Goal: Task Accomplishment & Management: Manage account settings

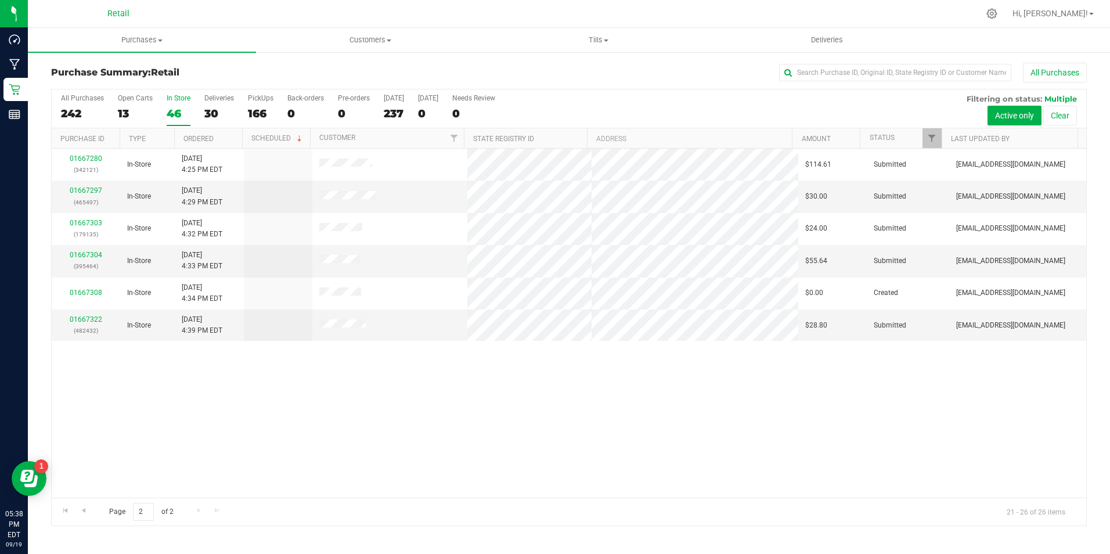
click at [177, 99] on div "In Store" at bounding box center [179, 98] width 24 height 8
click at [0, 0] on input "In Store 46" at bounding box center [0, 0] width 0 height 0
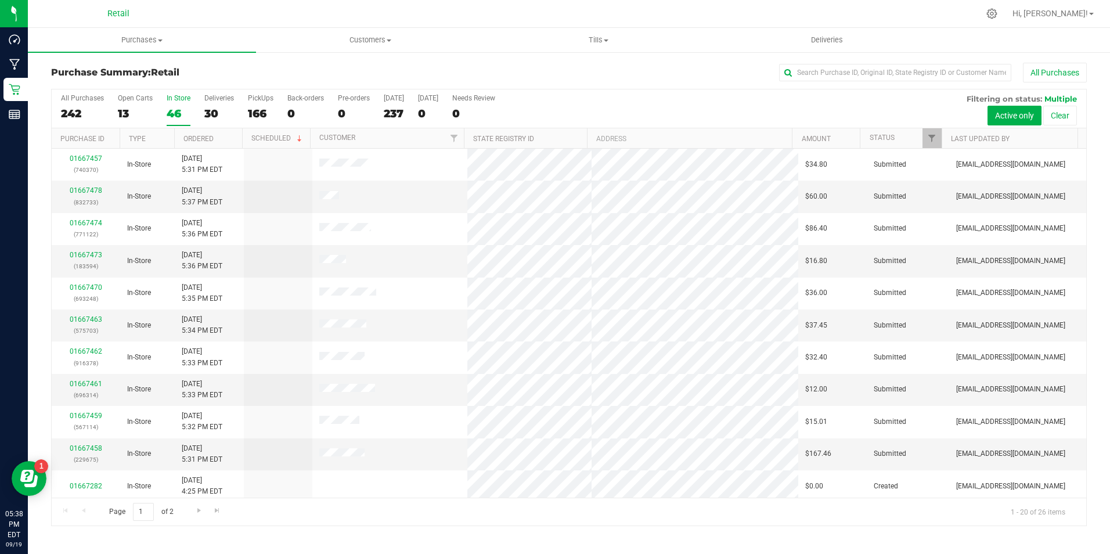
click at [177, 99] on div "In Store" at bounding box center [179, 98] width 24 height 8
click at [0, 0] on input "In Store 46" at bounding box center [0, 0] width 0 height 0
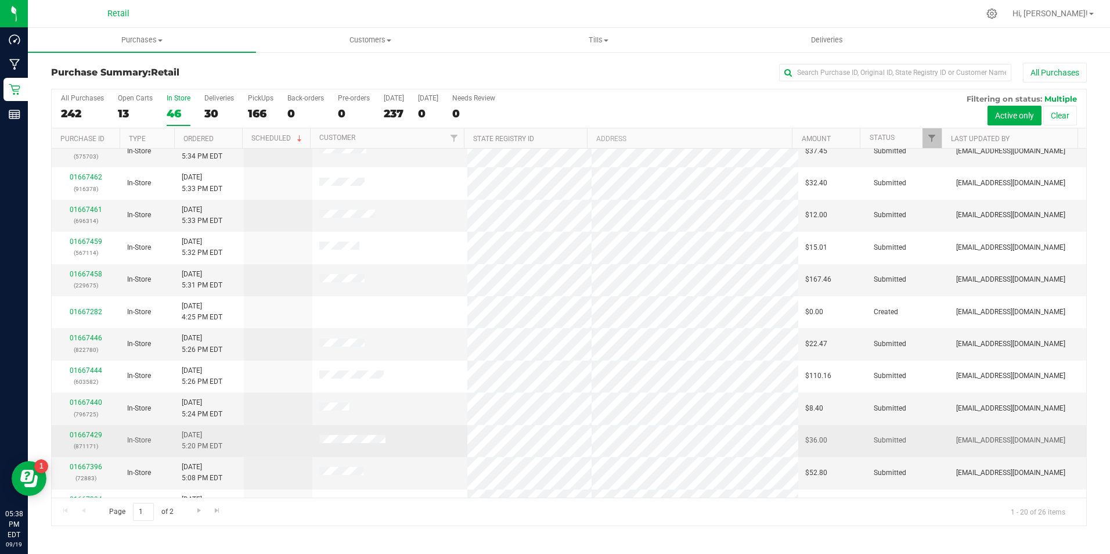
scroll to position [294, 0]
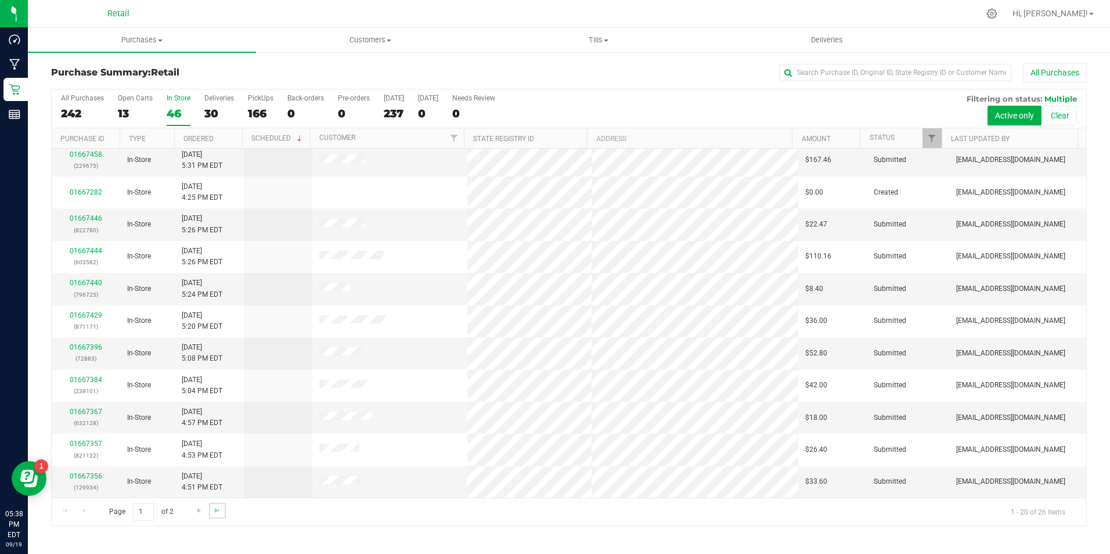
click at [219, 504] on link "Go to the last page" at bounding box center [217, 511] width 17 height 16
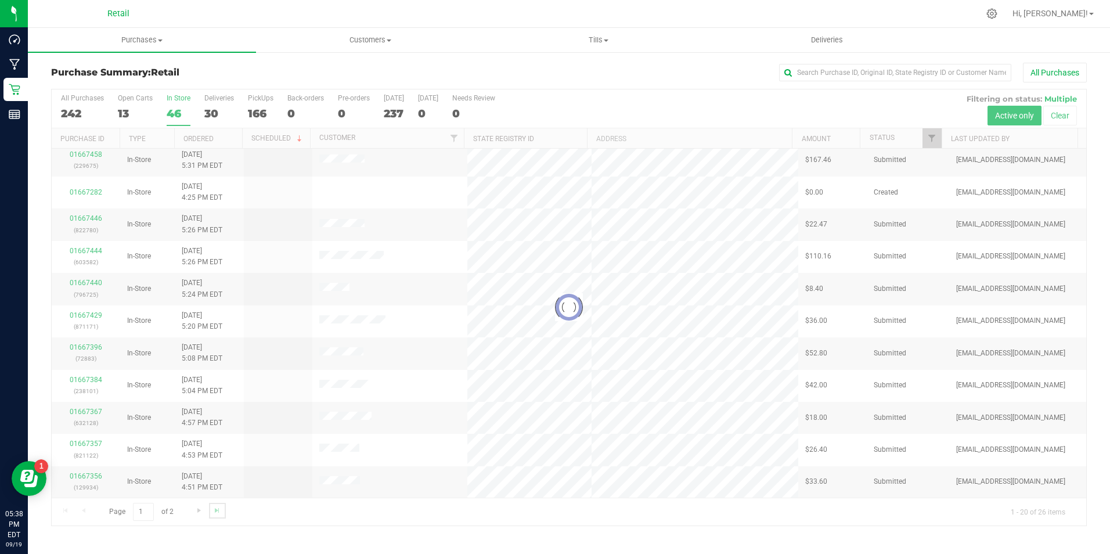
scroll to position [0, 0]
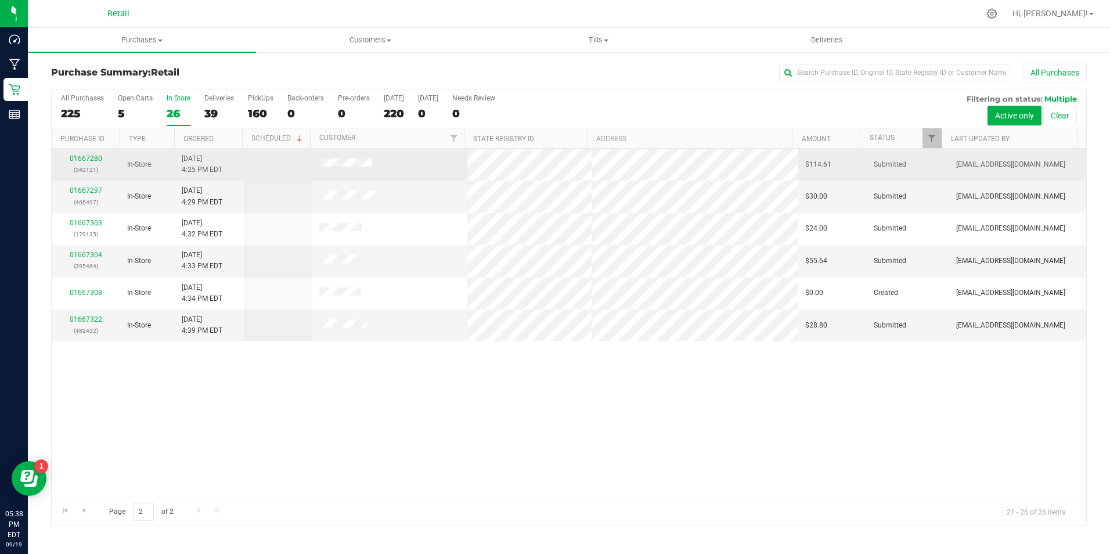
click at [94, 153] on div "01667280 (342121)" at bounding box center [86, 164] width 55 height 22
click at [87, 150] on td "01667280 (342121)" at bounding box center [86, 165] width 69 height 32
click at [91, 154] on link "01667280" at bounding box center [86, 158] width 33 height 8
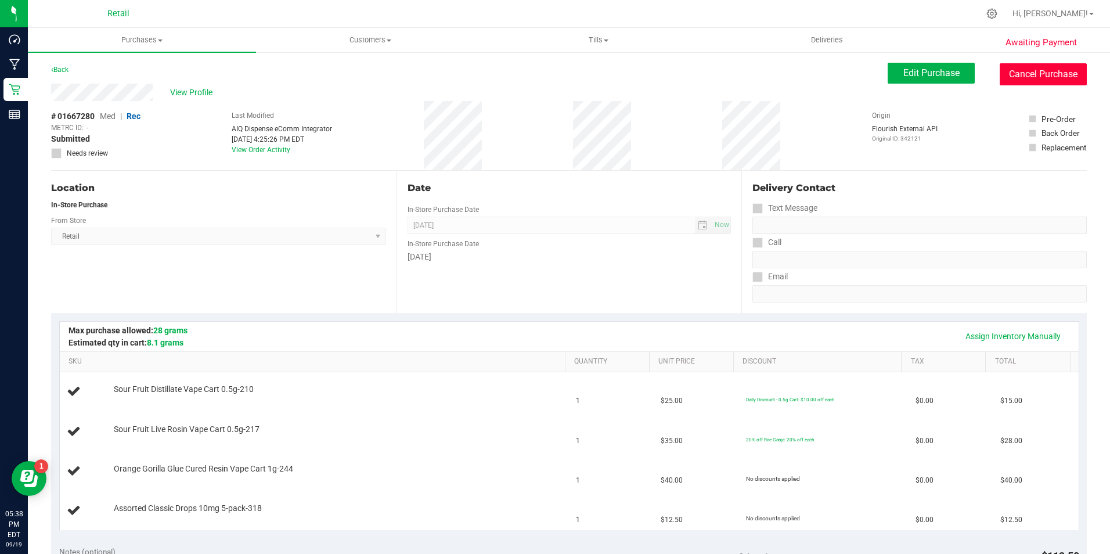
click at [1003, 74] on button "Cancel Purchase" at bounding box center [1043, 74] width 87 height 22
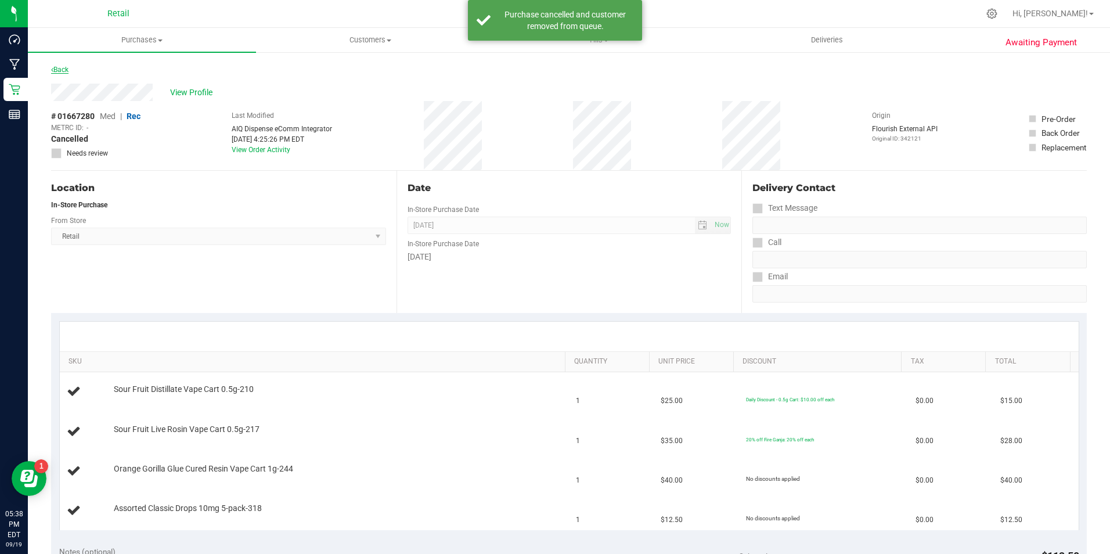
click at [64, 66] on link "Back" at bounding box center [59, 70] width 17 height 8
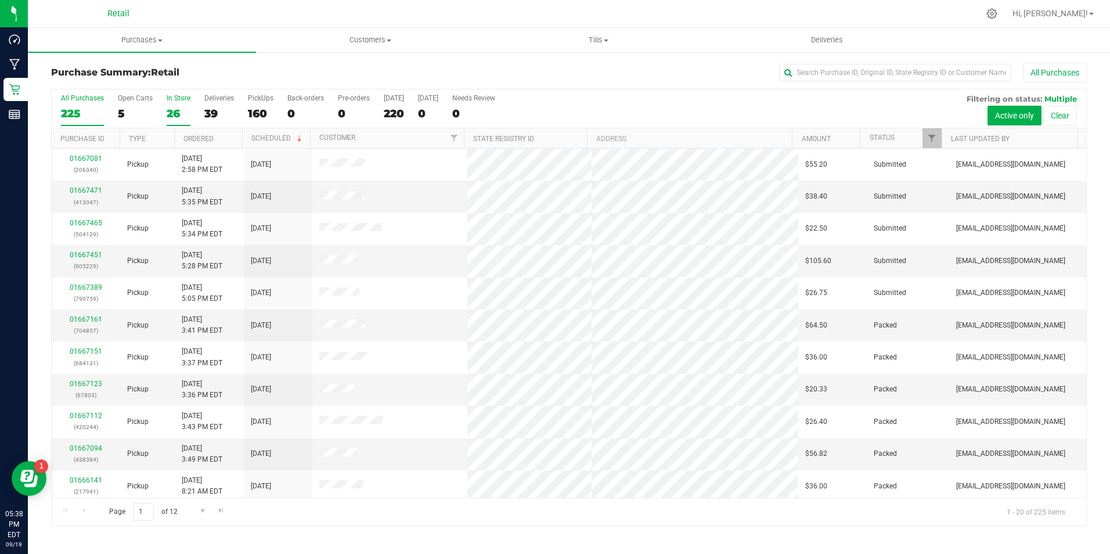
click at [183, 113] on div "26" at bounding box center [179, 113] width 24 height 13
click at [0, 0] on input "In Store 26" at bounding box center [0, 0] width 0 height 0
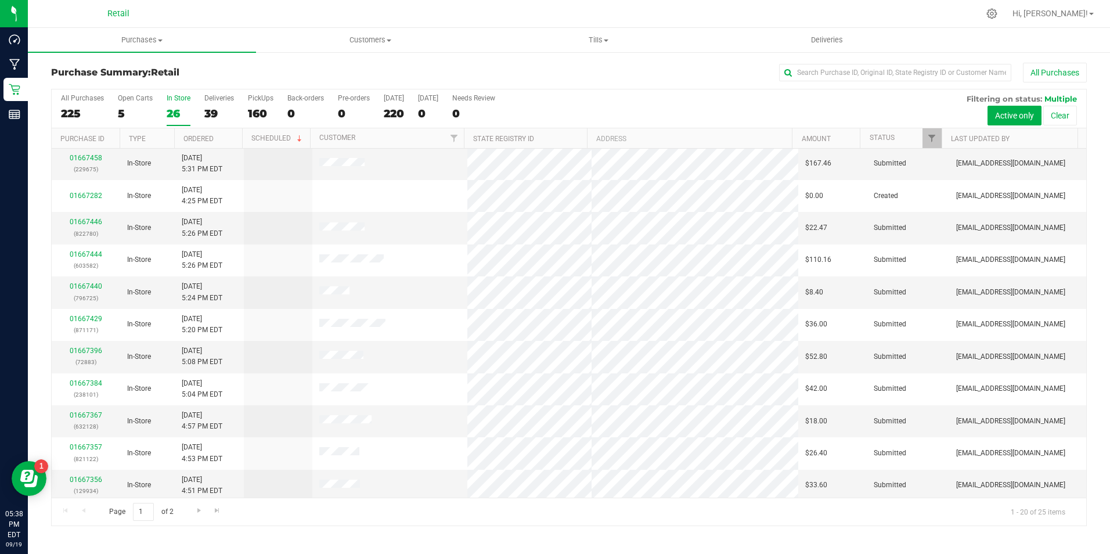
scroll to position [294, 0]
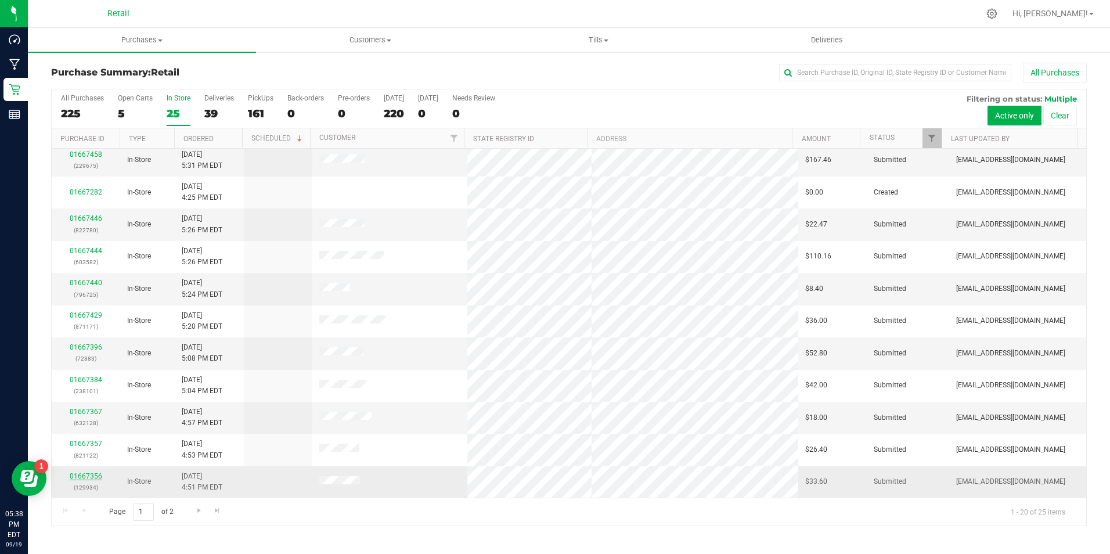
click at [98, 478] on link "01667356" at bounding box center [86, 476] width 33 height 8
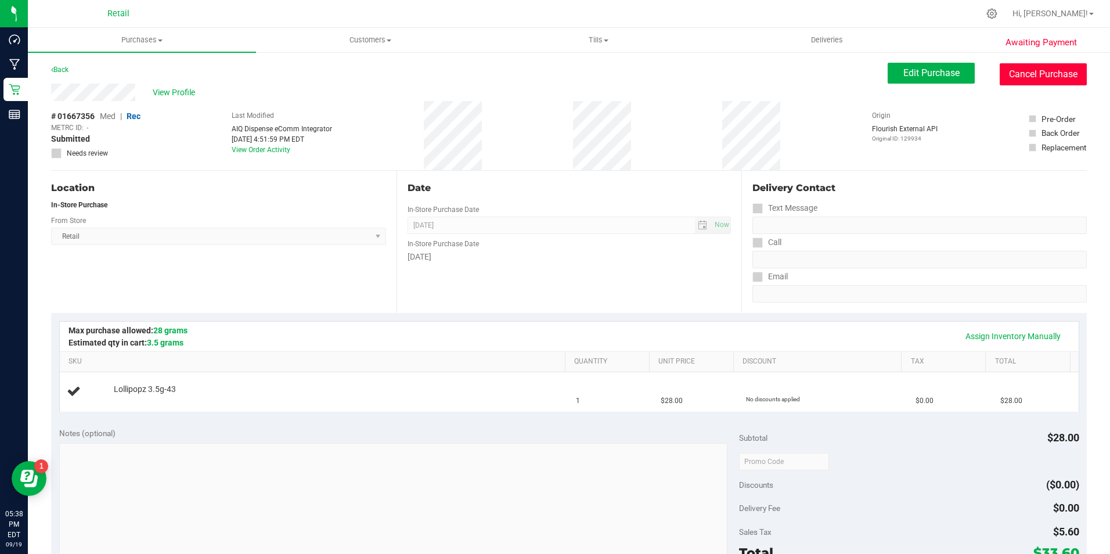
click at [1040, 84] on button "Cancel Purchase" at bounding box center [1043, 74] width 87 height 22
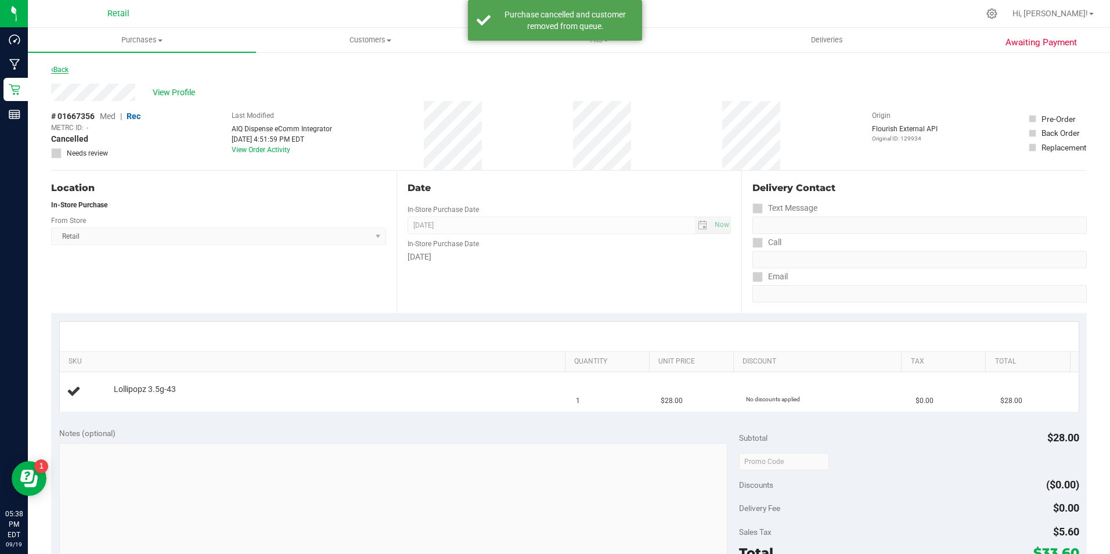
click at [60, 73] on link "Back" at bounding box center [59, 70] width 17 height 8
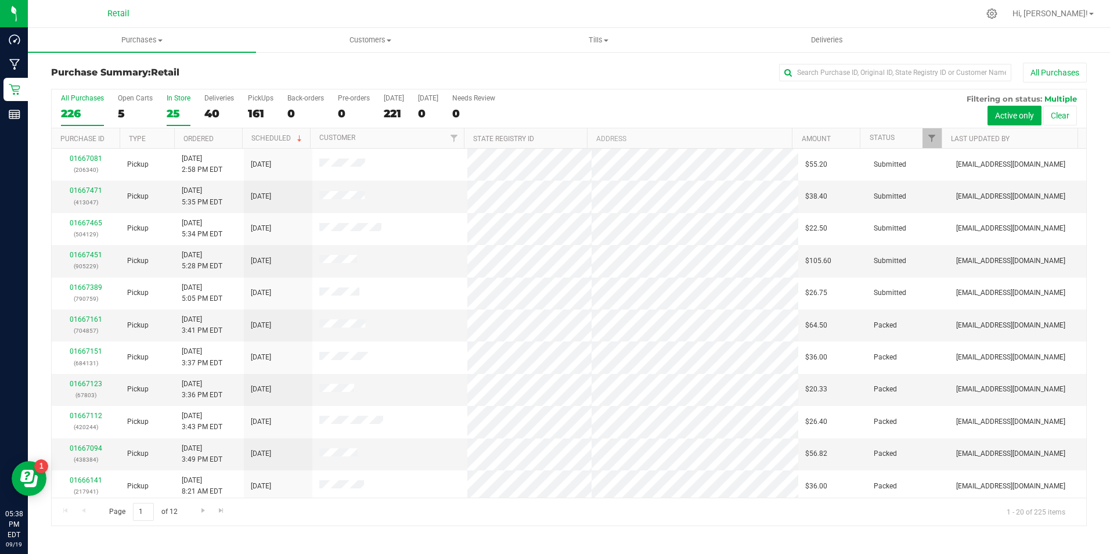
click at [185, 103] on label "In Store 25" at bounding box center [179, 110] width 24 height 32
click at [0, 0] on input "In Store 25" at bounding box center [0, 0] width 0 height 0
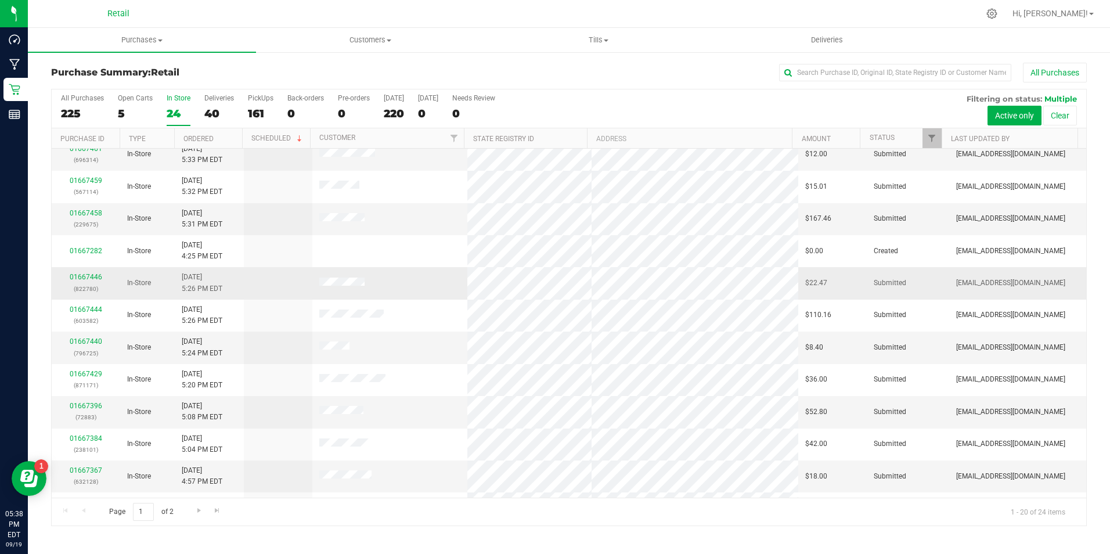
scroll to position [294, 0]
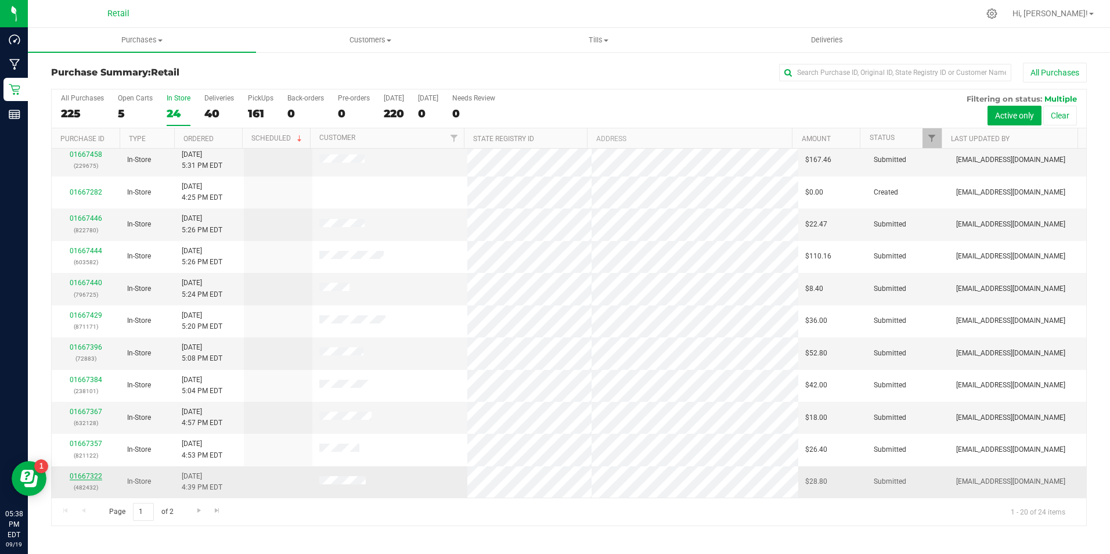
click at [74, 473] on link "01667322" at bounding box center [86, 476] width 33 height 8
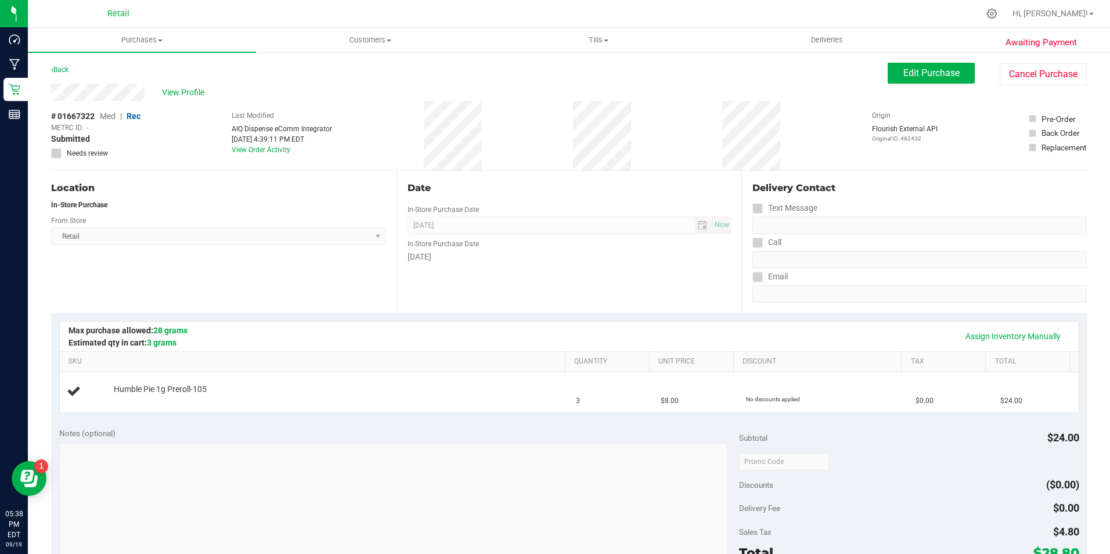
click at [1024, 60] on div "Awaiting Payment Back Edit Purchase Cancel Purchase View Profile # 01667322 Med…" at bounding box center [569, 486] width 1082 height 871
click at [1015, 73] on button "Cancel Purchase" at bounding box center [1043, 74] width 87 height 22
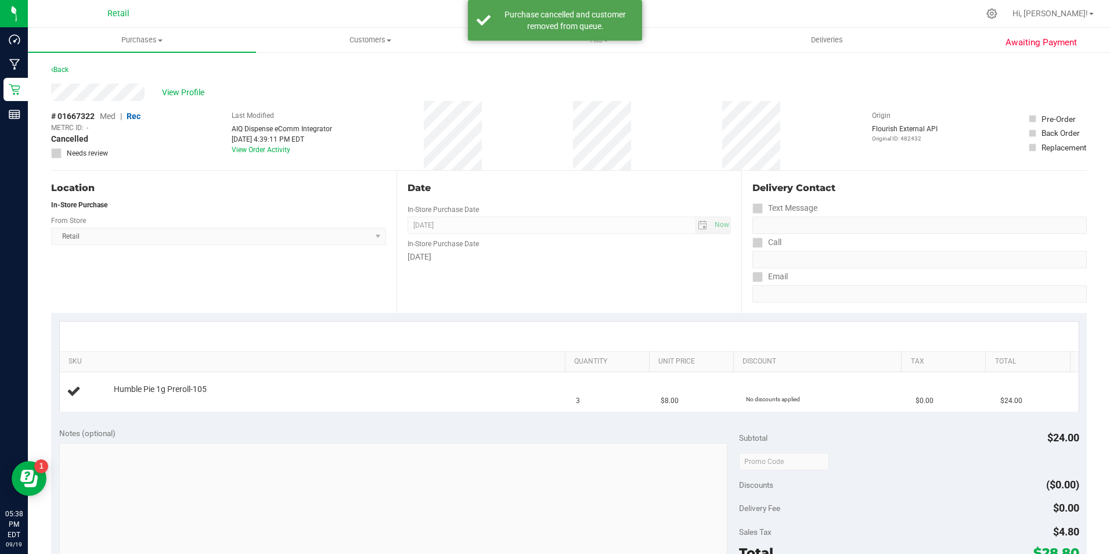
click at [69, 63] on div "Back" at bounding box center [59, 70] width 17 height 14
click at [66, 67] on link "Back" at bounding box center [59, 70] width 17 height 8
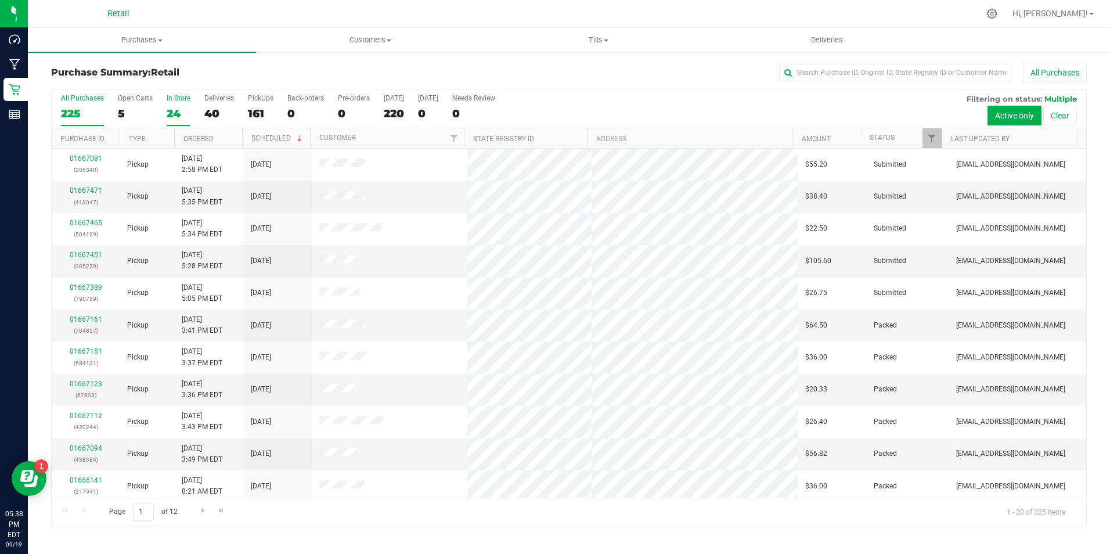
click at [182, 107] on div "24" at bounding box center [179, 113] width 24 height 13
click at [0, 0] on input "In Store 24" at bounding box center [0, 0] width 0 height 0
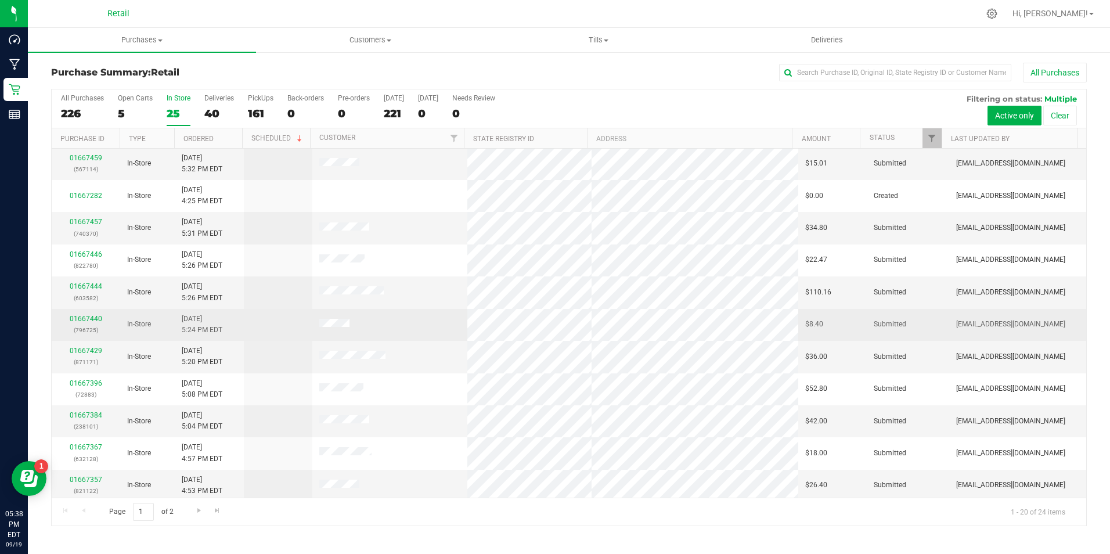
scroll to position [294, 0]
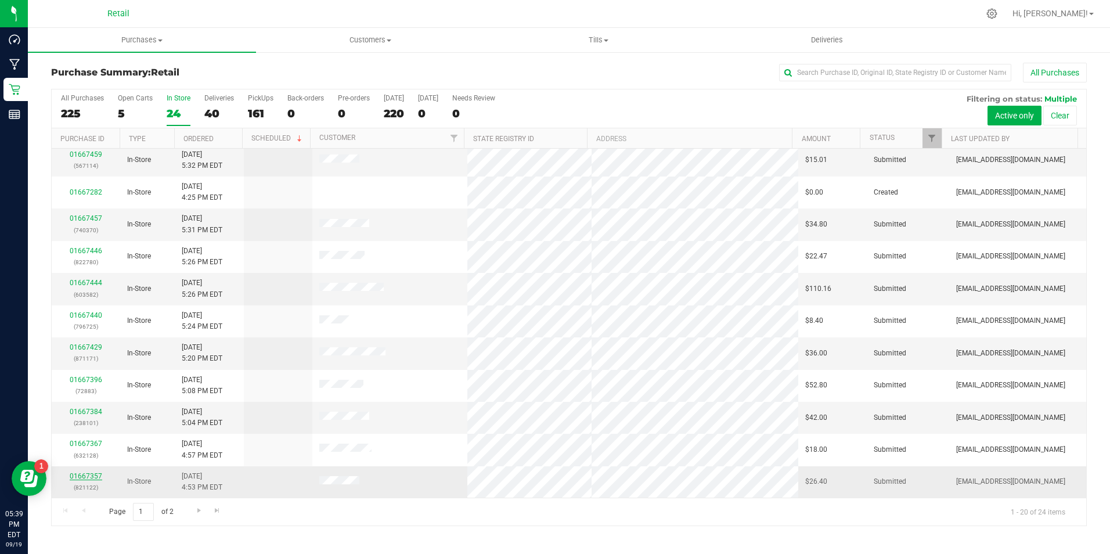
click at [89, 472] on link "01667357" at bounding box center [86, 476] width 33 height 8
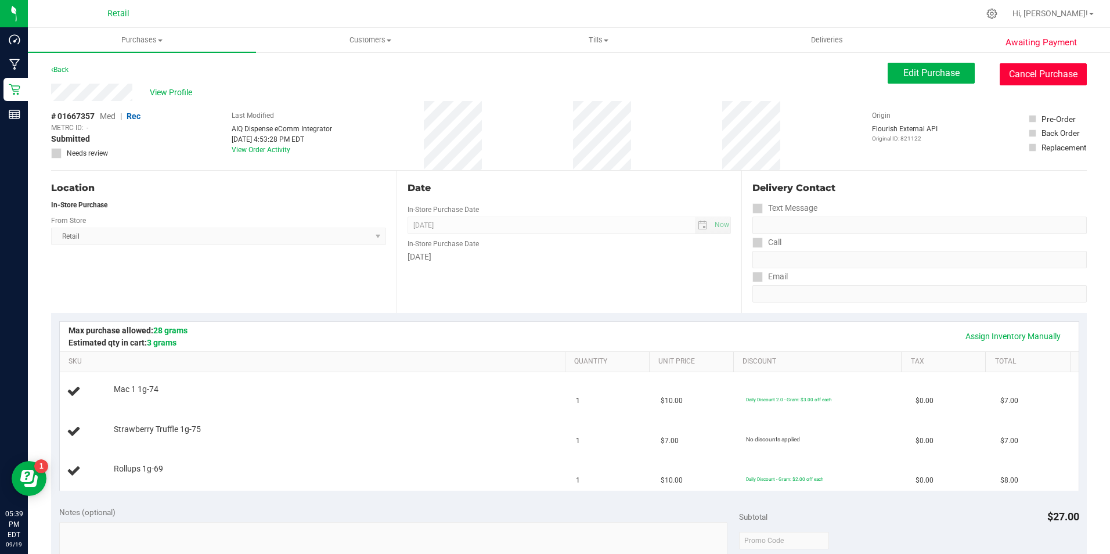
click at [1015, 77] on button "Cancel Purchase" at bounding box center [1043, 74] width 87 height 22
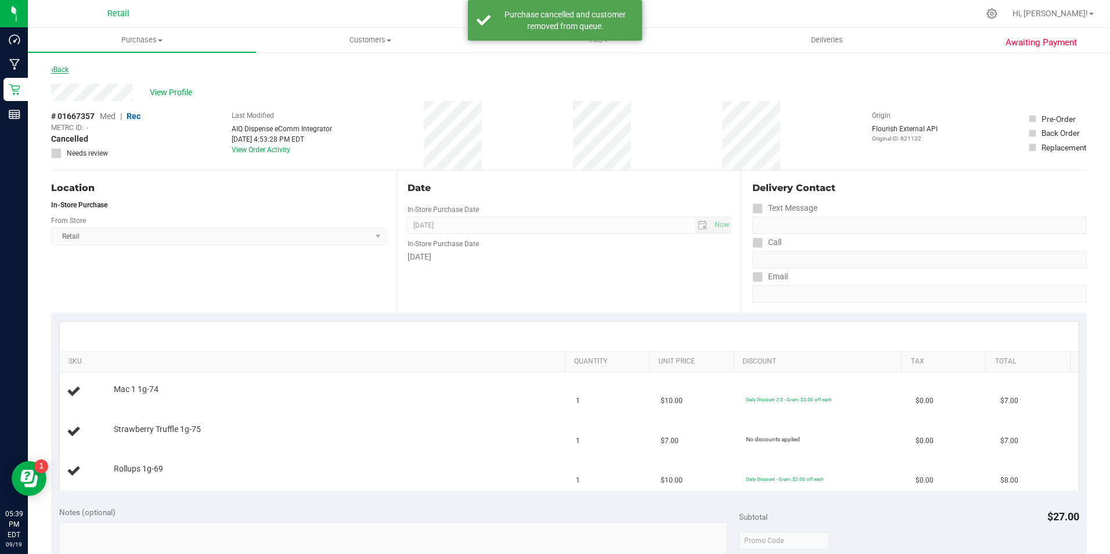
click at [63, 66] on link "Back" at bounding box center [59, 70] width 17 height 8
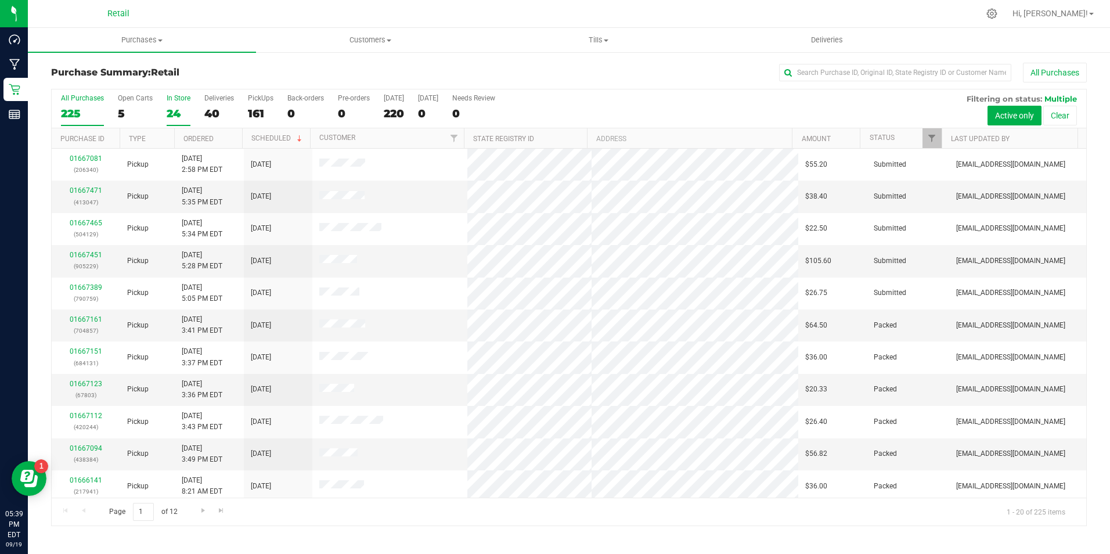
click at [174, 105] on label "In Store 24" at bounding box center [179, 110] width 24 height 32
click at [0, 0] on input "In Store 24" at bounding box center [0, 0] width 0 height 0
click at [174, 105] on label "In Store 23" at bounding box center [179, 110] width 24 height 32
click at [0, 0] on input "In Store 23" at bounding box center [0, 0] width 0 height 0
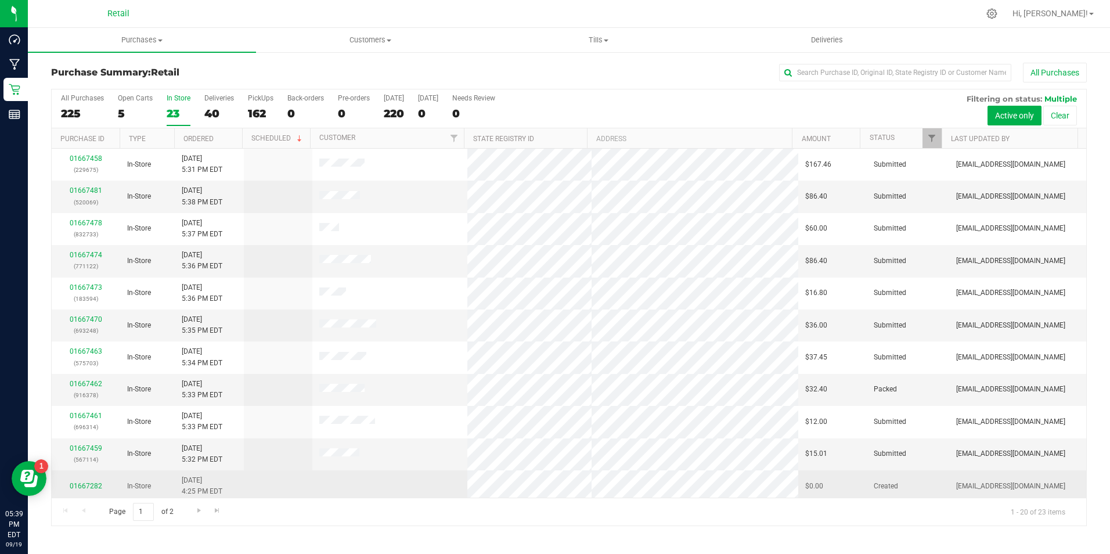
click at [89, 481] on div "01667282" at bounding box center [86, 486] width 55 height 11
click at [88, 490] on div "01667282" at bounding box center [86, 486] width 55 height 11
click at [88, 484] on link "01667282" at bounding box center [86, 486] width 33 height 8
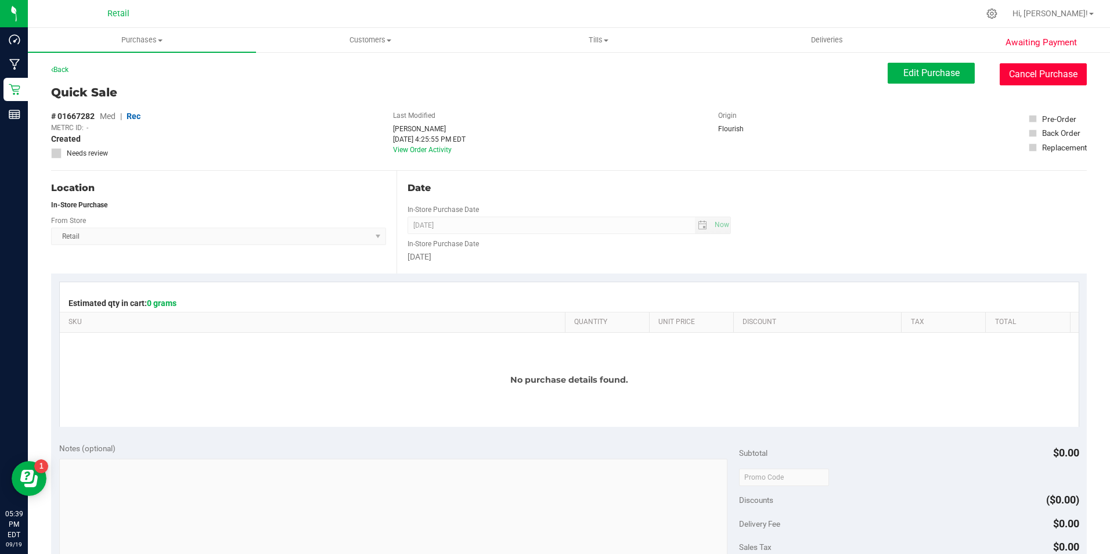
click at [1024, 73] on button "Cancel Purchase" at bounding box center [1043, 74] width 87 height 22
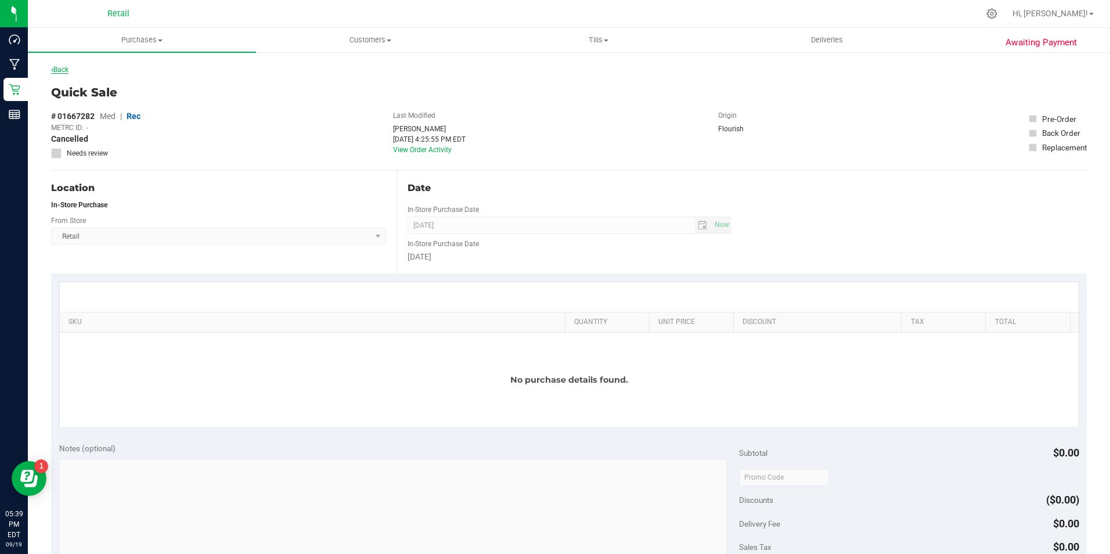
click at [62, 73] on link "Back" at bounding box center [59, 70] width 17 height 8
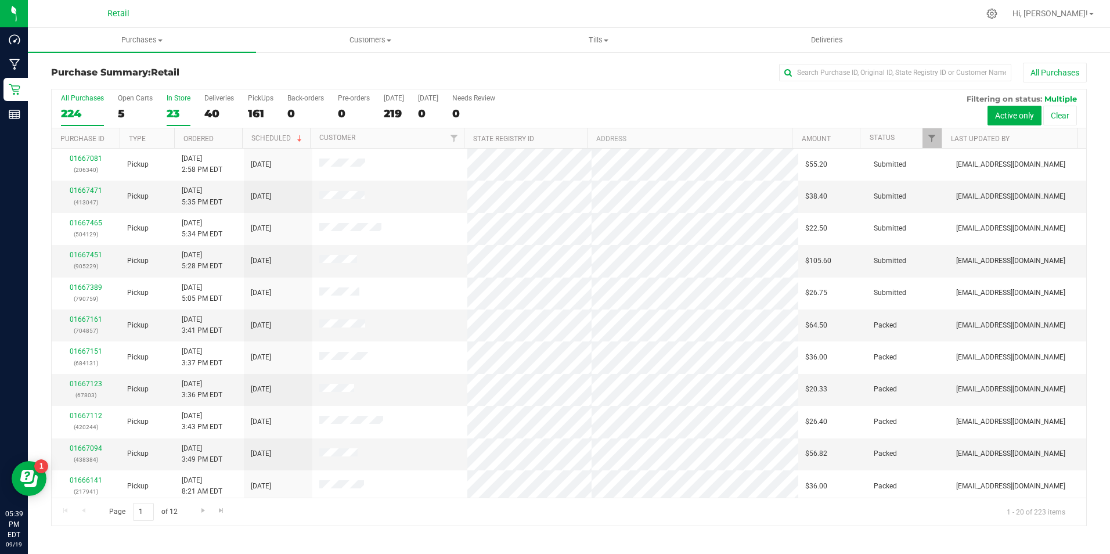
click at [178, 124] on label "In Store 23" at bounding box center [179, 110] width 24 height 32
click at [0, 0] on input "In Store 23" at bounding box center [0, 0] width 0 height 0
click at [179, 124] on label "In Store 23" at bounding box center [179, 110] width 24 height 32
click at [0, 0] on input "In Store 23" at bounding box center [0, 0] width 0 height 0
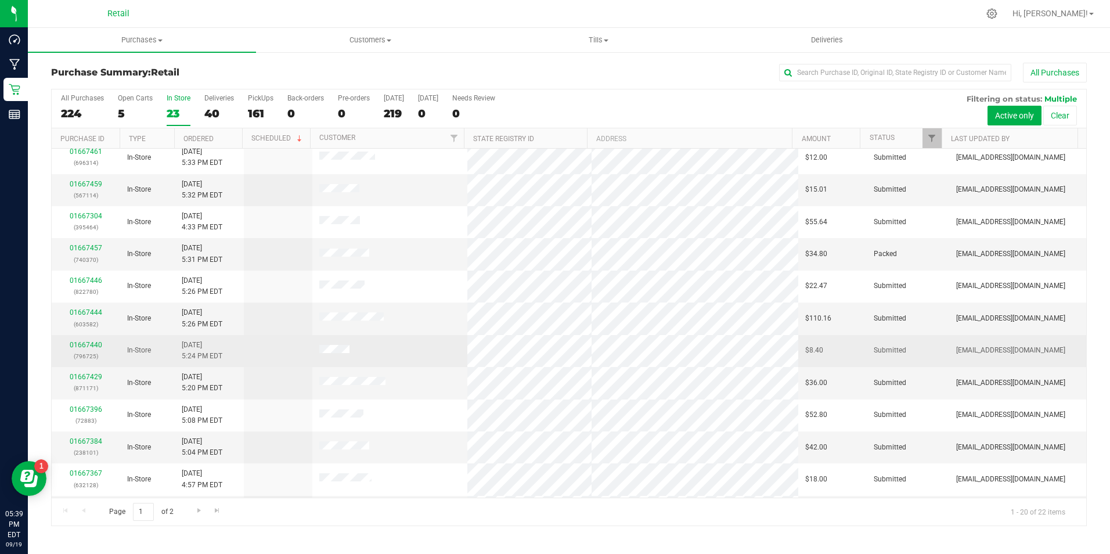
scroll to position [294, 0]
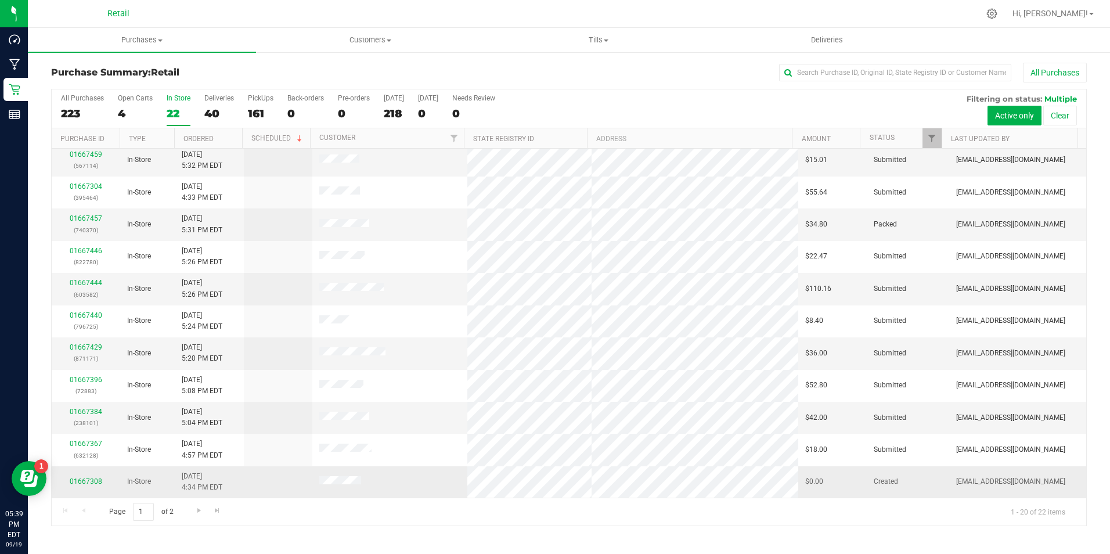
click at [98, 476] on td "01667308" at bounding box center [86, 481] width 69 height 31
click at [93, 482] on link "01667308" at bounding box center [86, 481] width 33 height 8
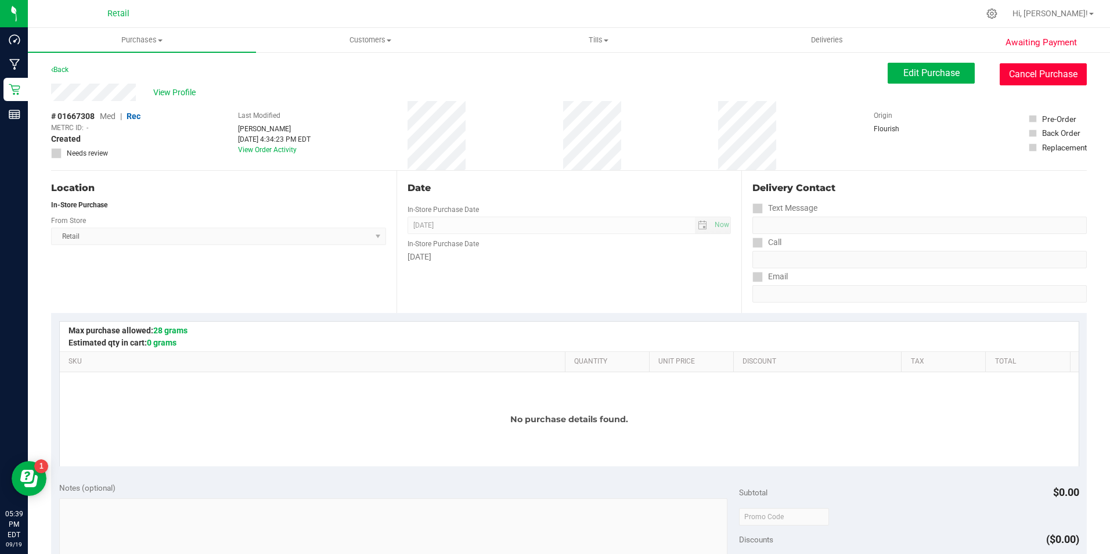
click at [1046, 68] on button "Cancel Purchase" at bounding box center [1043, 74] width 87 height 22
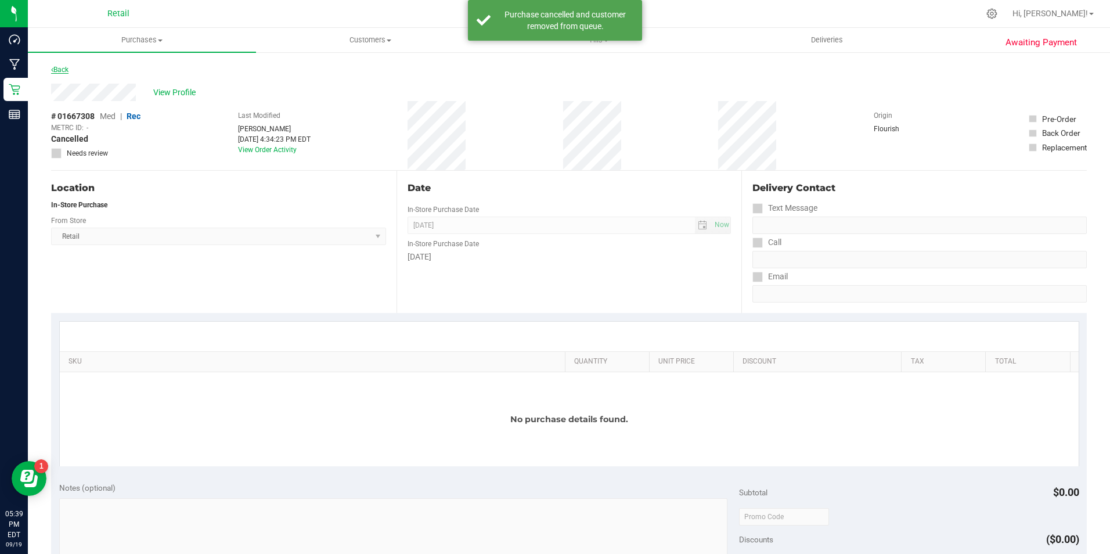
click at [66, 67] on link "Back" at bounding box center [59, 70] width 17 height 8
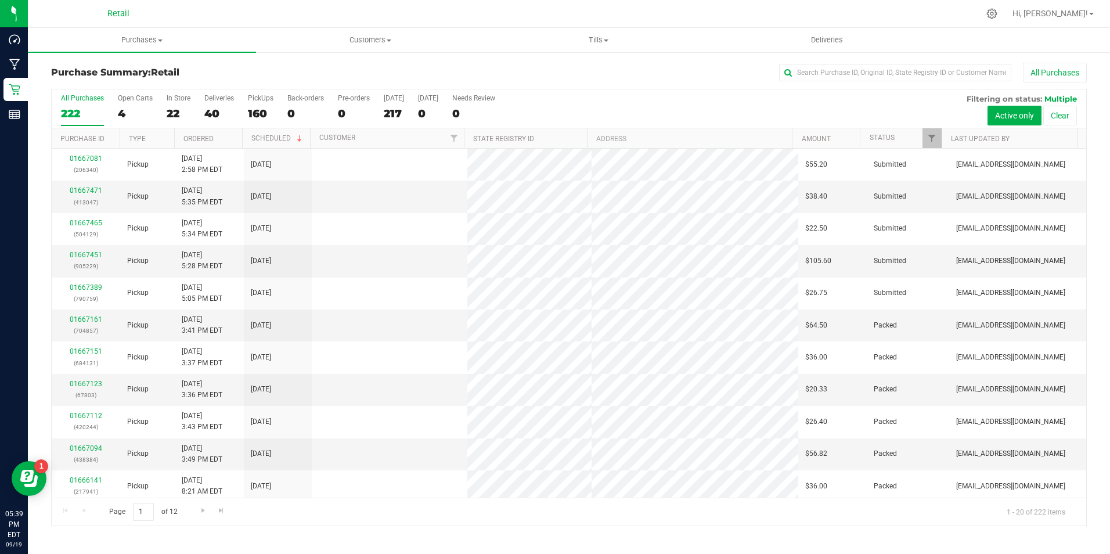
click at [165, 102] on div "All Purchases 222 Open Carts 4 In Store 22 Deliveries 40 PickUps 160 Back-order…" at bounding box center [569, 108] width 1035 height 39
click at [168, 105] on label "In Store 22" at bounding box center [179, 110] width 24 height 32
click at [0, 0] on input "In Store 22" at bounding box center [0, 0] width 0 height 0
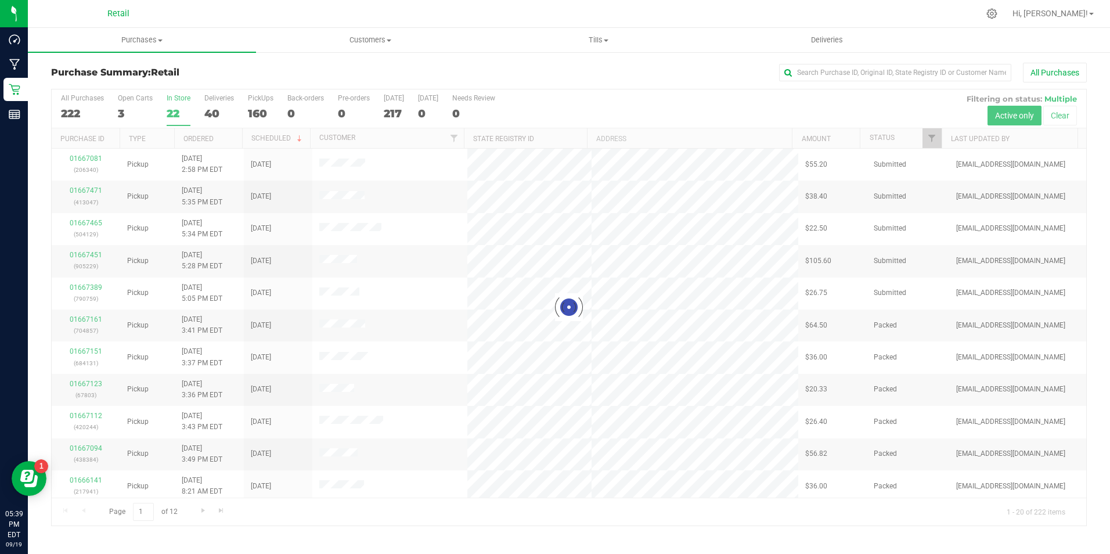
click at [168, 105] on label "In Store 22" at bounding box center [179, 110] width 24 height 32
click at [0, 0] on input "In Store 22" at bounding box center [0, 0] width 0 height 0
click at [168, 105] on label "In Store 22" at bounding box center [179, 110] width 24 height 32
click at [0, 0] on input "In Store 22" at bounding box center [0, 0] width 0 height 0
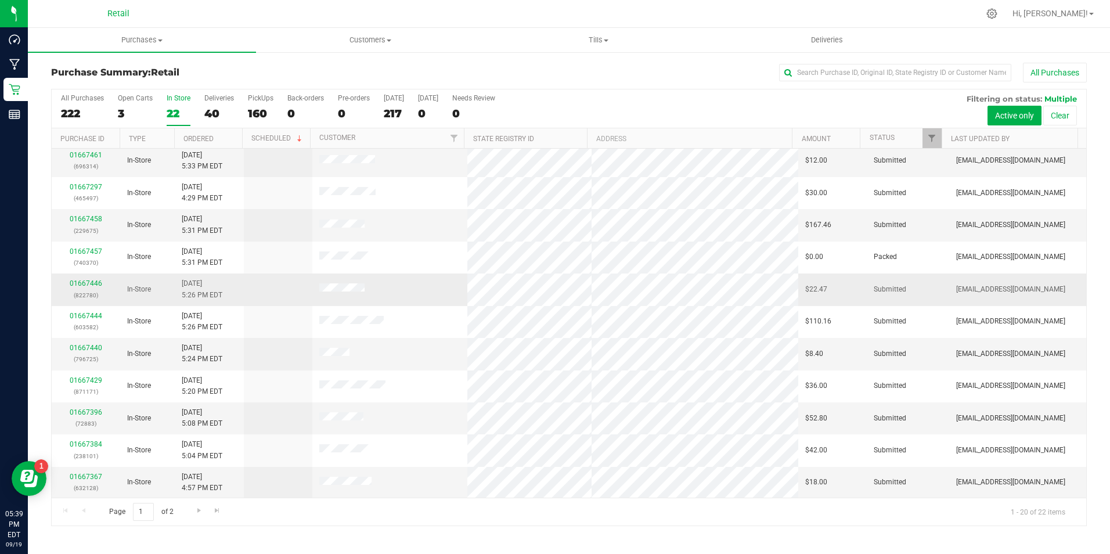
scroll to position [294, 0]
click at [209, 514] on link "Go to the last page" at bounding box center [217, 511] width 17 height 16
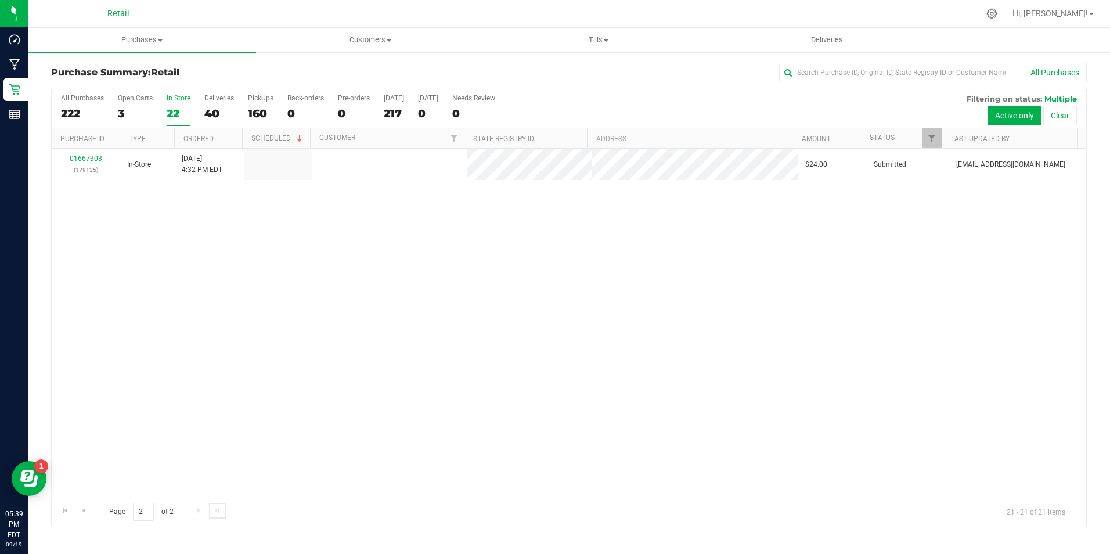
scroll to position [0, 0]
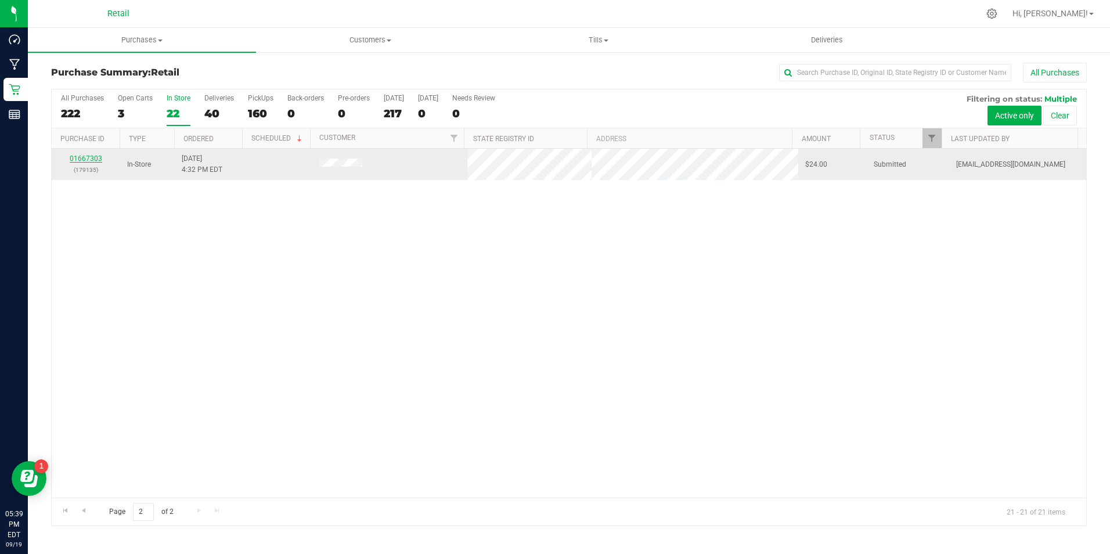
click at [94, 160] on link "01667303" at bounding box center [86, 158] width 33 height 8
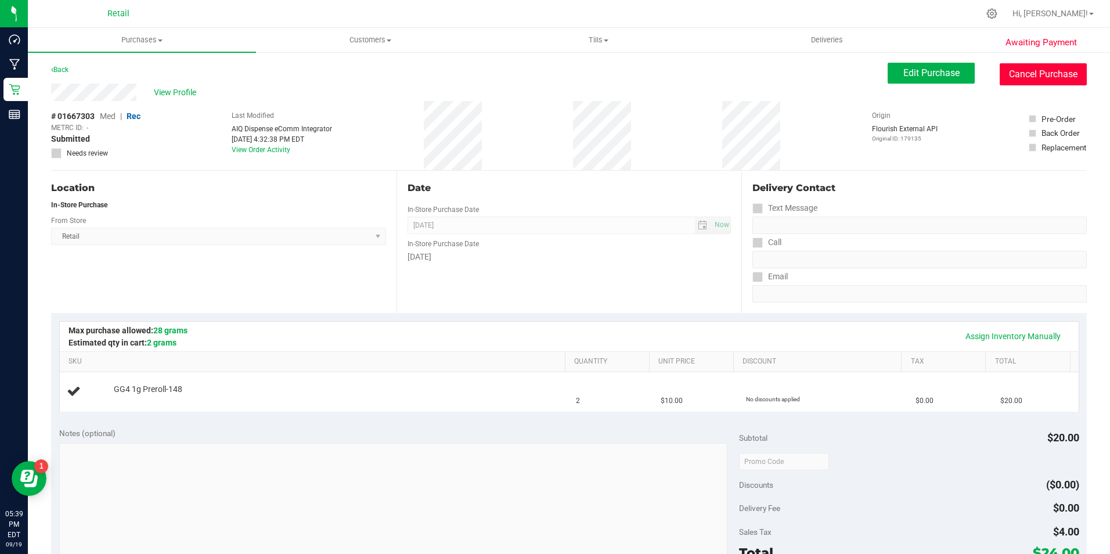
click at [1000, 77] on button "Cancel Purchase" at bounding box center [1043, 74] width 87 height 22
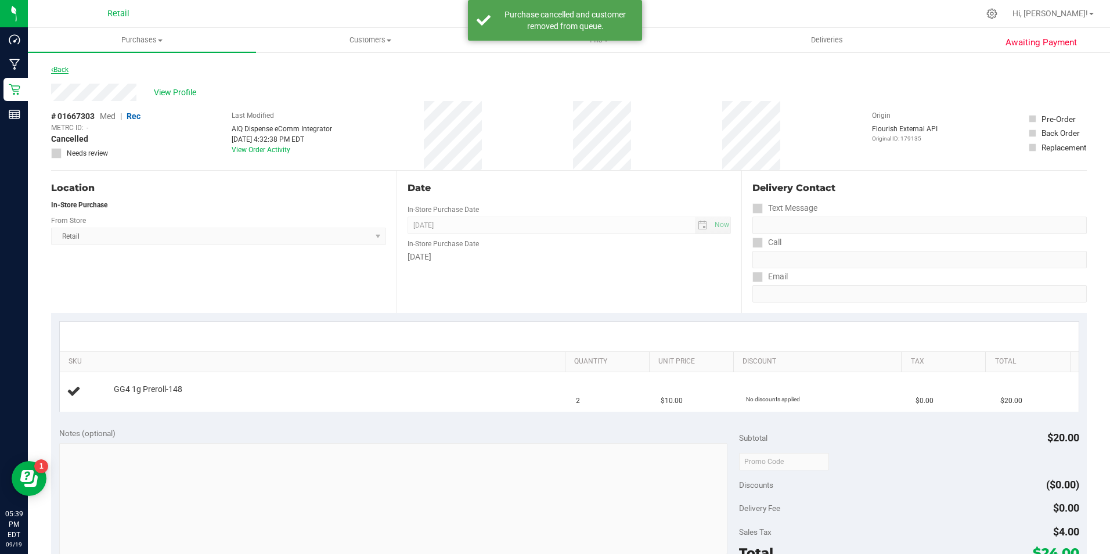
click at [59, 70] on link "Back" at bounding box center [59, 70] width 17 height 8
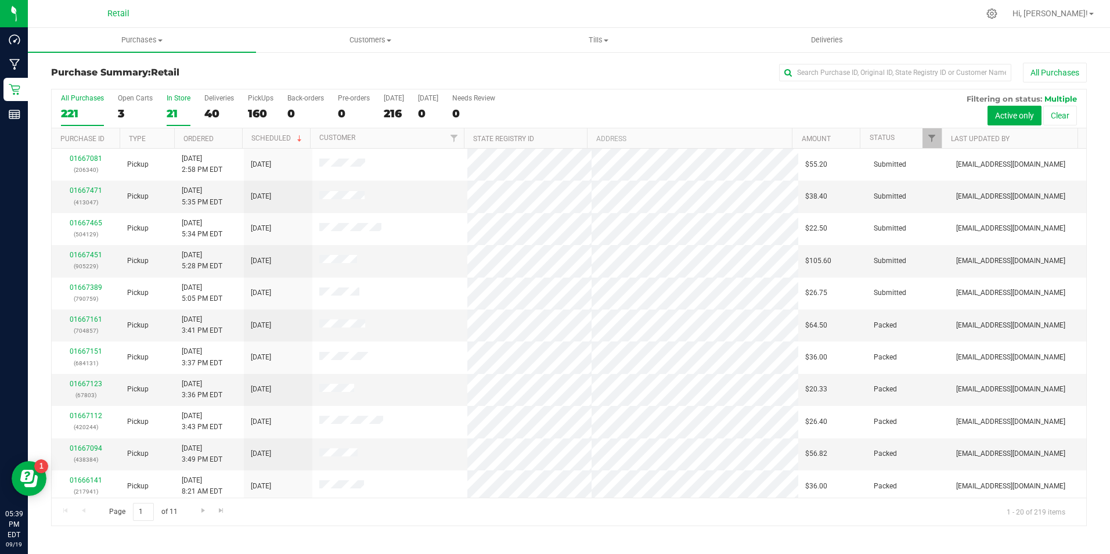
click at [183, 107] on div "21" at bounding box center [179, 113] width 24 height 13
click at [0, 0] on input "In Store 21" at bounding box center [0, 0] width 0 height 0
click at [183, 107] on div "21" at bounding box center [179, 113] width 24 height 13
click at [0, 0] on input "In Store 21" at bounding box center [0, 0] width 0 height 0
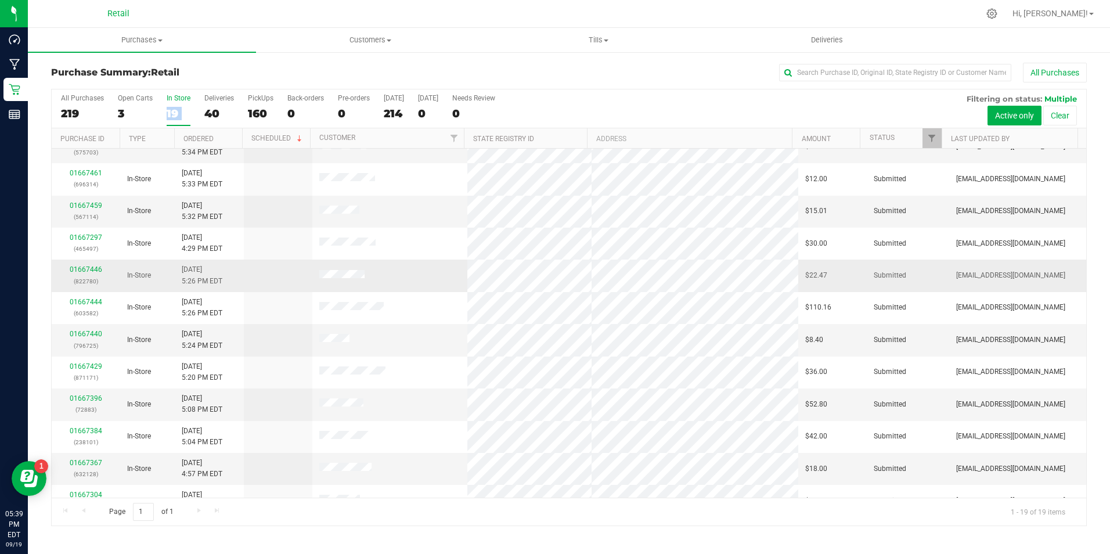
scroll to position [262, 0]
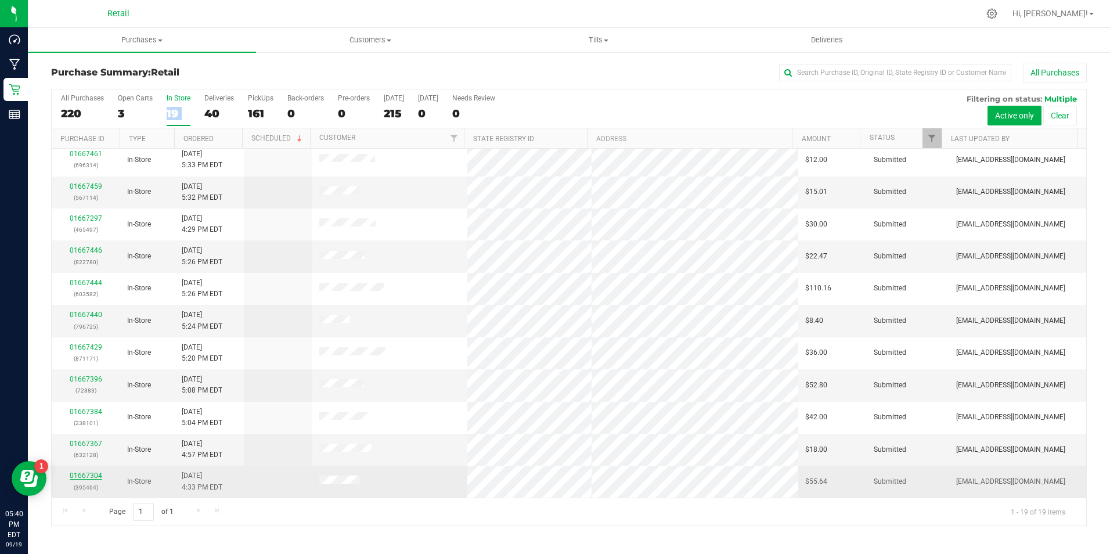
click at [78, 471] on link "01667304" at bounding box center [86, 475] width 33 height 8
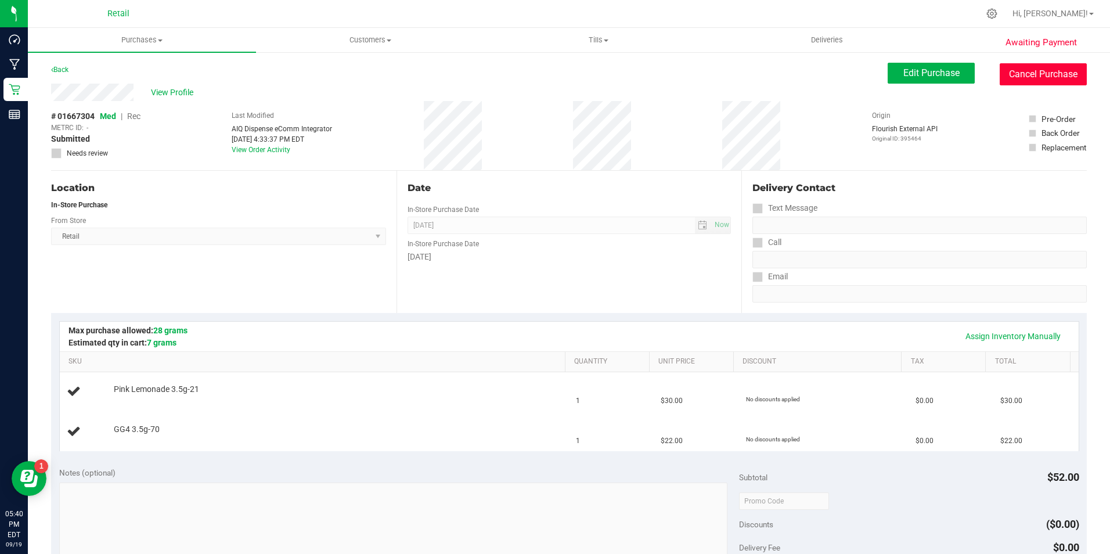
drag, startPoint x: 1035, startPoint y: 77, endPoint x: 600, endPoint y: 68, distance: 435.0
click at [1034, 80] on button "Cancel Purchase" at bounding box center [1043, 74] width 87 height 22
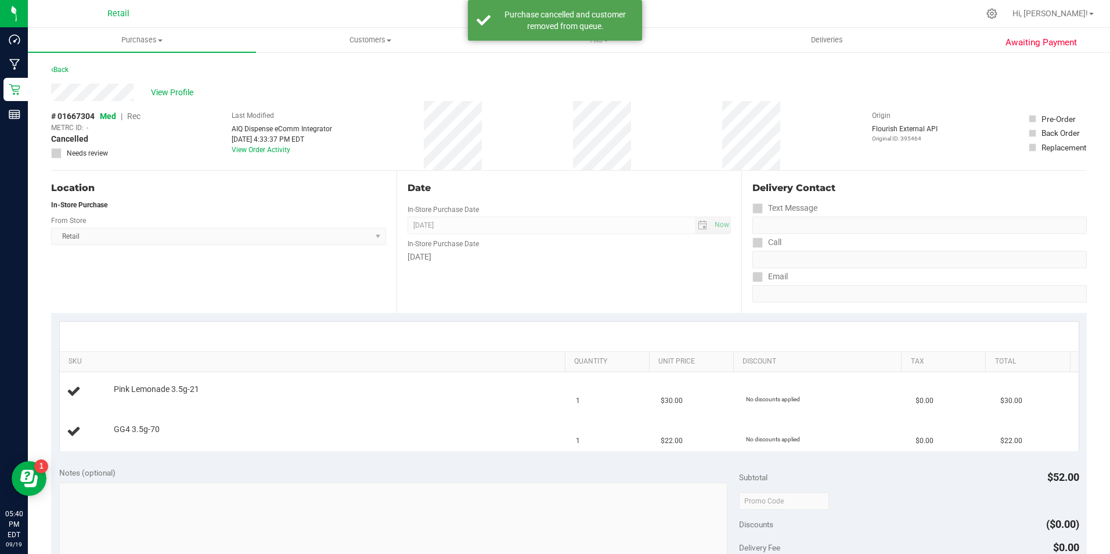
click at [120, 65] on div "Back" at bounding box center [569, 73] width 1036 height 21
click at [67, 73] on link "Back" at bounding box center [59, 70] width 17 height 8
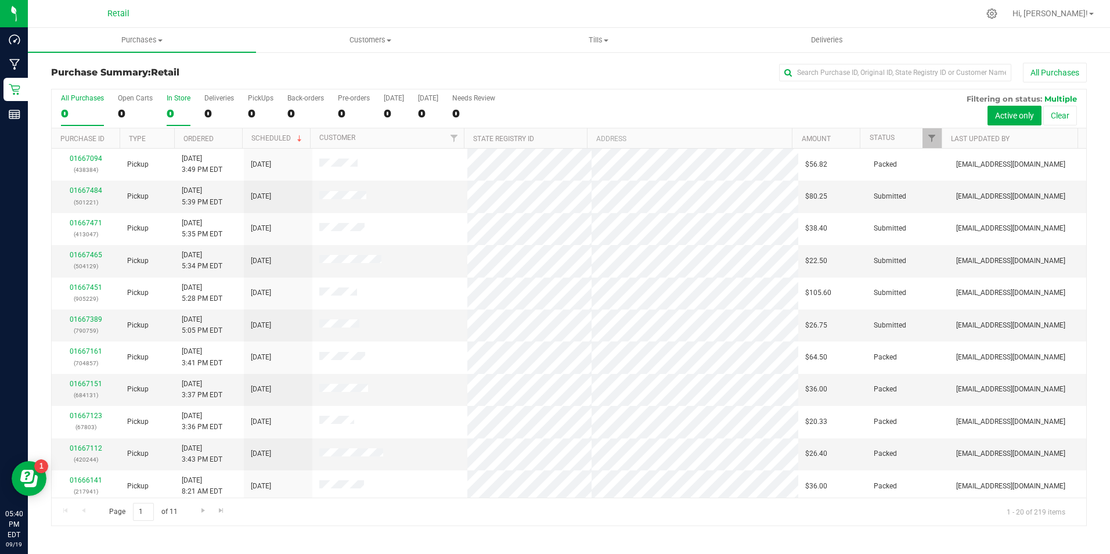
click at [181, 119] on div "0" at bounding box center [179, 113] width 24 height 13
click at [0, 0] on input "In Store 0" at bounding box center [0, 0] width 0 height 0
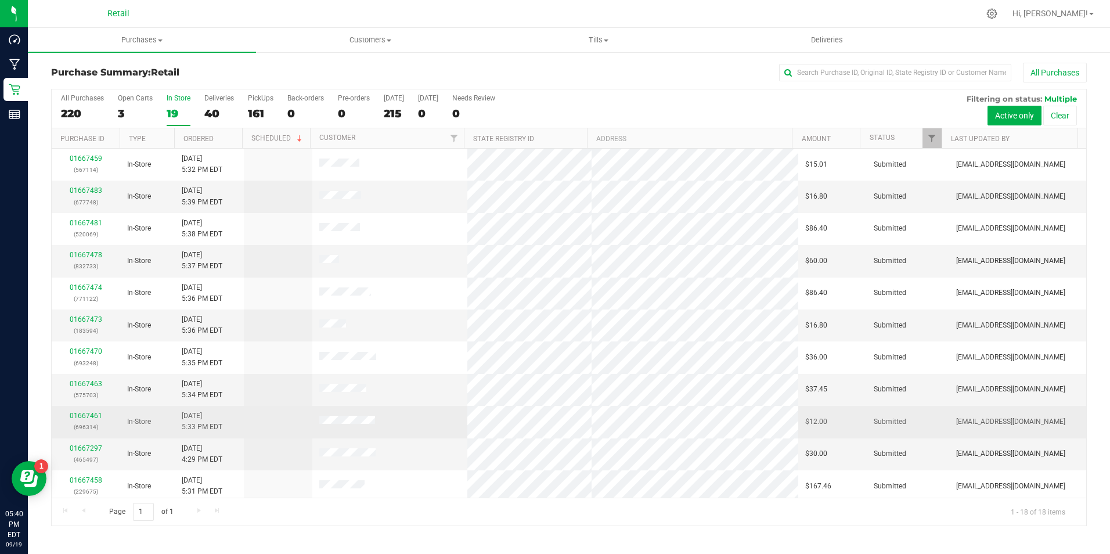
scroll to position [229, 0]
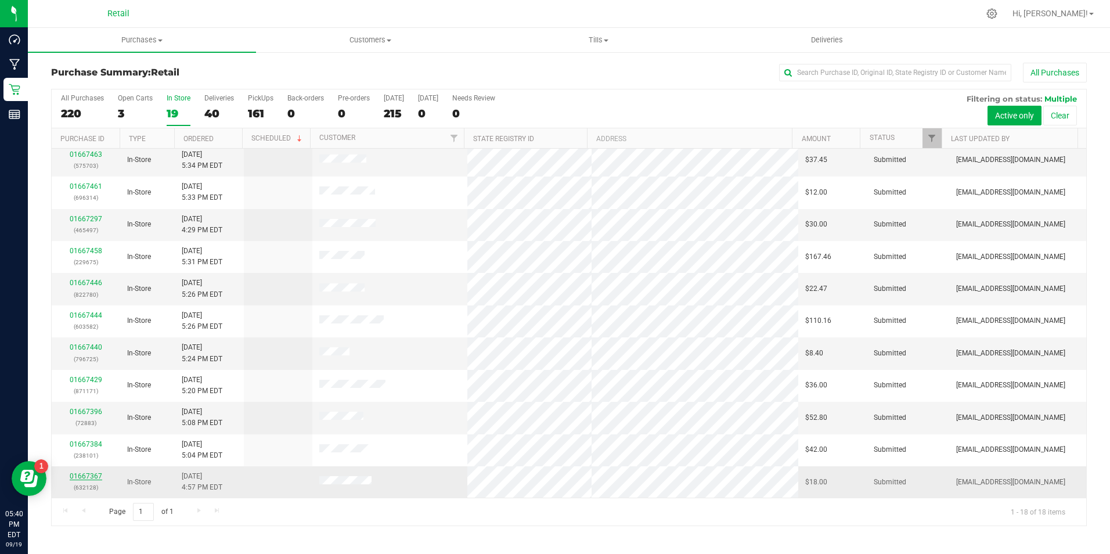
click at [88, 476] on link "01667367" at bounding box center [86, 476] width 33 height 8
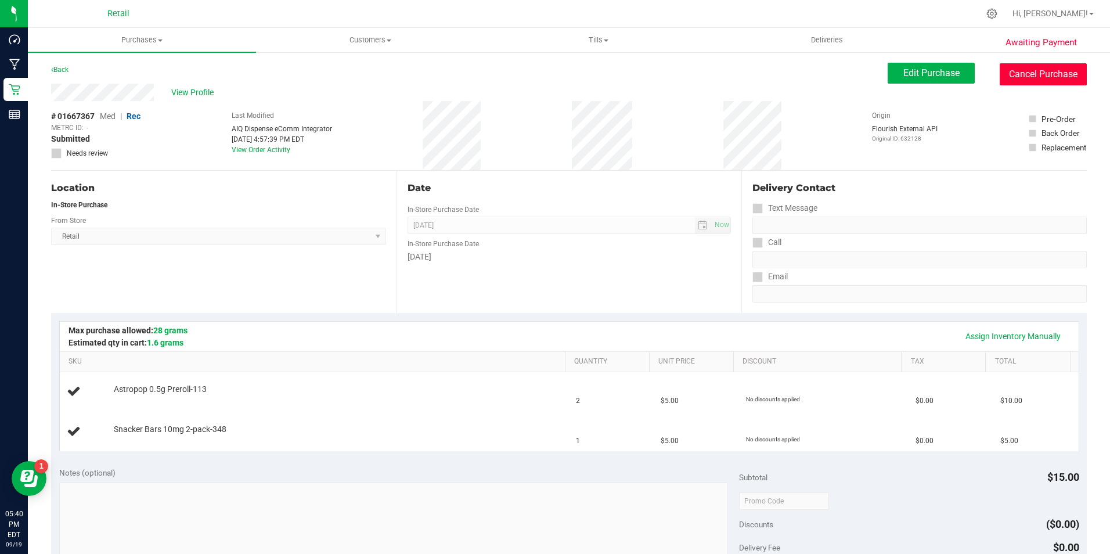
click at [1029, 70] on button "Cancel Purchase" at bounding box center [1043, 74] width 87 height 22
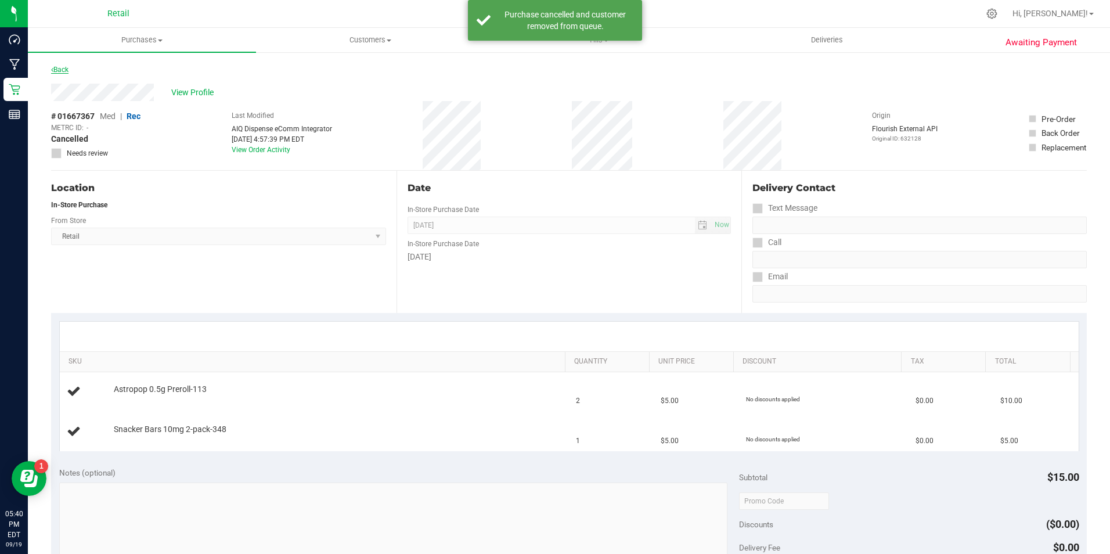
click at [59, 71] on link "Back" at bounding box center [59, 70] width 17 height 8
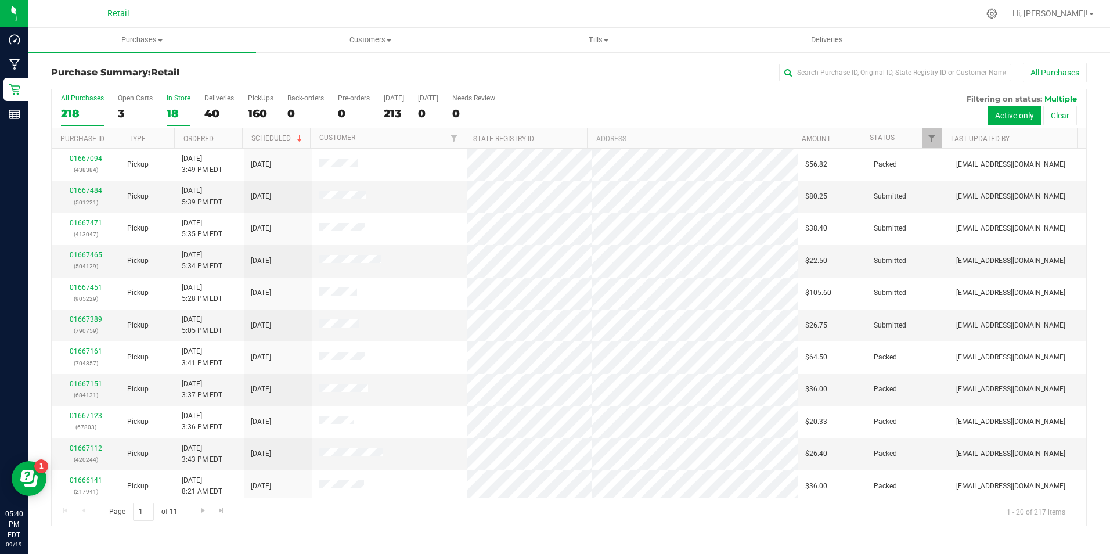
click at [174, 113] on div "18" at bounding box center [179, 113] width 24 height 13
click at [0, 0] on input "In Store 18" at bounding box center [0, 0] width 0 height 0
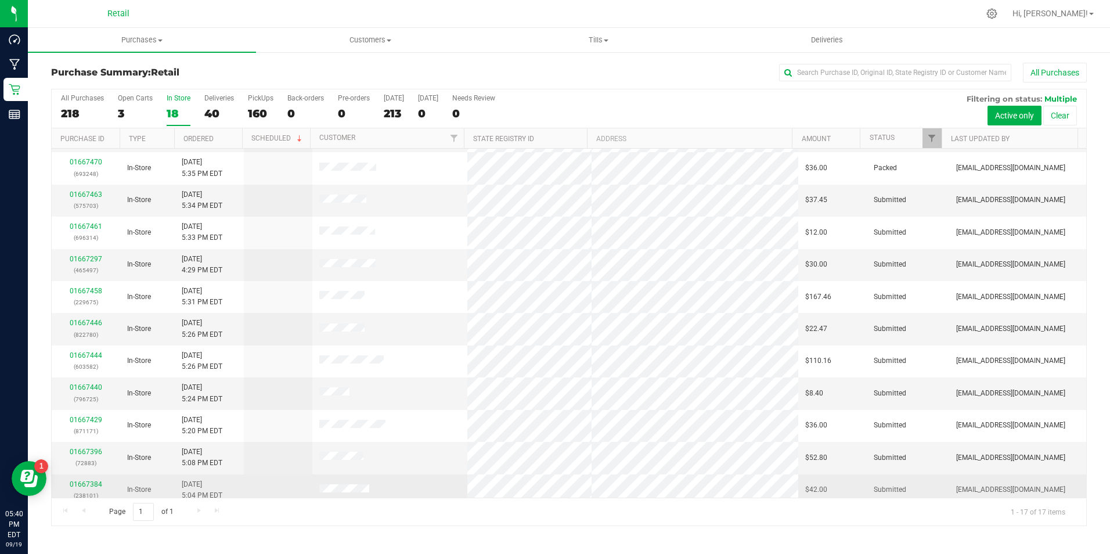
scroll to position [197, 0]
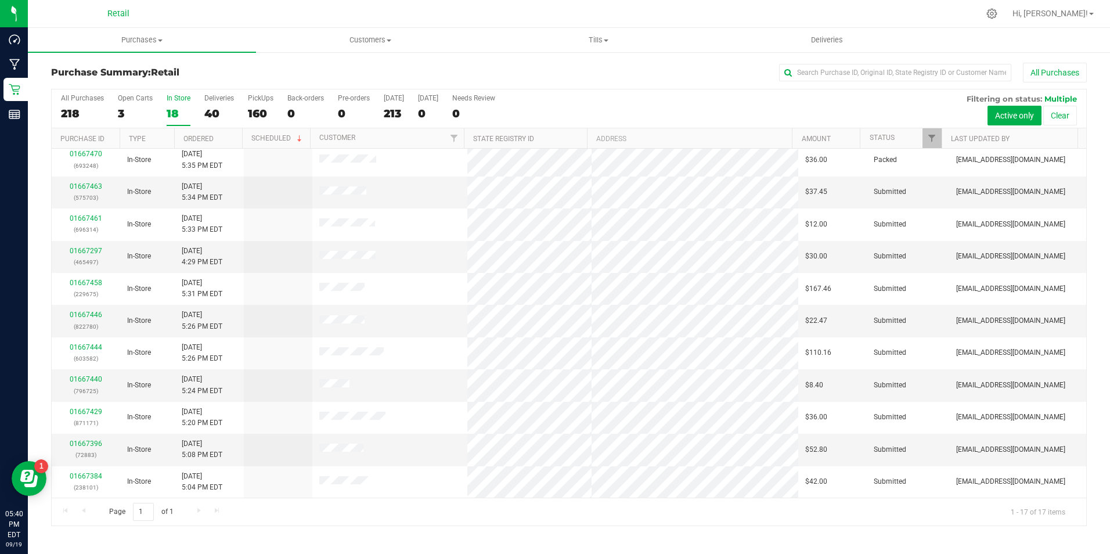
click at [218, 507] on div "Page 1 of 1 1 - 17 of 17 items" at bounding box center [569, 512] width 1035 height 28
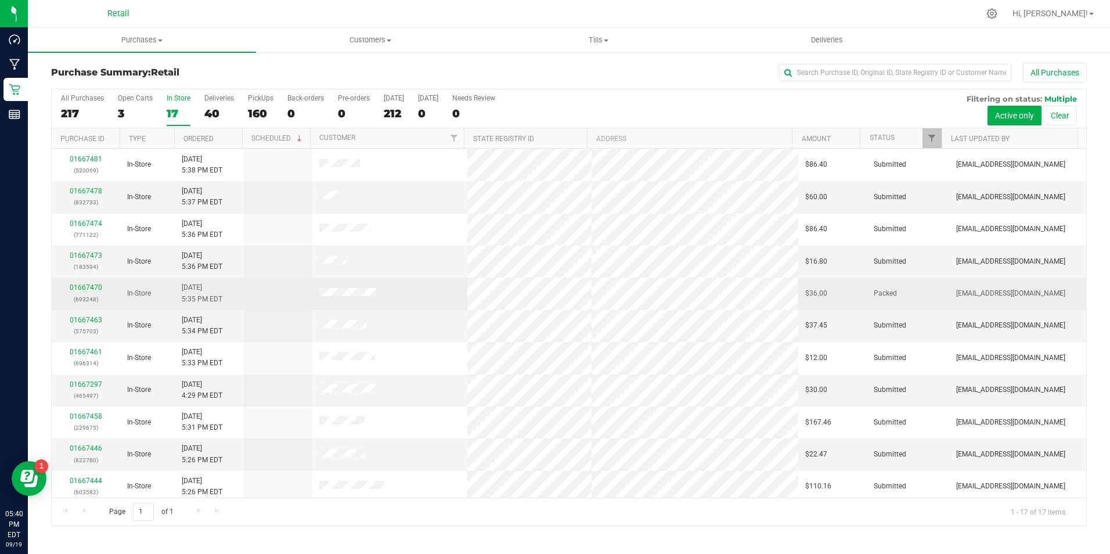
scroll to position [174, 0]
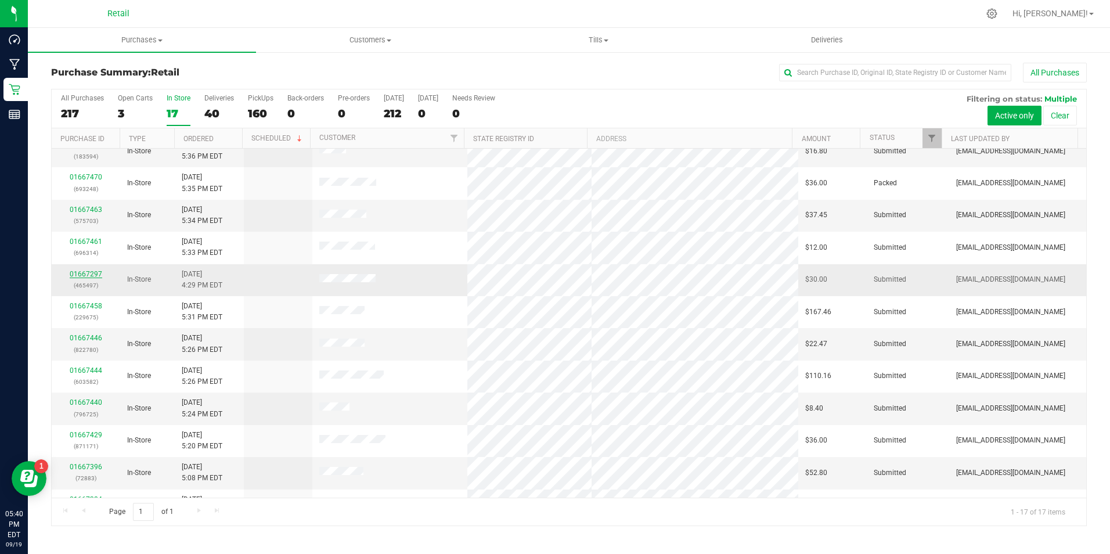
click at [82, 271] on link "01667297" at bounding box center [86, 274] width 33 height 8
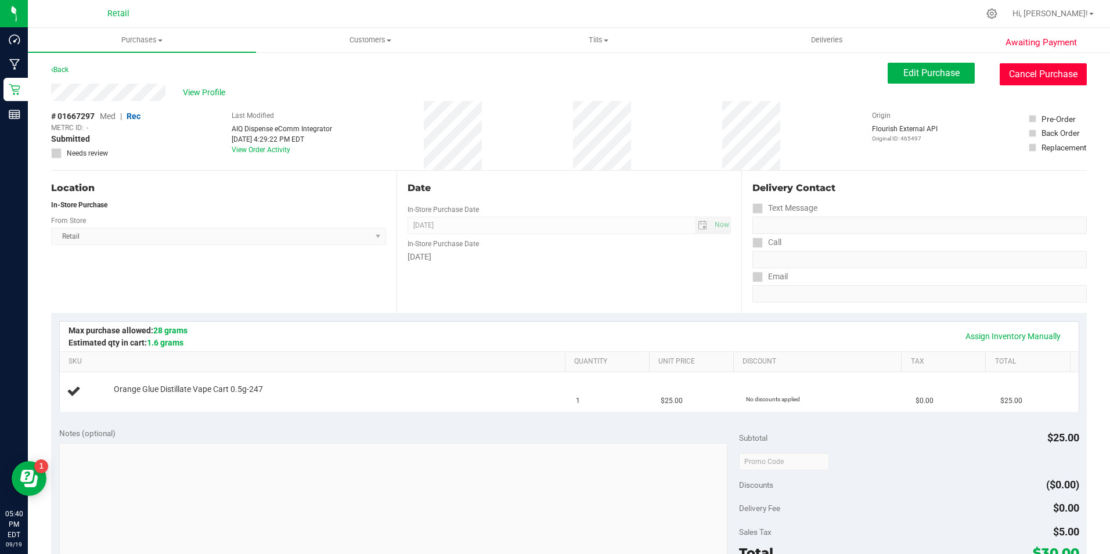
click at [1007, 74] on button "Cancel Purchase" at bounding box center [1043, 74] width 87 height 22
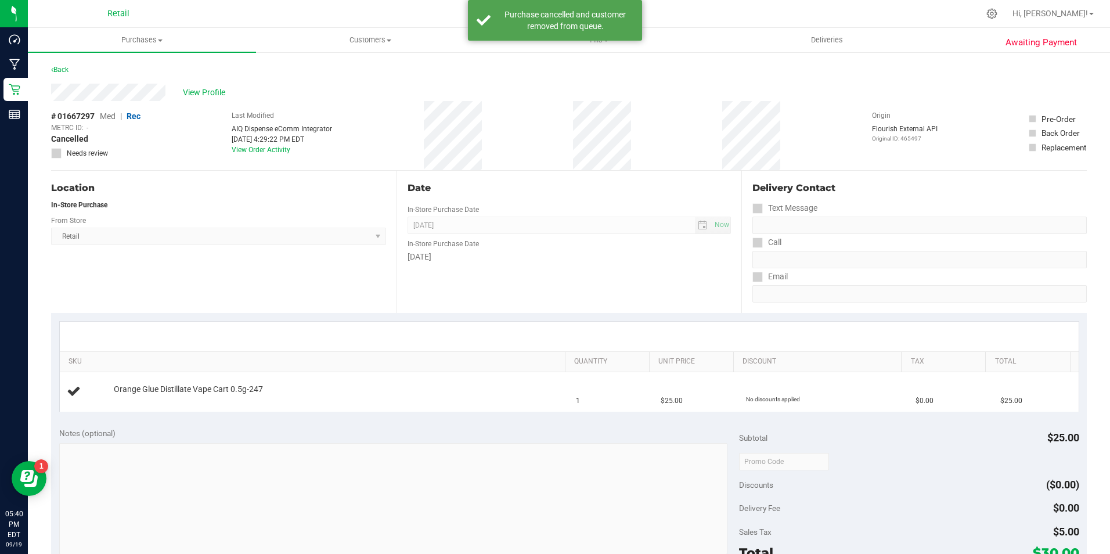
click at [45, 75] on div "Awaiting Payment Back View Profile # 01667297 Med | Rec METRC ID: - Cancelled N…" at bounding box center [569, 486] width 1082 height 871
click at [57, 65] on div "Back" at bounding box center [59, 70] width 17 height 14
click at [66, 66] on link "Back" at bounding box center [59, 70] width 17 height 8
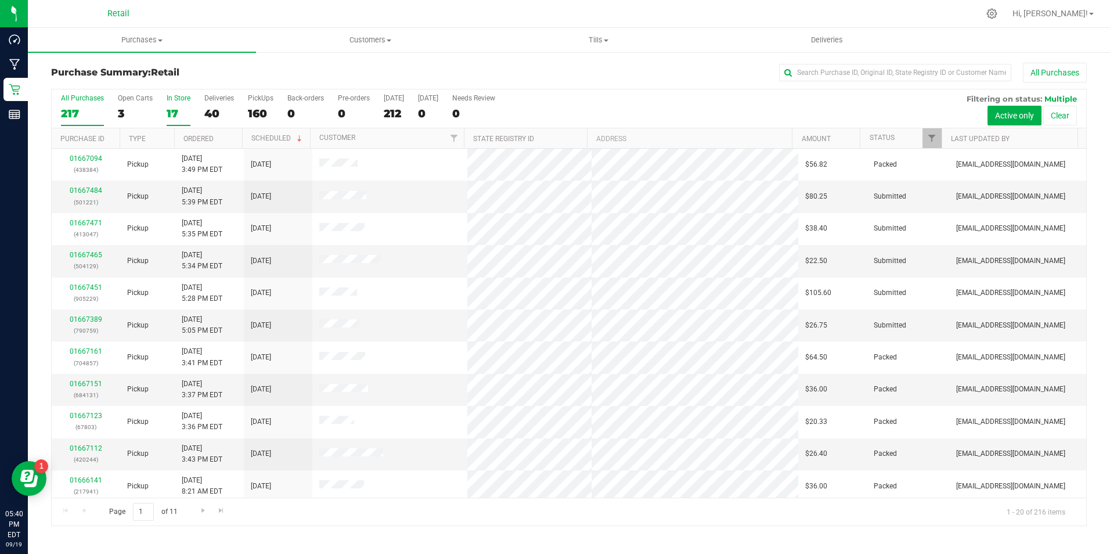
click at [172, 109] on div "17" at bounding box center [179, 113] width 24 height 13
click at [0, 0] on input "In Store 17" at bounding box center [0, 0] width 0 height 0
click at [172, 109] on div "17" at bounding box center [179, 113] width 24 height 13
click at [0, 0] on input "In Store 17" at bounding box center [0, 0] width 0 height 0
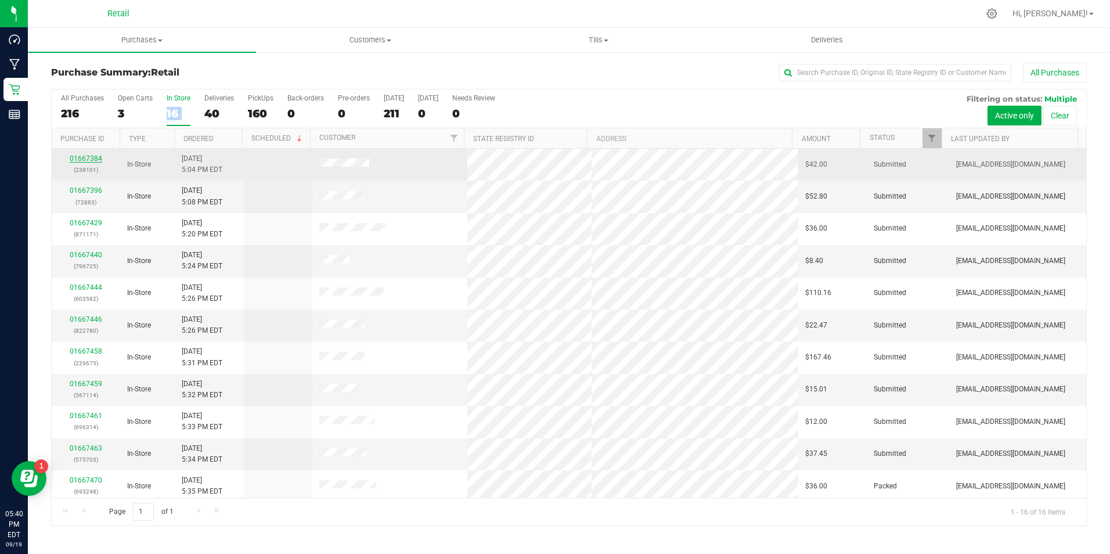
drag, startPoint x: 172, startPoint y: 109, endPoint x: 96, endPoint y: 157, distance: 89.7
click at [96, 157] on link "01667384" at bounding box center [86, 158] width 33 height 8
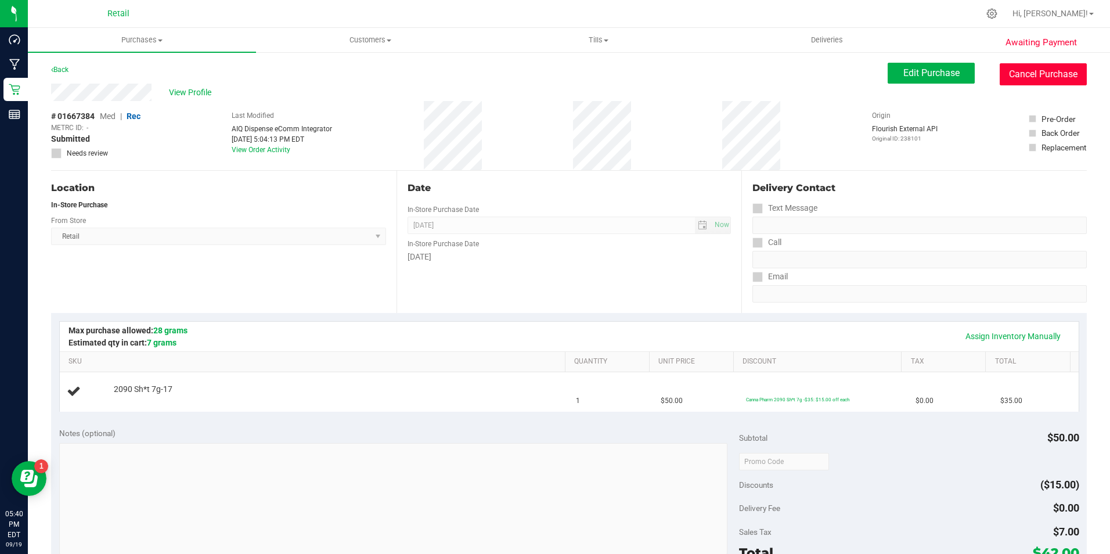
click at [1064, 69] on button "Cancel Purchase" at bounding box center [1043, 74] width 87 height 22
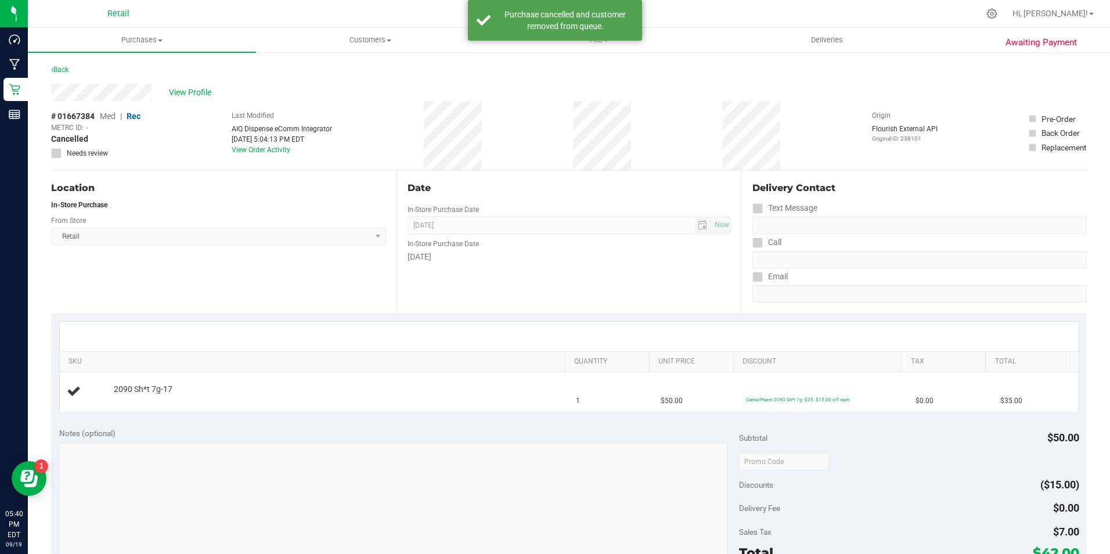
click at [71, 70] on div "Back" at bounding box center [569, 73] width 1036 height 21
click at [66, 67] on link "Back" at bounding box center [59, 70] width 17 height 8
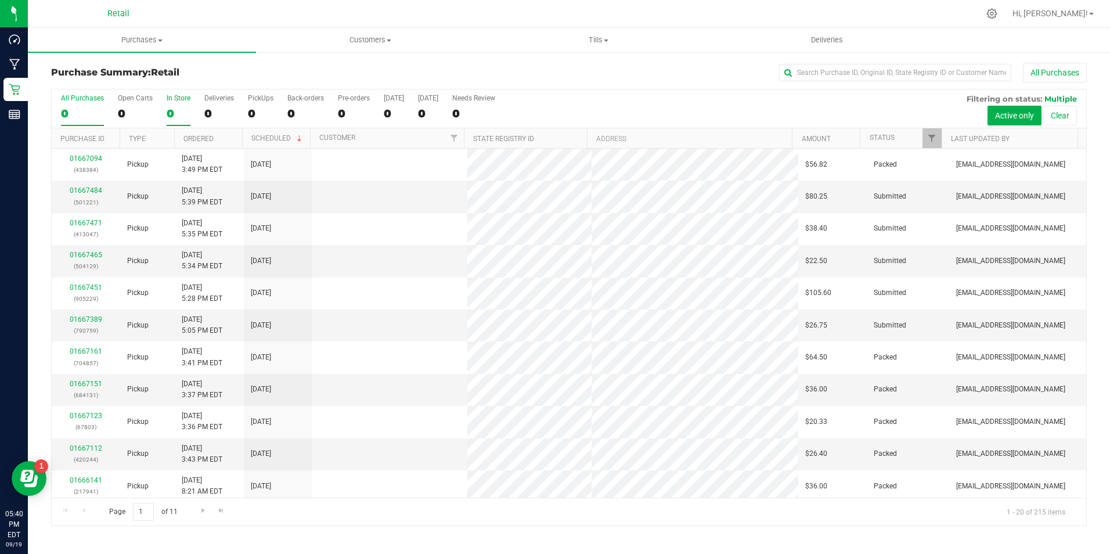
click at [167, 115] on div "0" at bounding box center [179, 113] width 24 height 13
click at [0, 0] on input "In Store 0" at bounding box center [0, 0] width 0 height 0
click at [167, 115] on div "0" at bounding box center [179, 113] width 24 height 13
click at [0, 0] on input "In Store 0" at bounding box center [0, 0] width 0 height 0
click at [167, 115] on div "0" at bounding box center [179, 113] width 24 height 13
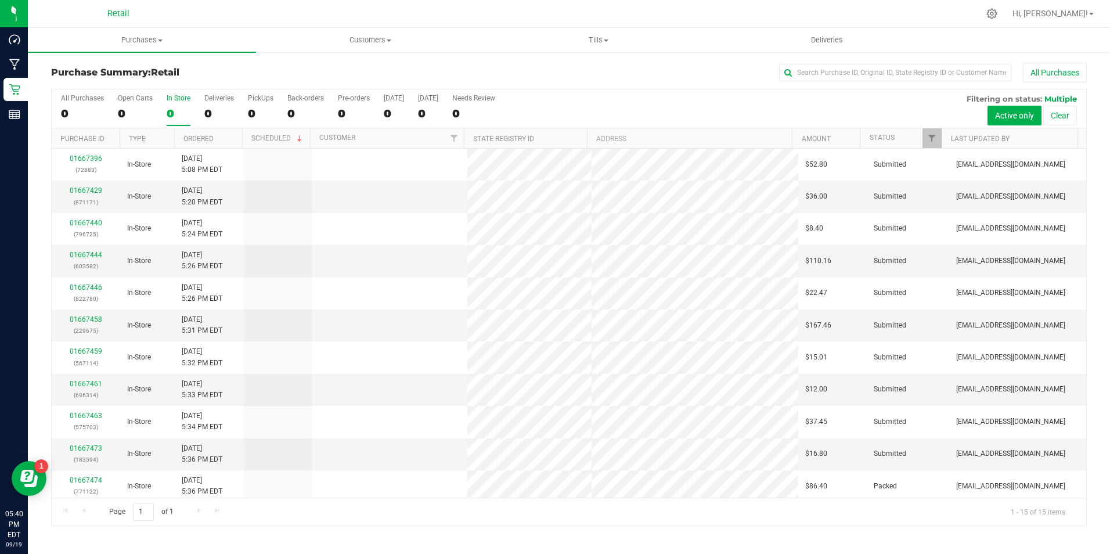
click at [0, 0] on input "In Store 0" at bounding box center [0, 0] width 0 height 0
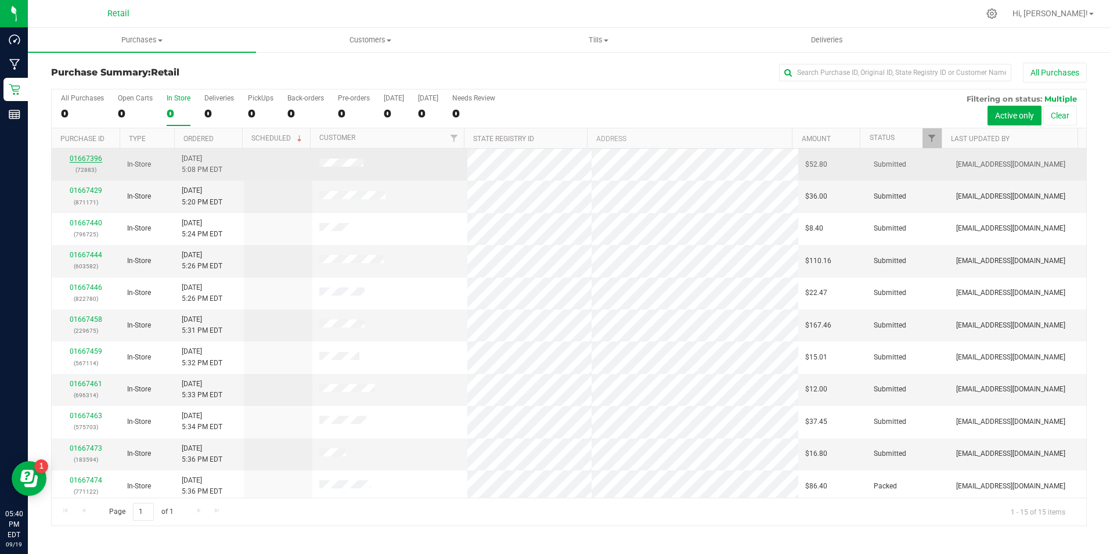
click at [88, 160] on link "01667396" at bounding box center [86, 158] width 33 height 8
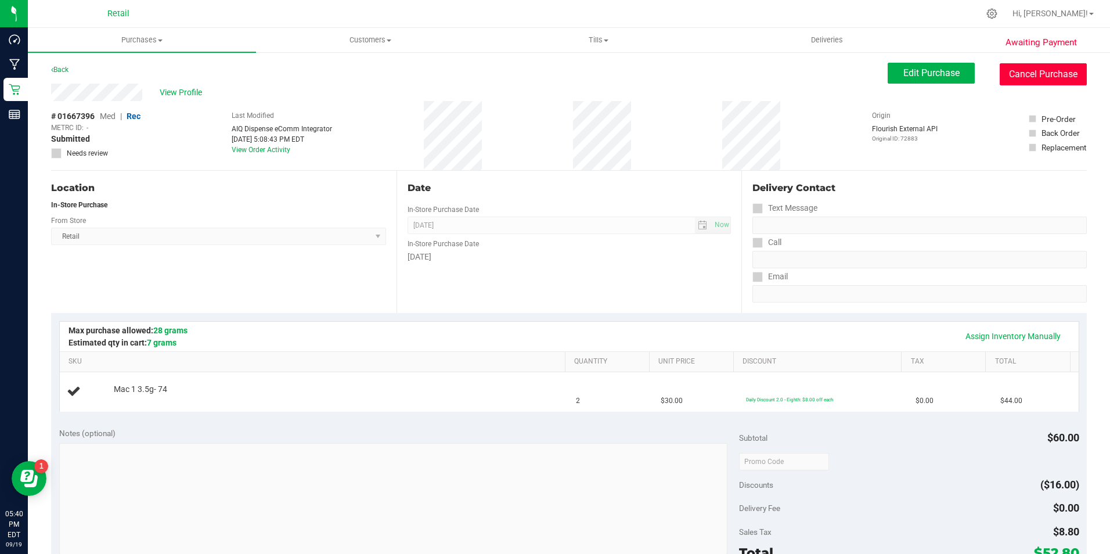
click at [1009, 76] on button "Cancel Purchase" at bounding box center [1043, 74] width 87 height 22
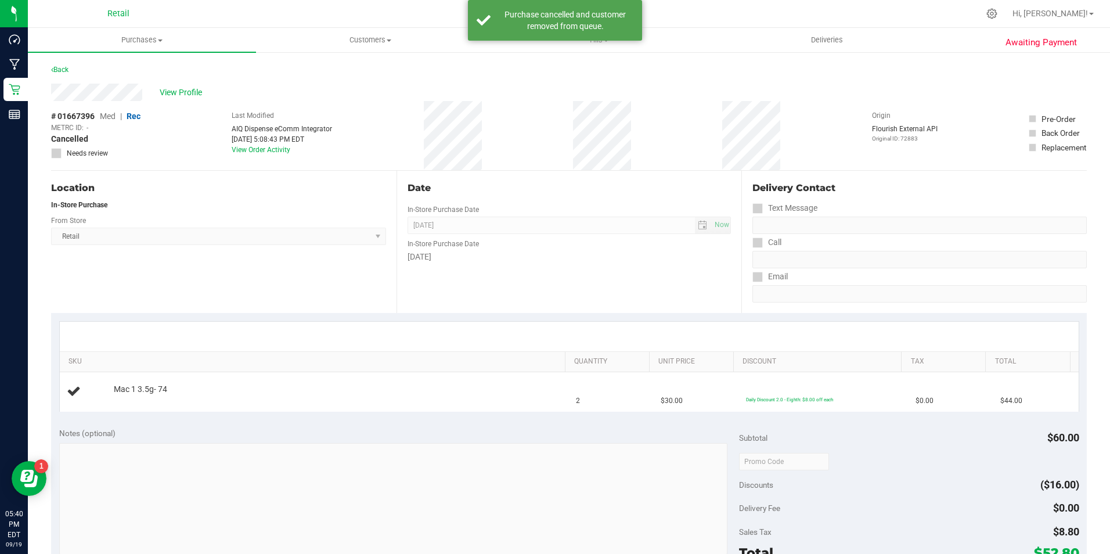
click at [61, 74] on div "Back" at bounding box center [59, 70] width 17 height 14
click at [63, 72] on link "Back" at bounding box center [59, 70] width 17 height 8
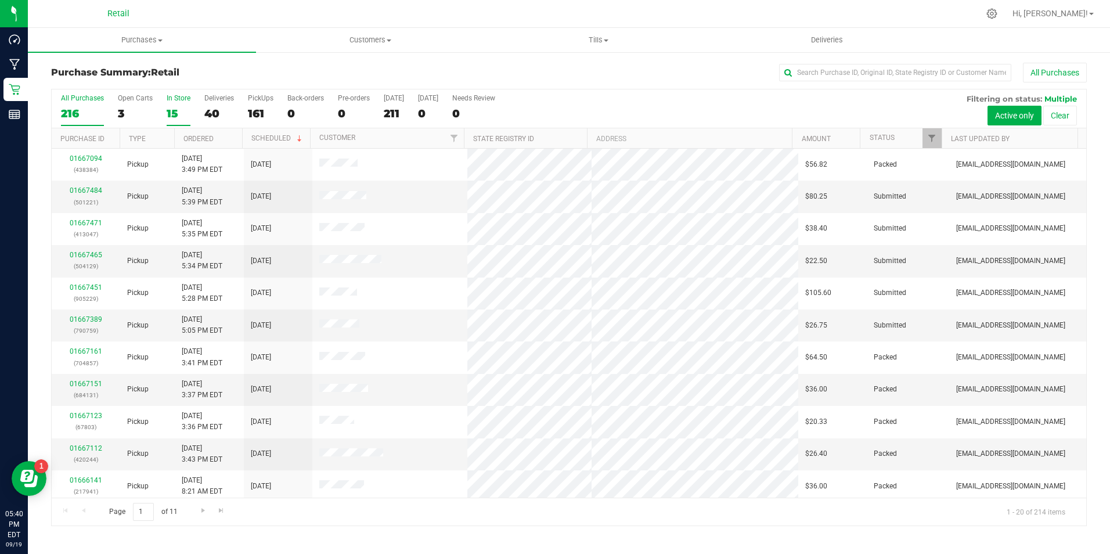
click at [178, 113] on div "15" at bounding box center [179, 113] width 24 height 13
click at [0, 0] on input "In Store 15" at bounding box center [0, 0] width 0 height 0
click at [178, 113] on div "15" at bounding box center [179, 113] width 24 height 13
click at [0, 0] on input "In Store 15" at bounding box center [0, 0] width 0 height 0
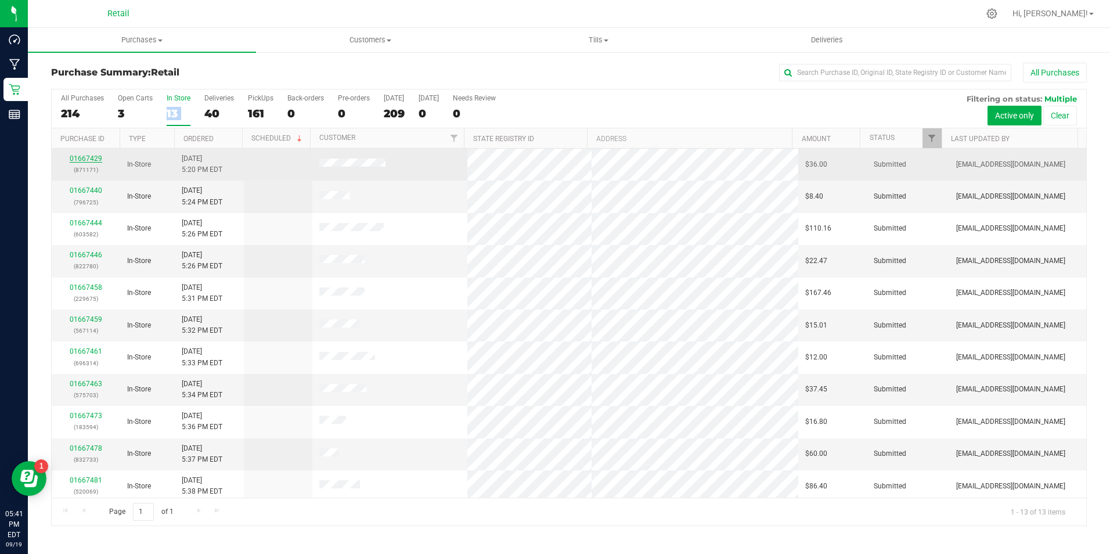
click at [80, 161] on link "01667429" at bounding box center [86, 158] width 33 height 8
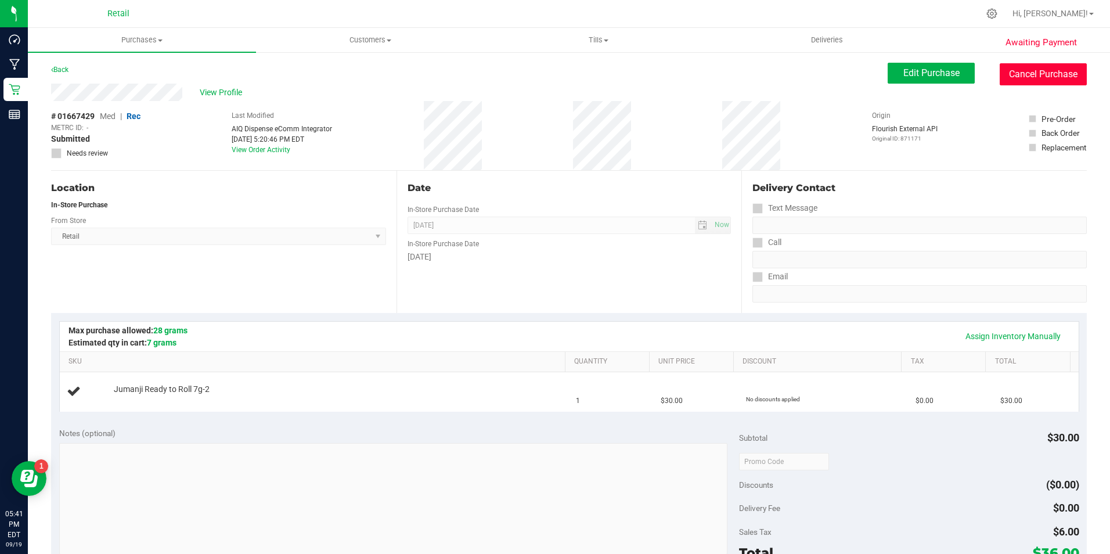
click at [1014, 76] on button "Cancel Purchase" at bounding box center [1043, 74] width 87 height 22
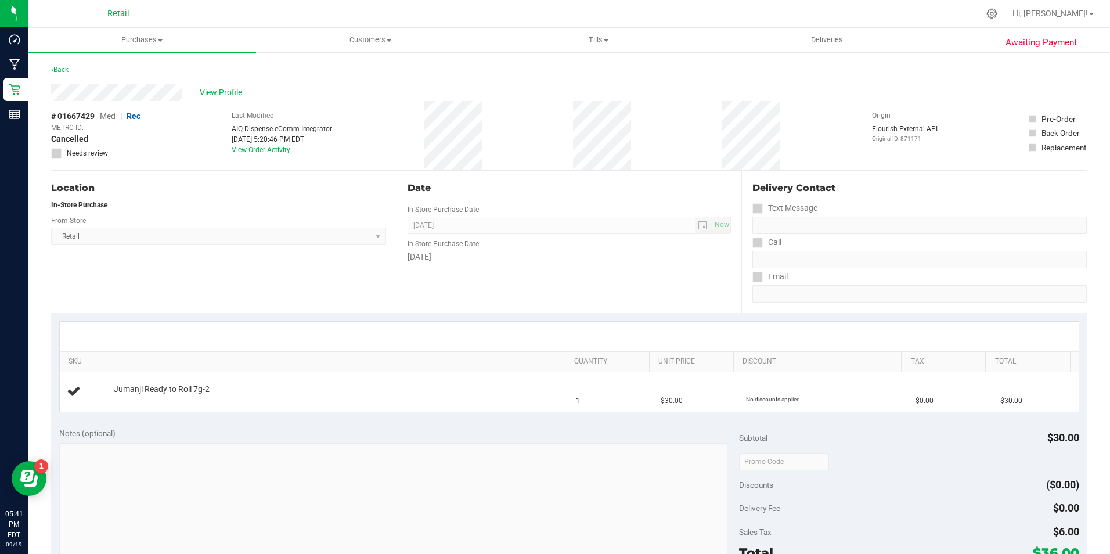
click at [62, 74] on div "Back" at bounding box center [59, 70] width 17 height 14
click at [63, 71] on link "Back" at bounding box center [59, 70] width 17 height 8
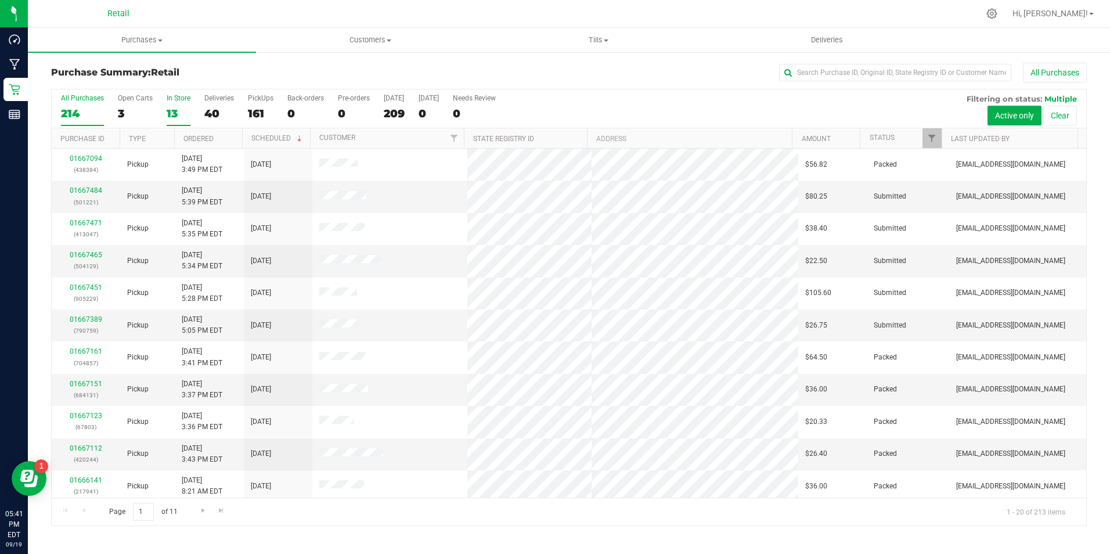
click at [174, 115] on div "13" at bounding box center [179, 113] width 24 height 13
click at [0, 0] on input "In Store 13" at bounding box center [0, 0] width 0 height 0
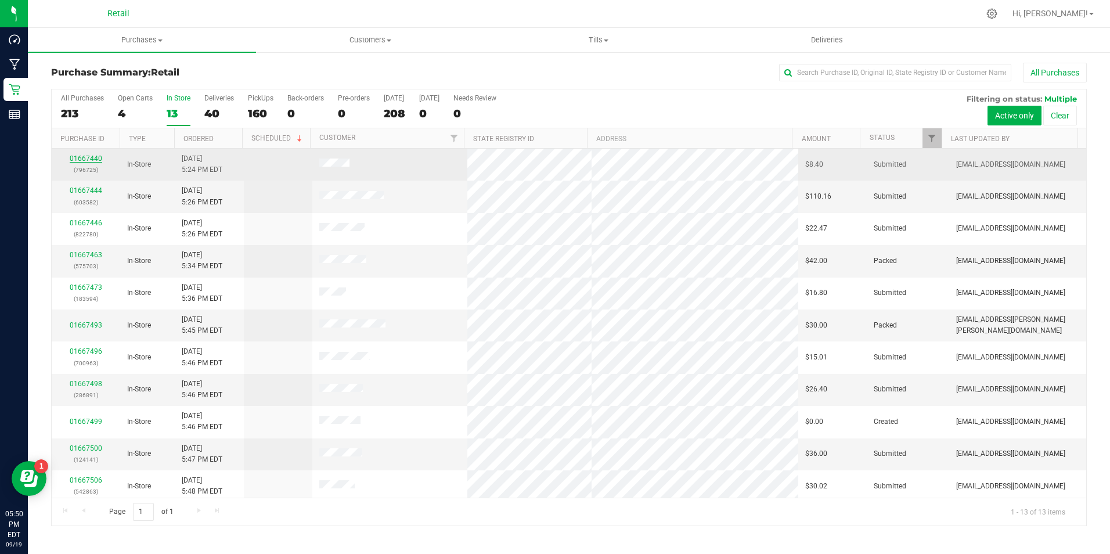
click at [85, 158] on link "01667440" at bounding box center [86, 158] width 33 height 8
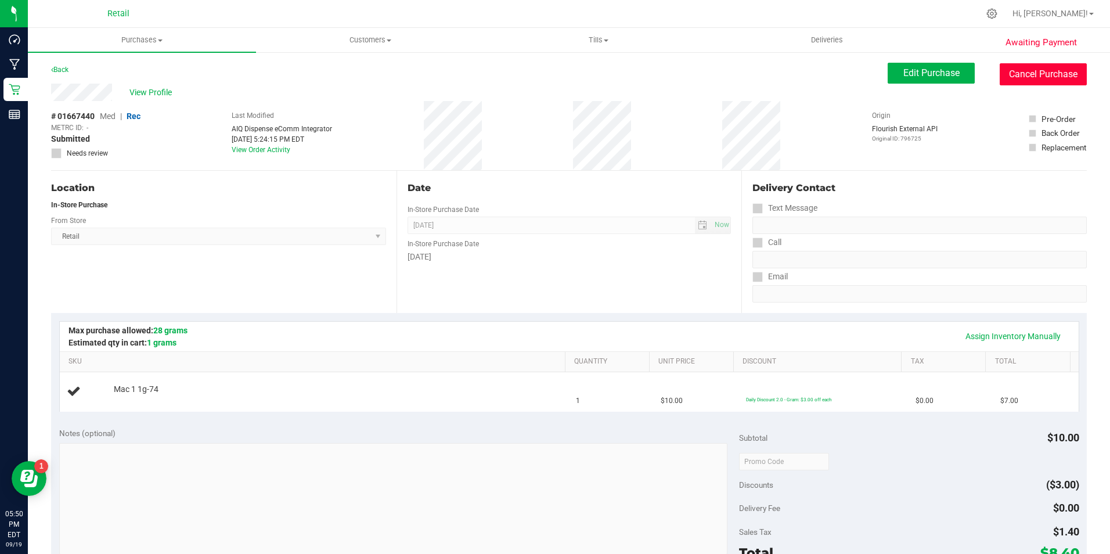
click at [1075, 71] on button "Cancel Purchase" at bounding box center [1043, 74] width 87 height 22
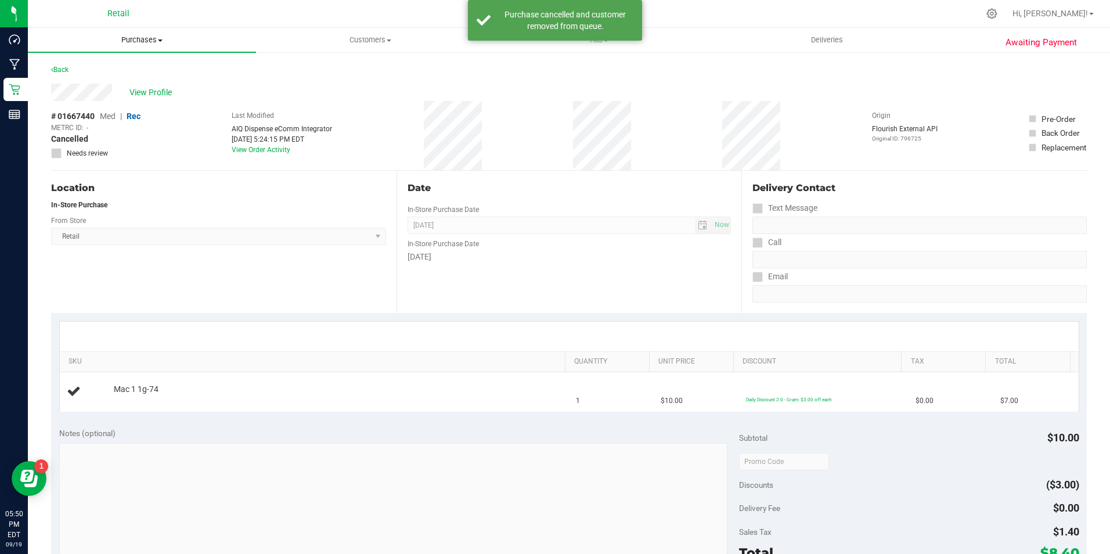
click at [140, 42] on span "Purchases" at bounding box center [142, 40] width 228 height 10
click at [78, 85] on span "Fulfillment" at bounding box center [64, 84] width 72 height 10
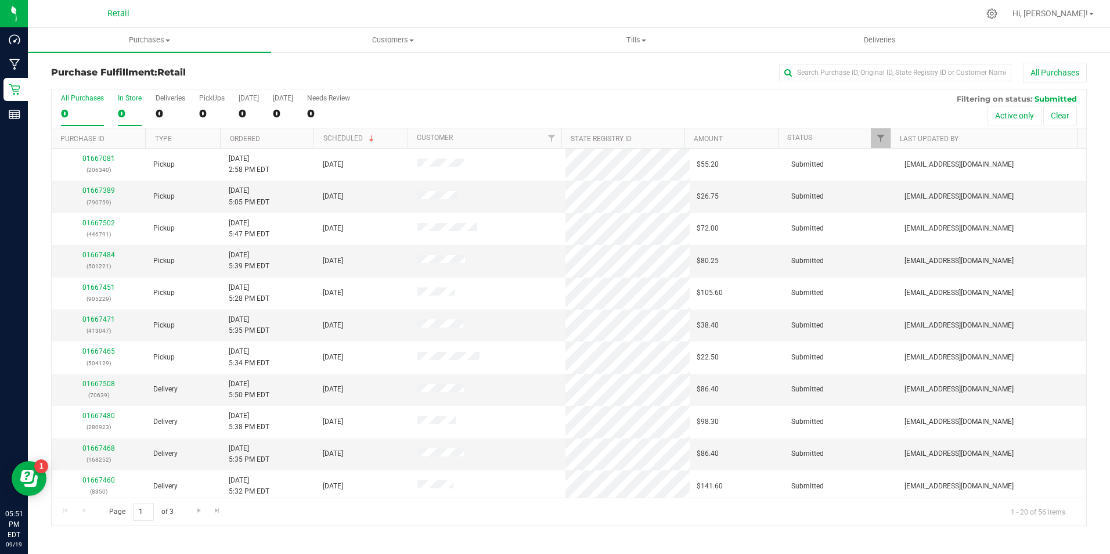
click at [129, 121] on label "In Store 0" at bounding box center [130, 110] width 24 height 32
click at [0, 0] on input "In Store 0" at bounding box center [0, 0] width 0 height 0
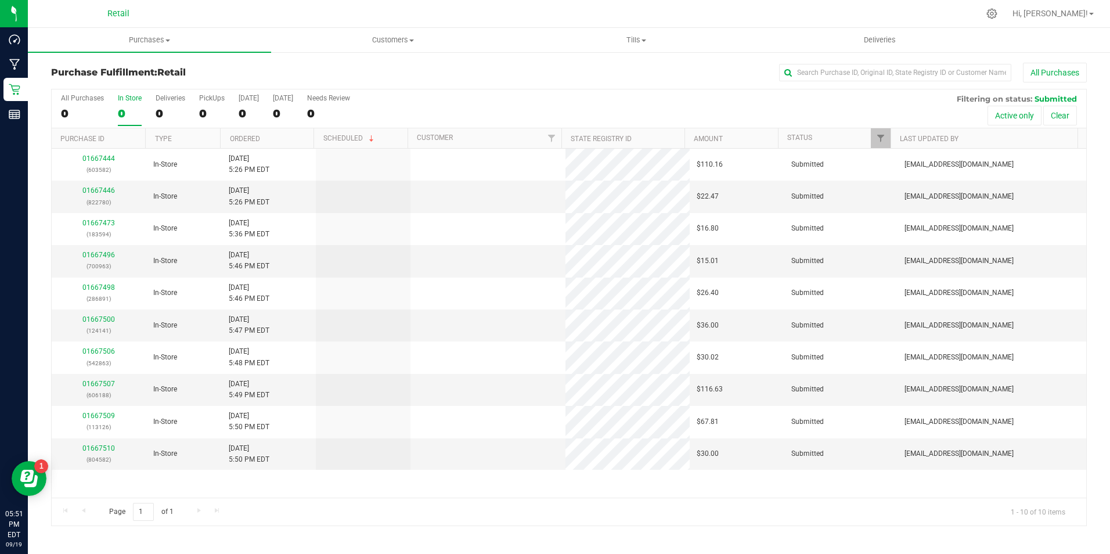
click at [126, 125] on label "In Store 0" at bounding box center [130, 110] width 24 height 32
click at [0, 0] on input "In Store 0" at bounding box center [0, 0] width 0 height 0
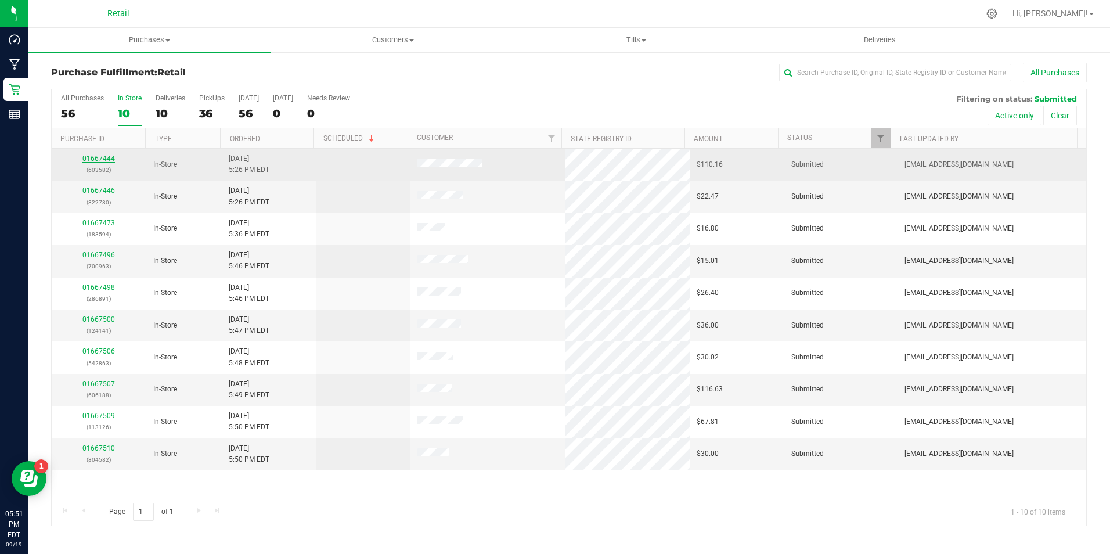
click at [107, 160] on link "01667444" at bounding box center [98, 158] width 33 height 8
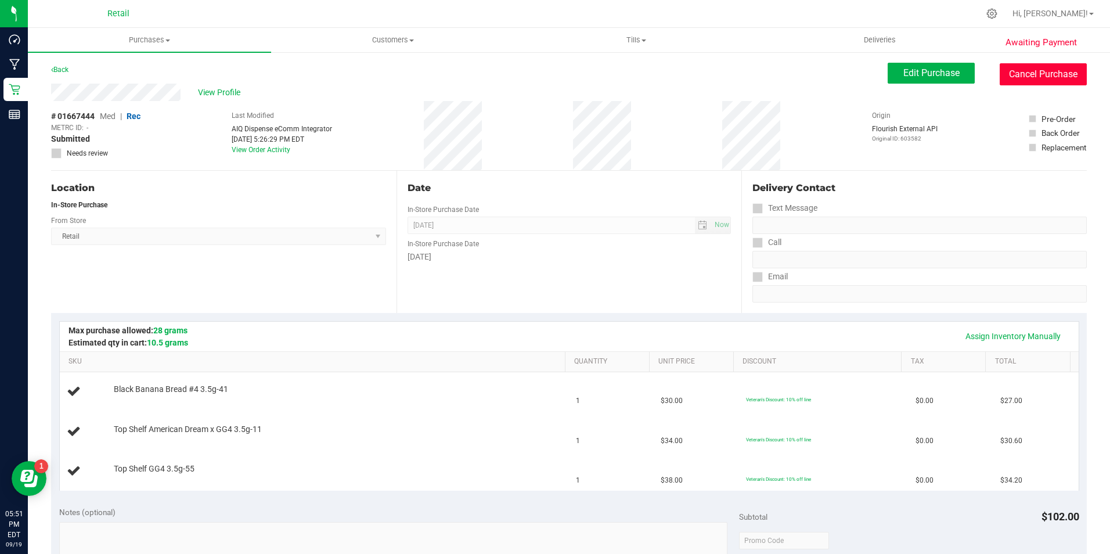
click at [1000, 77] on button "Cancel Purchase" at bounding box center [1043, 74] width 87 height 22
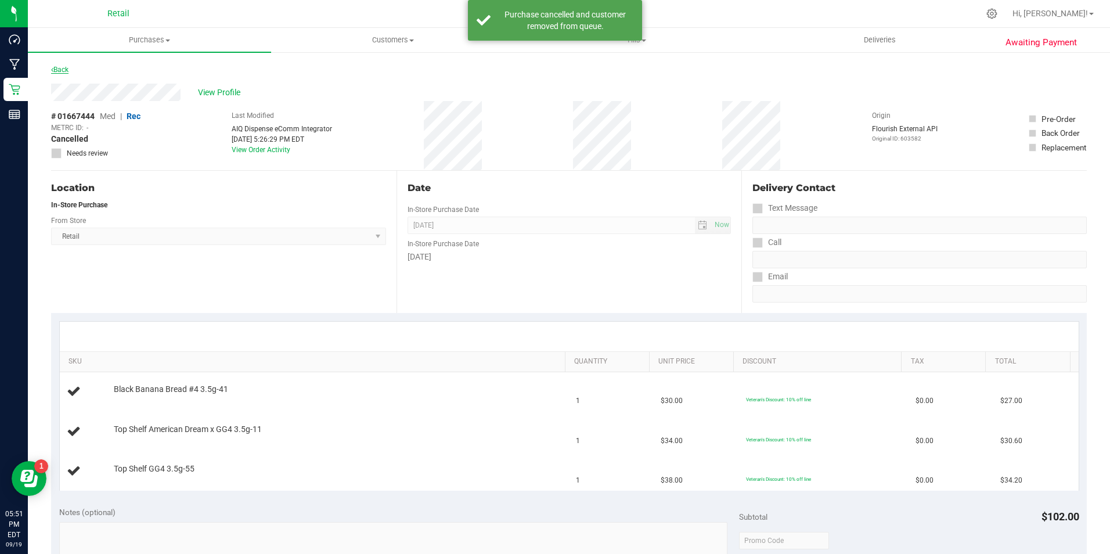
click at [64, 69] on link "Back" at bounding box center [59, 70] width 17 height 8
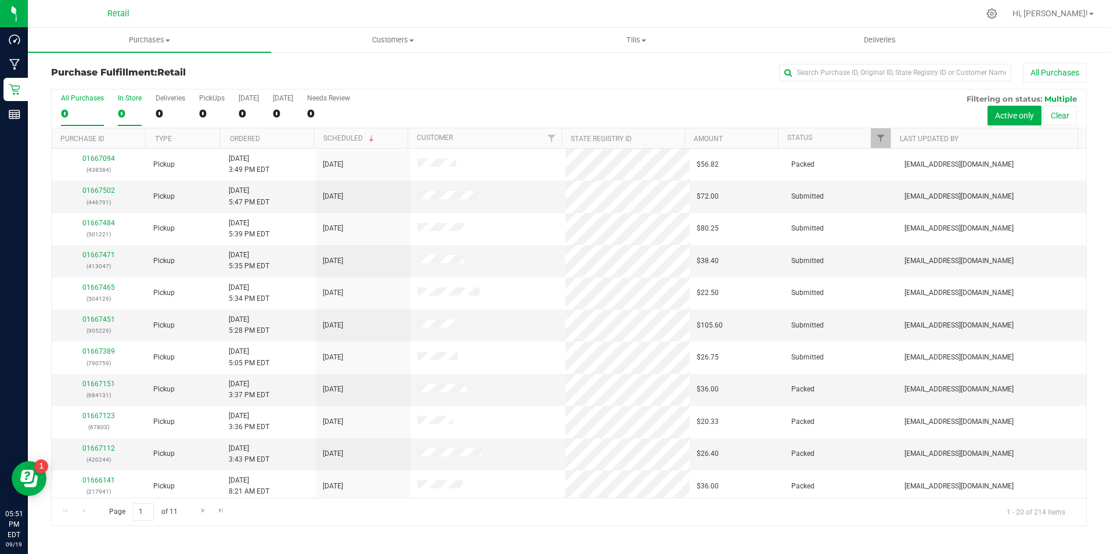
click at [141, 107] on div "0" at bounding box center [130, 113] width 24 height 13
click at [0, 0] on input "In Store 0" at bounding box center [0, 0] width 0 height 0
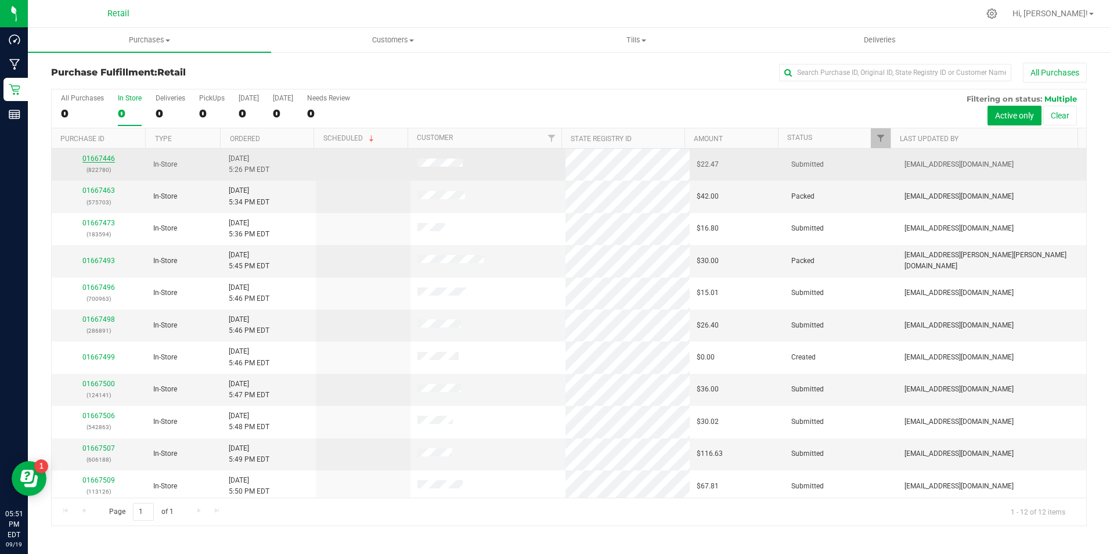
click at [111, 155] on link "01667446" at bounding box center [98, 158] width 33 height 8
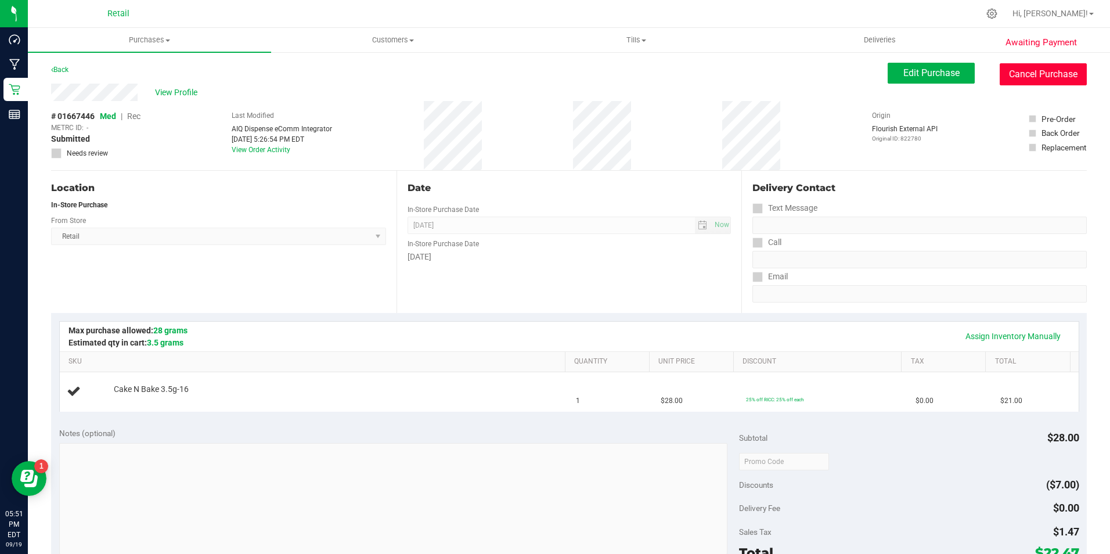
click at [1022, 63] on button "Cancel Purchase" at bounding box center [1043, 74] width 87 height 22
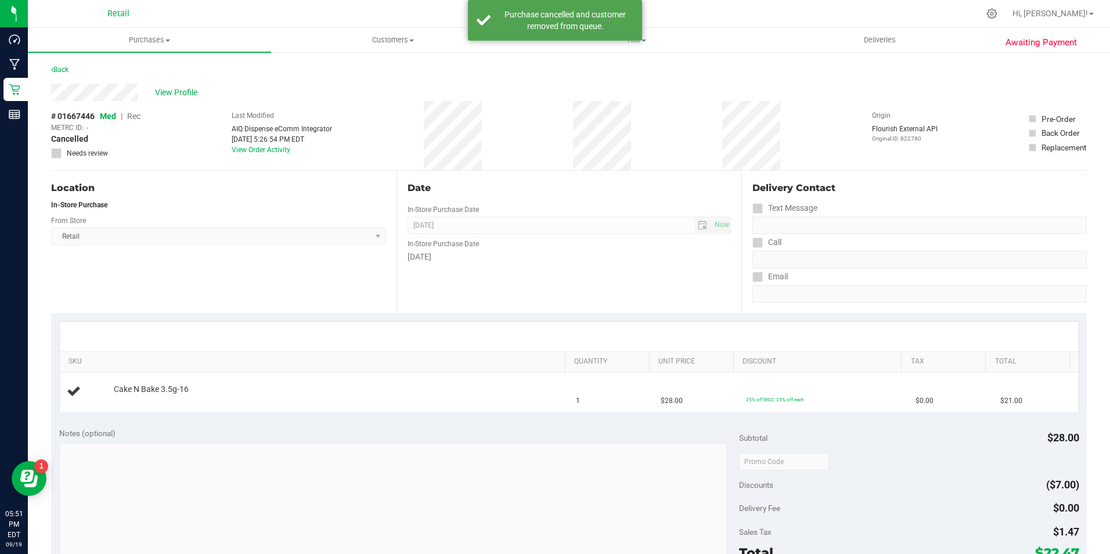
click at [57, 64] on div "Back" at bounding box center [59, 70] width 17 height 14
click at [56, 69] on link "Back" at bounding box center [59, 70] width 17 height 8
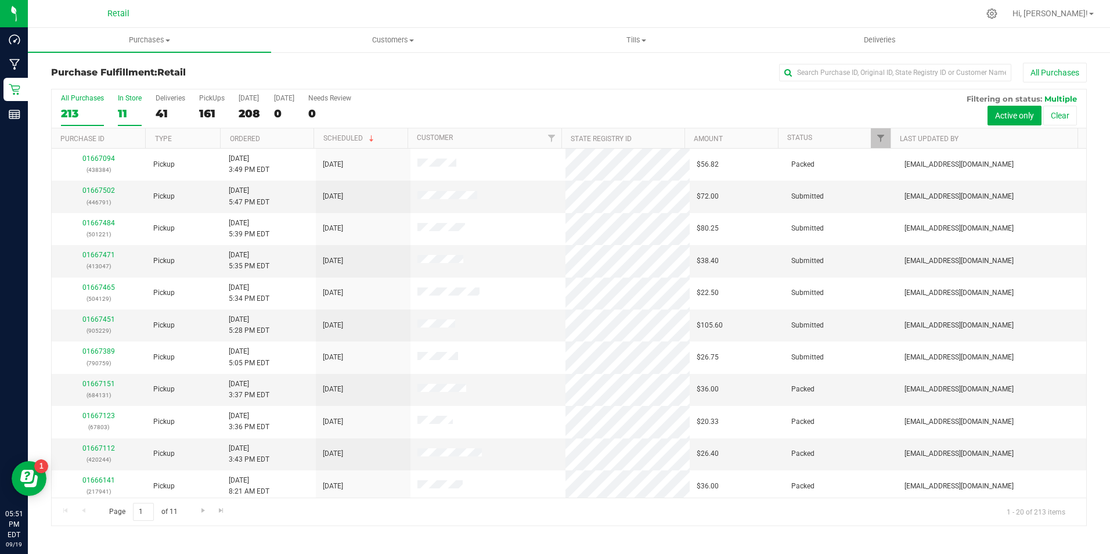
click at [130, 104] on label "In Store 11" at bounding box center [130, 110] width 24 height 32
click at [0, 0] on input "In Store 11" at bounding box center [0, 0] width 0 height 0
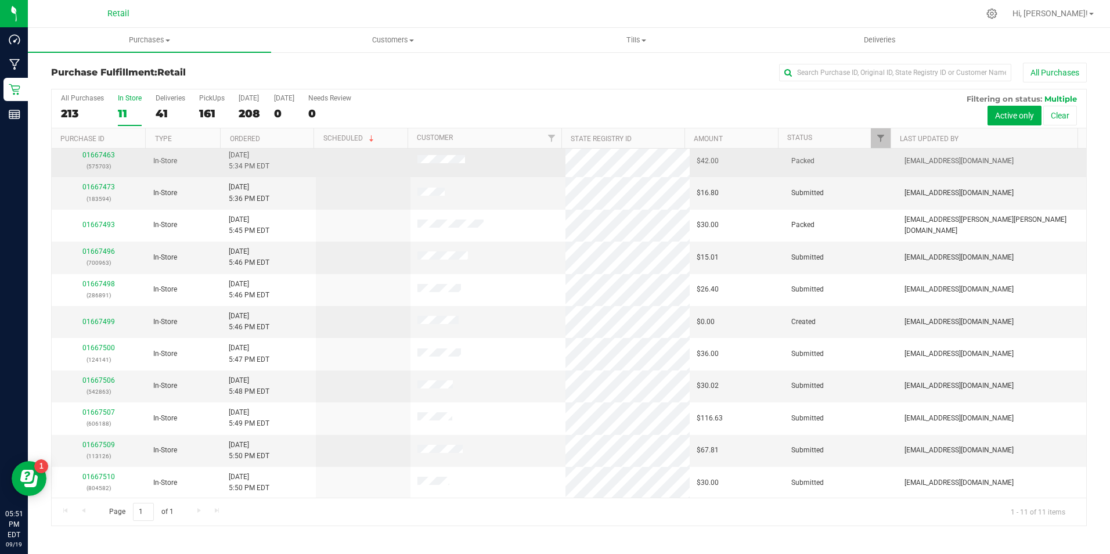
scroll to position [4, 0]
click at [104, 150] on div "01667463 (575703)" at bounding box center [99, 160] width 81 height 22
click at [106, 150] on div "01667463 (575703)" at bounding box center [99, 160] width 81 height 22
click at [102, 153] on link "01667463" at bounding box center [98, 154] width 33 height 8
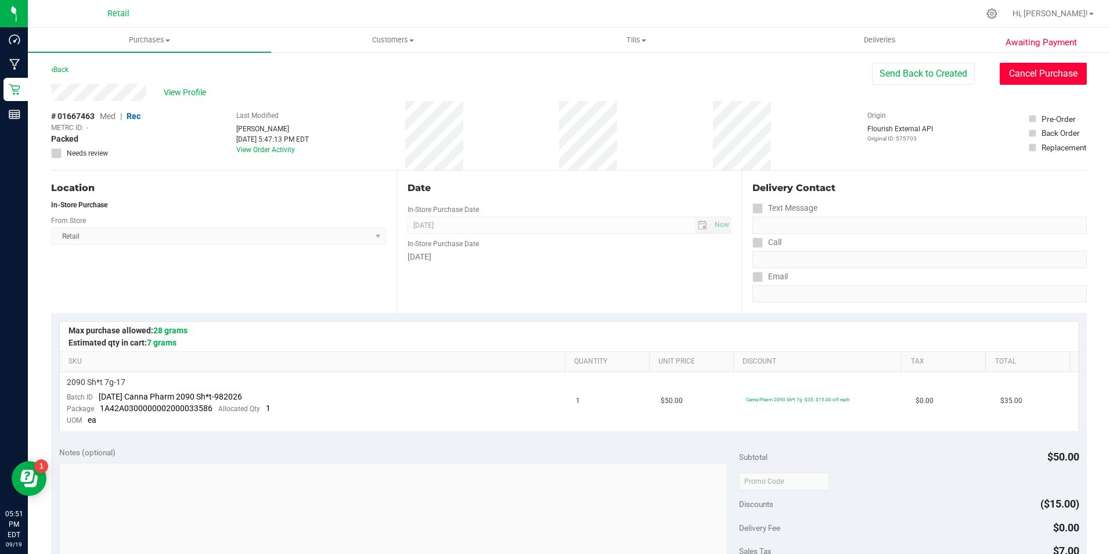
click at [1063, 73] on button "Cancel Purchase" at bounding box center [1043, 74] width 87 height 22
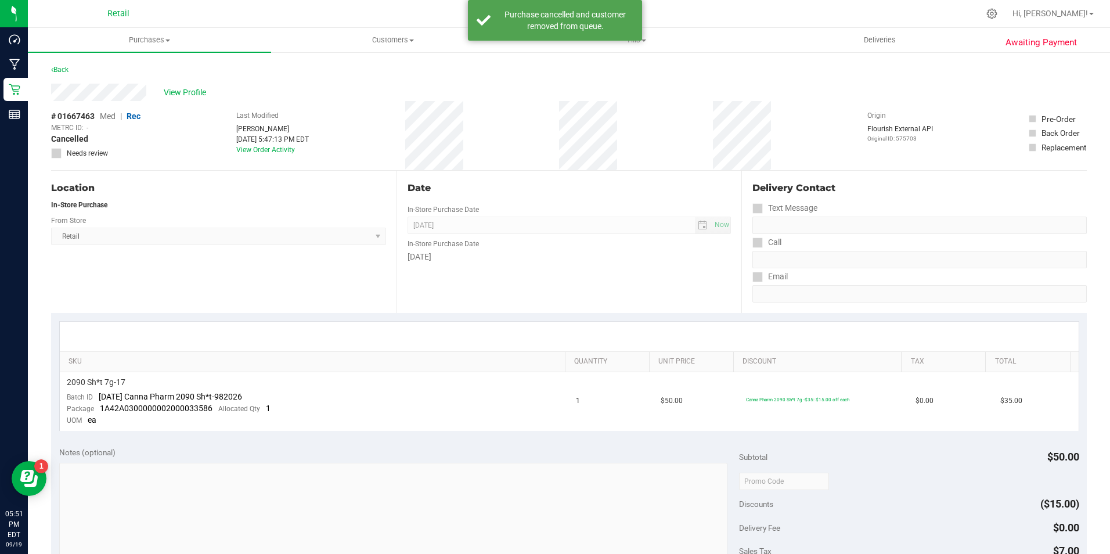
click at [74, 71] on div "Back" at bounding box center [569, 73] width 1036 height 21
click at [55, 63] on div "Back" at bounding box center [59, 70] width 17 height 14
click at [53, 77] on div "Back" at bounding box center [569, 73] width 1036 height 21
click at [57, 68] on link "Back" at bounding box center [59, 70] width 17 height 8
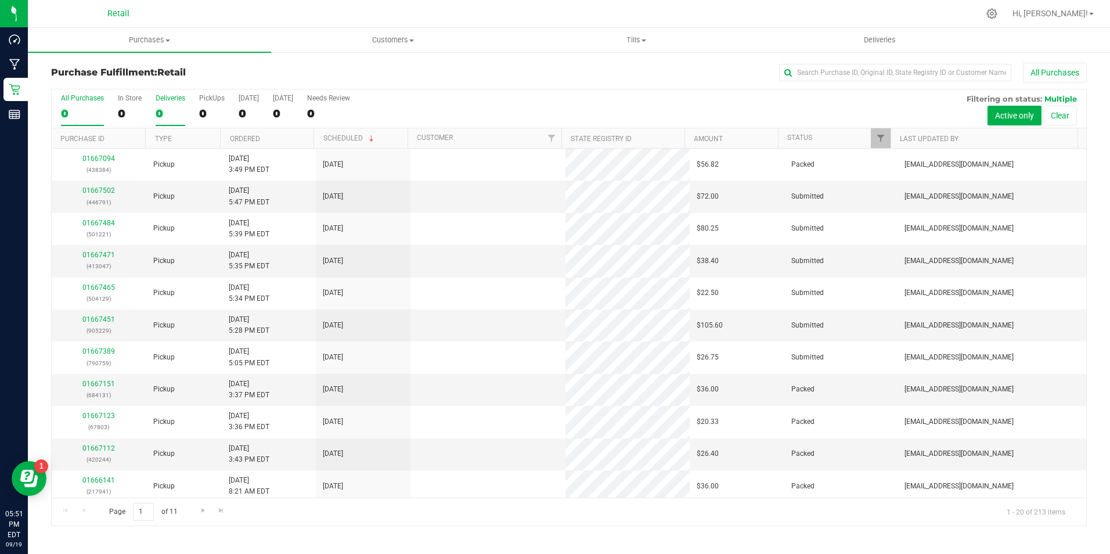
click at [160, 107] on div "0" at bounding box center [171, 113] width 30 height 13
click at [0, 0] on input "Deliveries 0" at bounding box center [0, 0] width 0 height 0
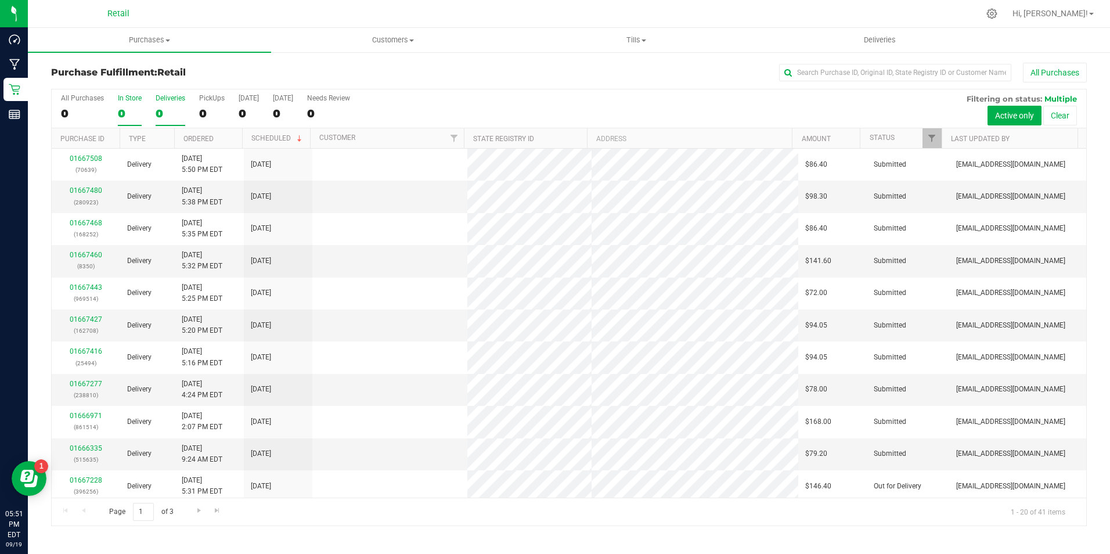
click at [127, 107] on div "0" at bounding box center [130, 113] width 24 height 13
click at [0, 0] on input "In Store 0" at bounding box center [0, 0] width 0 height 0
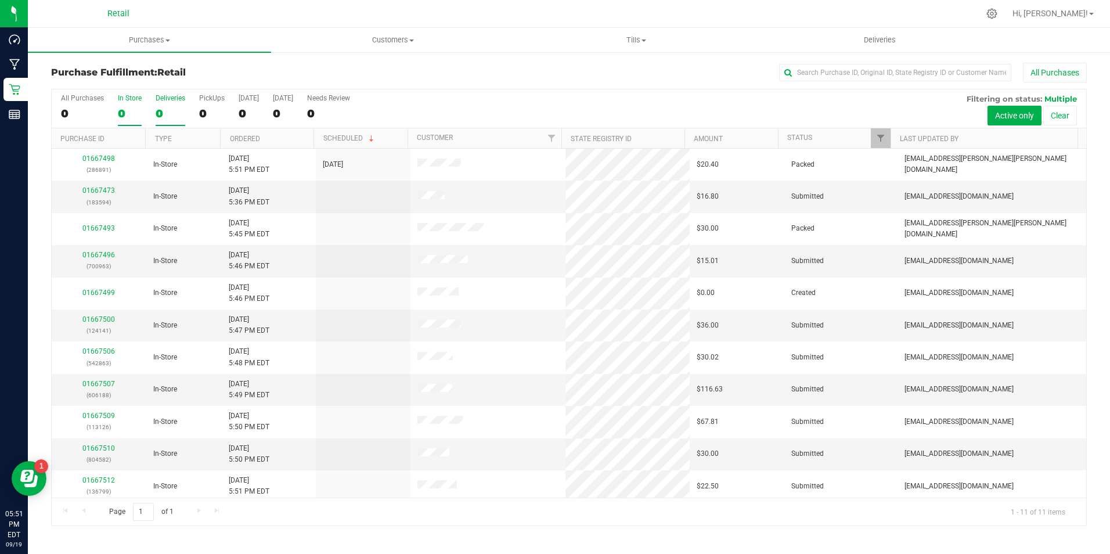
click at [156, 116] on div "0" at bounding box center [171, 113] width 30 height 13
click at [0, 0] on input "Deliveries 0" at bounding box center [0, 0] width 0 height 0
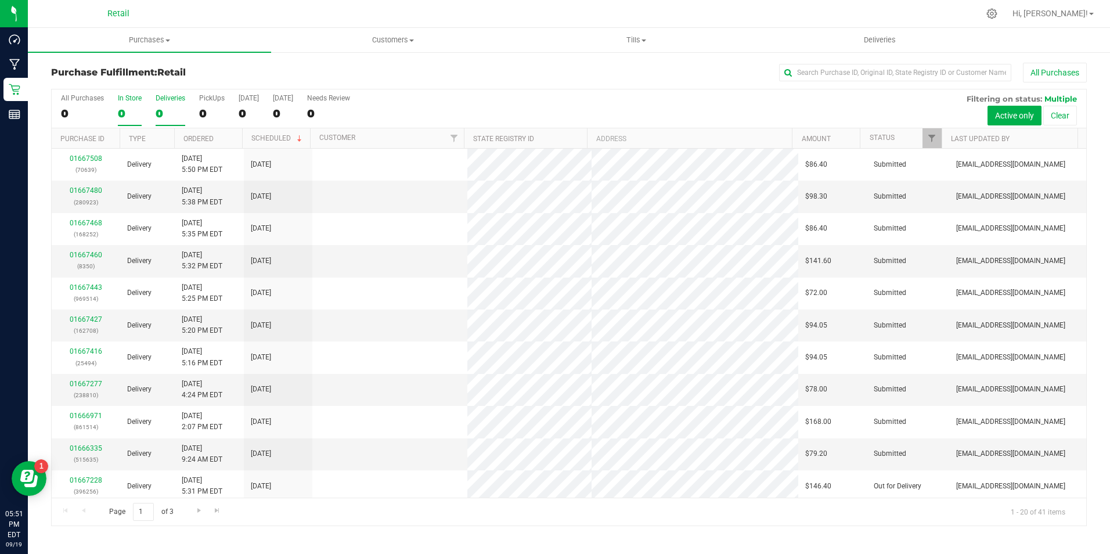
click at [125, 109] on div "0" at bounding box center [130, 113] width 24 height 13
click at [0, 0] on input "In Store 0" at bounding box center [0, 0] width 0 height 0
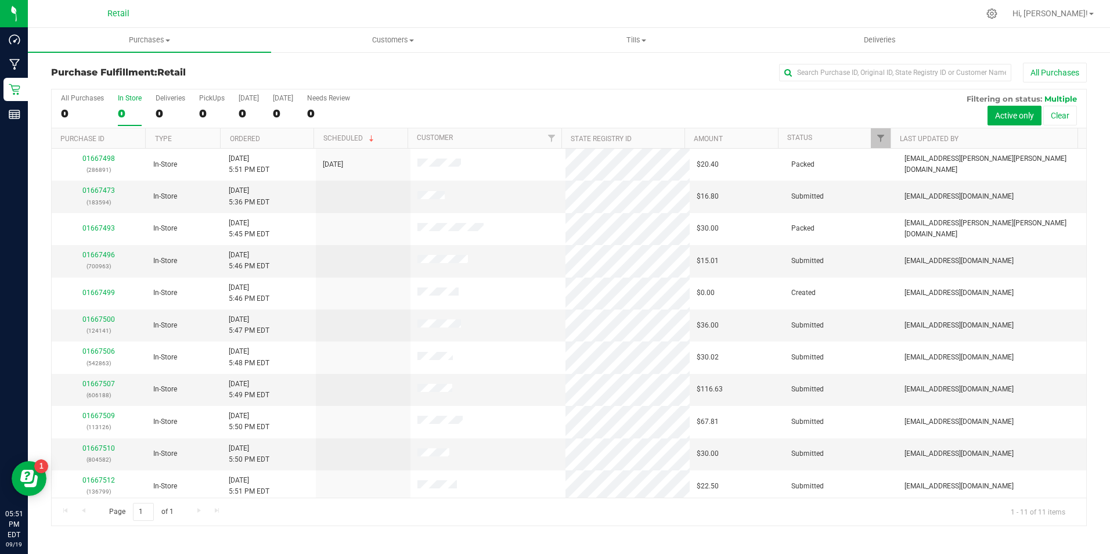
click at [125, 108] on div "0" at bounding box center [130, 113] width 24 height 13
click at [0, 0] on input "In Store 0" at bounding box center [0, 0] width 0 height 0
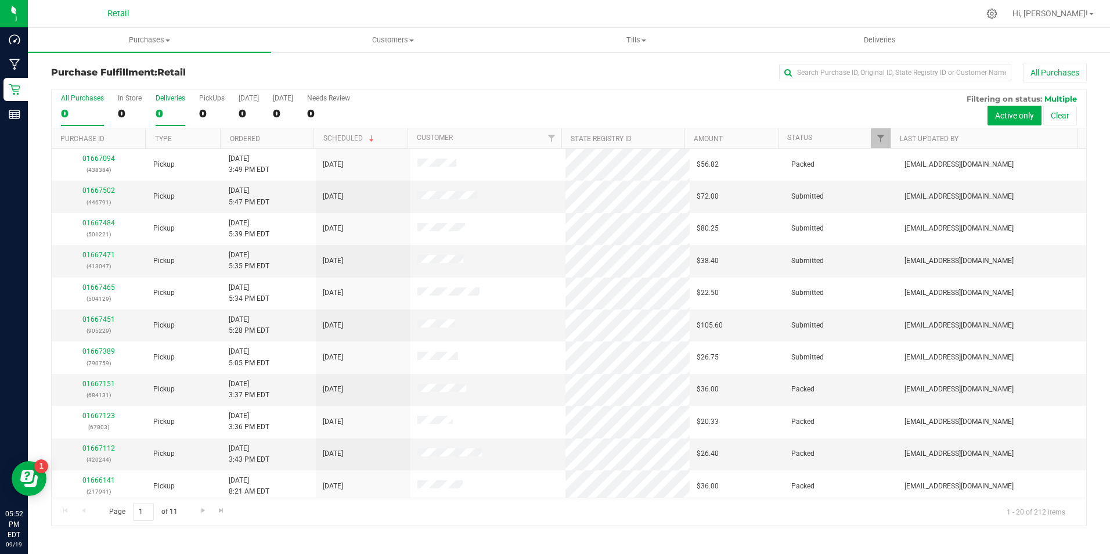
click at [166, 113] on div "0" at bounding box center [171, 113] width 30 height 13
click at [0, 0] on input "Deliveries 0" at bounding box center [0, 0] width 0 height 0
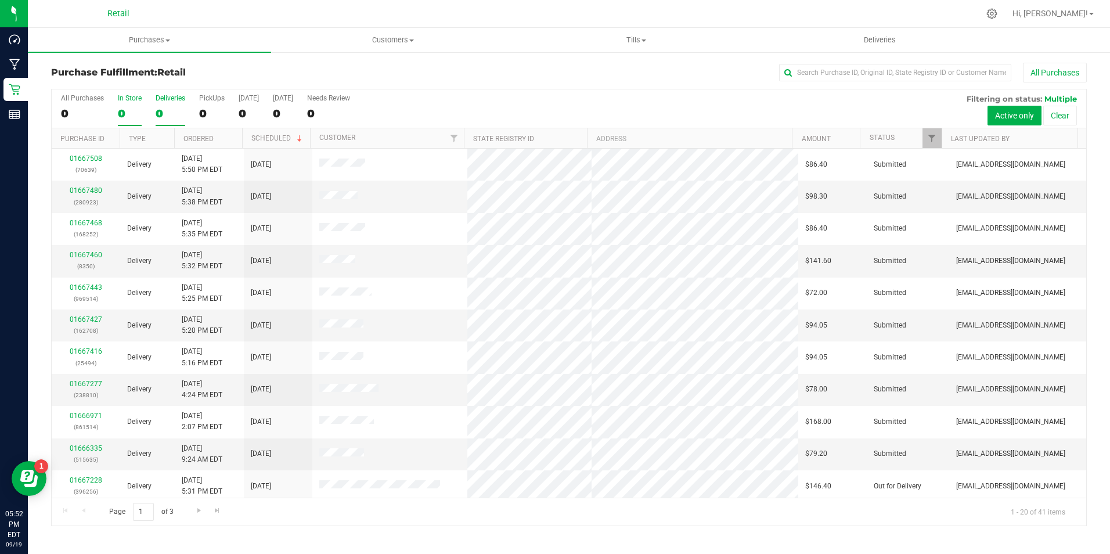
click at [134, 119] on div "0" at bounding box center [130, 113] width 24 height 13
click at [0, 0] on input "In Store 0" at bounding box center [0, 0] width 0 height 0
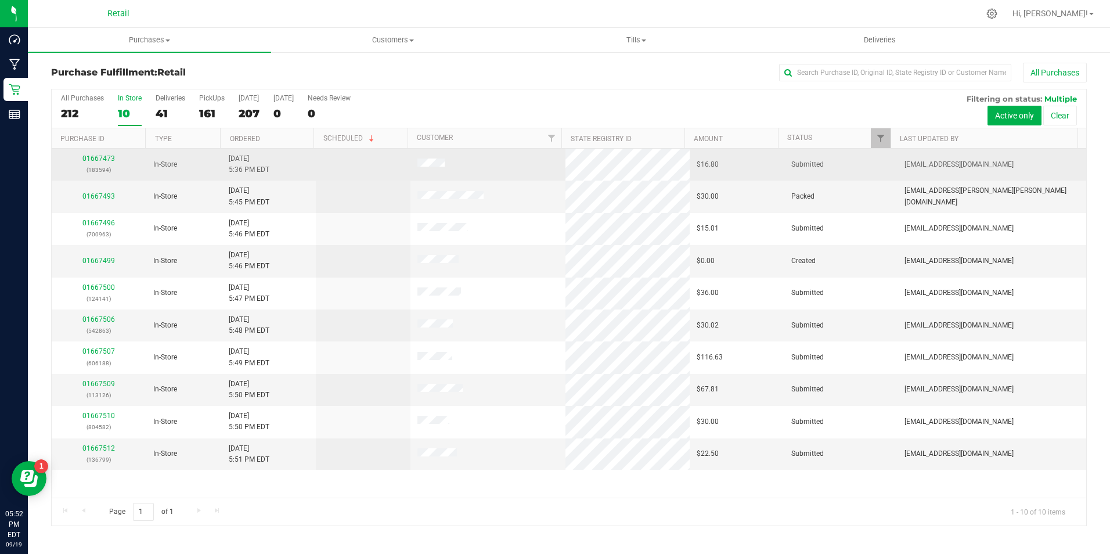
click at [114, 152] on td "01667473 (183594)" at bounding box center [99, 165] width 95 height 32
click at [105, 161] on link "01667473" at bounding box center [98, 158] width 33 height 8
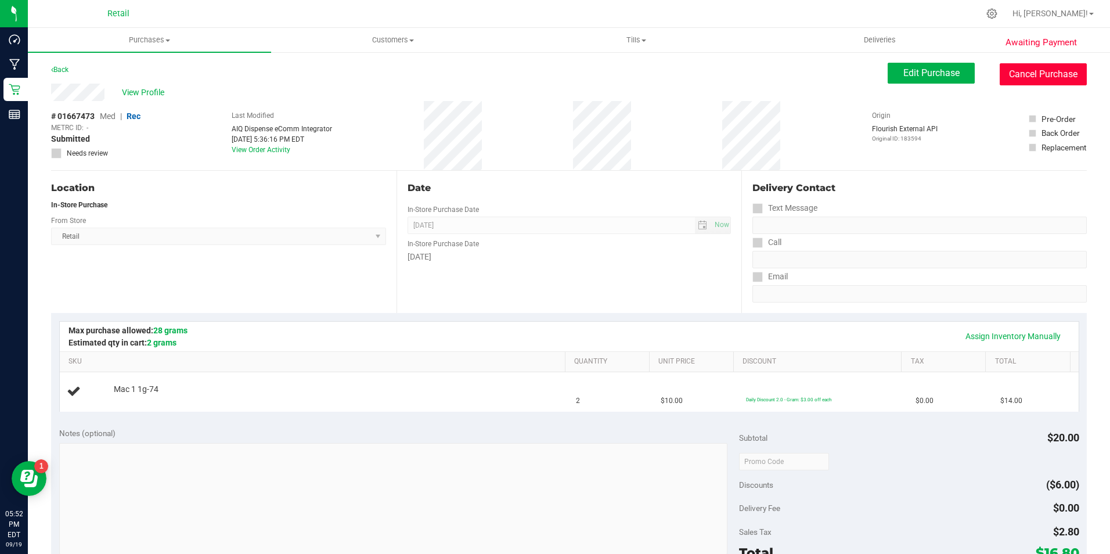
click at [1031, 81] on button "Cancel Purchase" at bounding box center [1043, 74] width 87 height 22
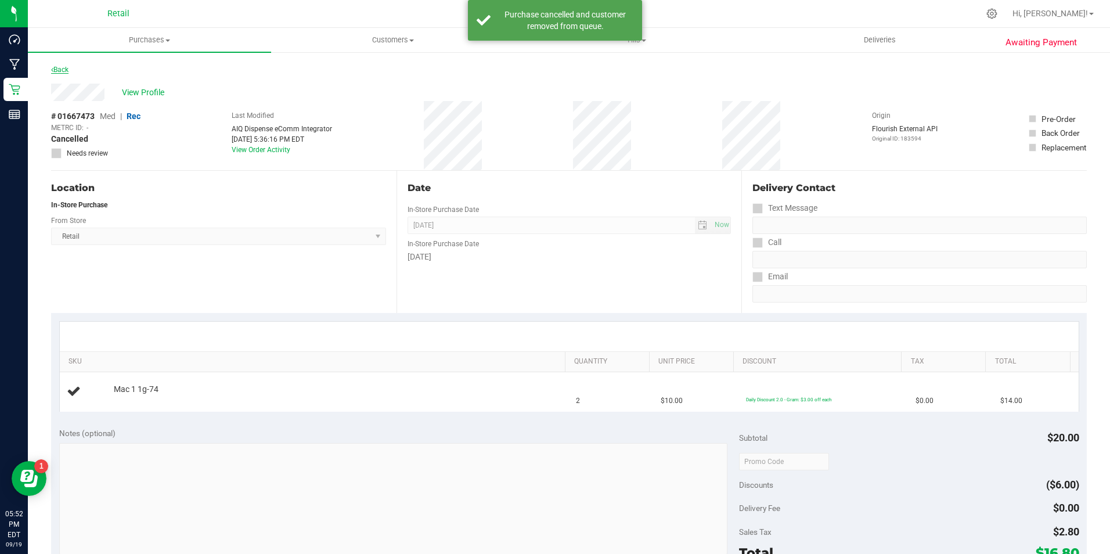
click at [65, 71] on link "Back" at bounding box center [59, 70] width 17 height 8
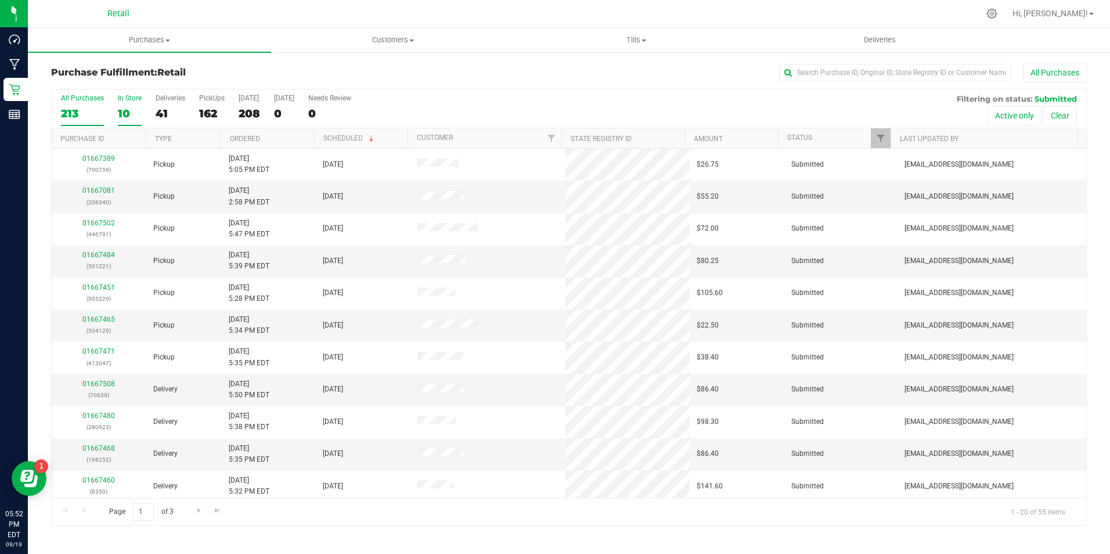
click at [138, 103] on label "In Store 10" at bounding box center [130, 110] width 24 height 32
click at [0, 0] on input "In Store 10" at bounding box center [0, 0] width 0 height 0
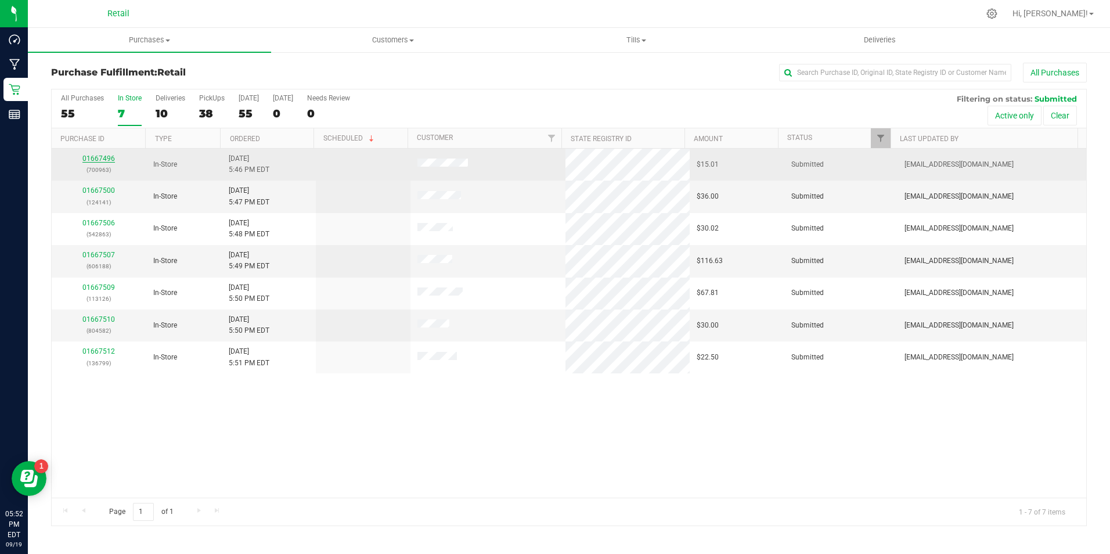
click at [93, 156] on link "01667496" at bounding box center [98, 158] width 33 height 8
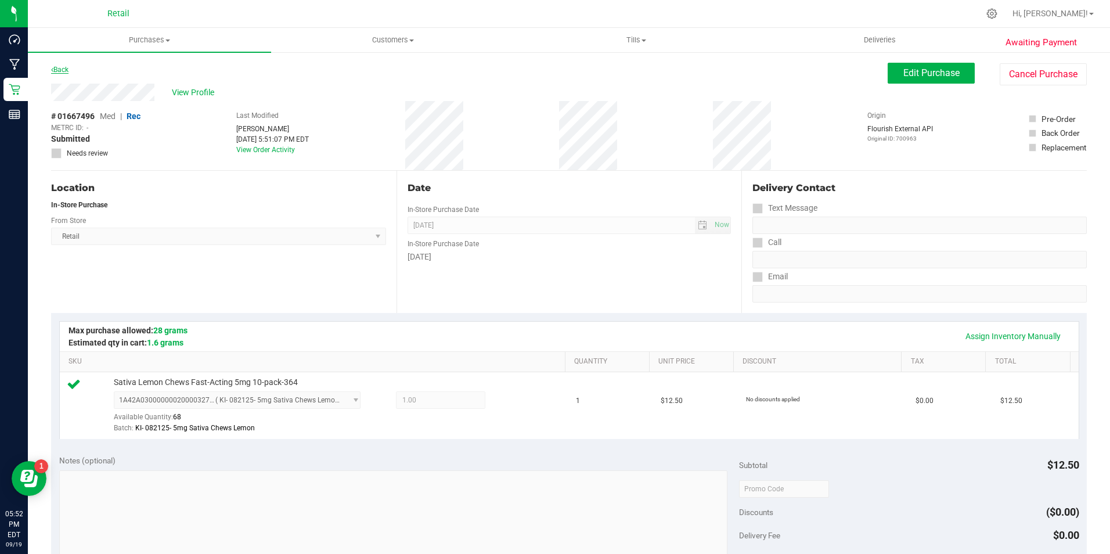
click at [69, 68] on link "Back" at bounding box center [59, 70] width 17 height 8
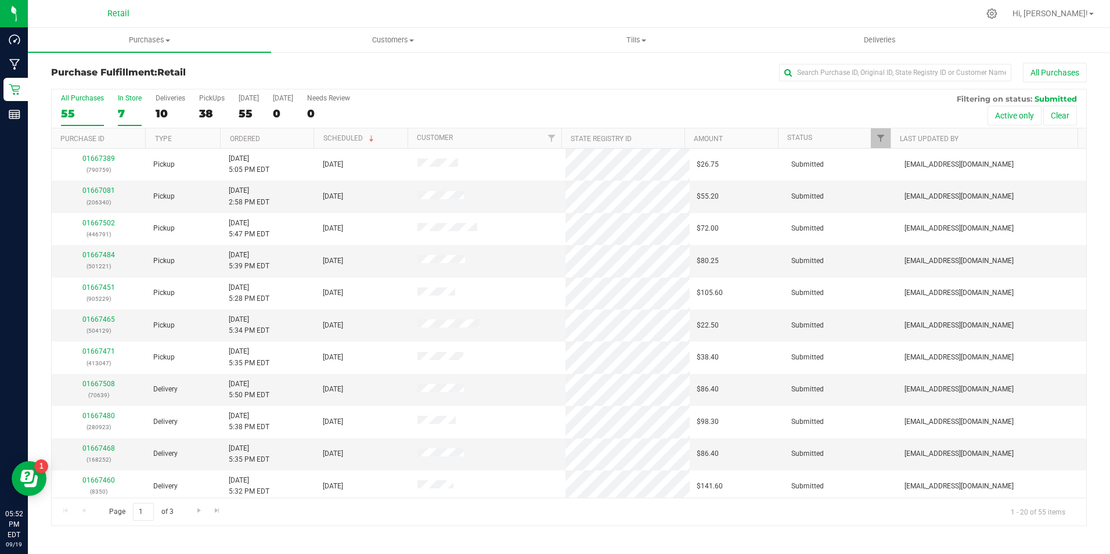
click at [120, 94] on div "In Store" at bounding box center [130, 98] width 24 height 8
click at [0, 0] on input "In Store 7" at bounding box center [0, 0] width 0 height 0
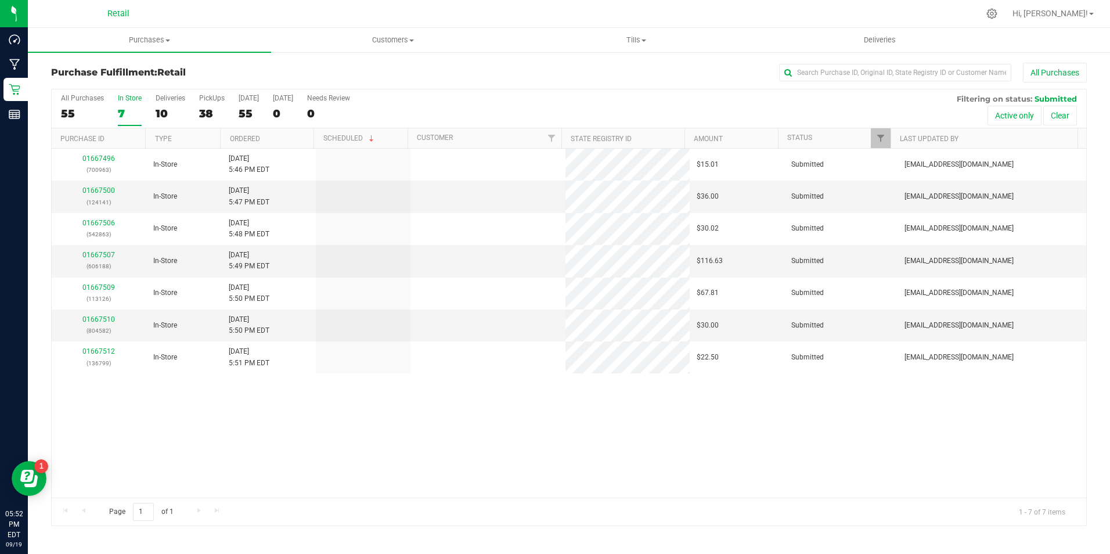
click at [120, 94] on div "In Store" at bounding box center [130, 98] width 24 height 8
click at [0, 0] on input "In Store 7" at bounding box center [0, 0] width 0 height 0
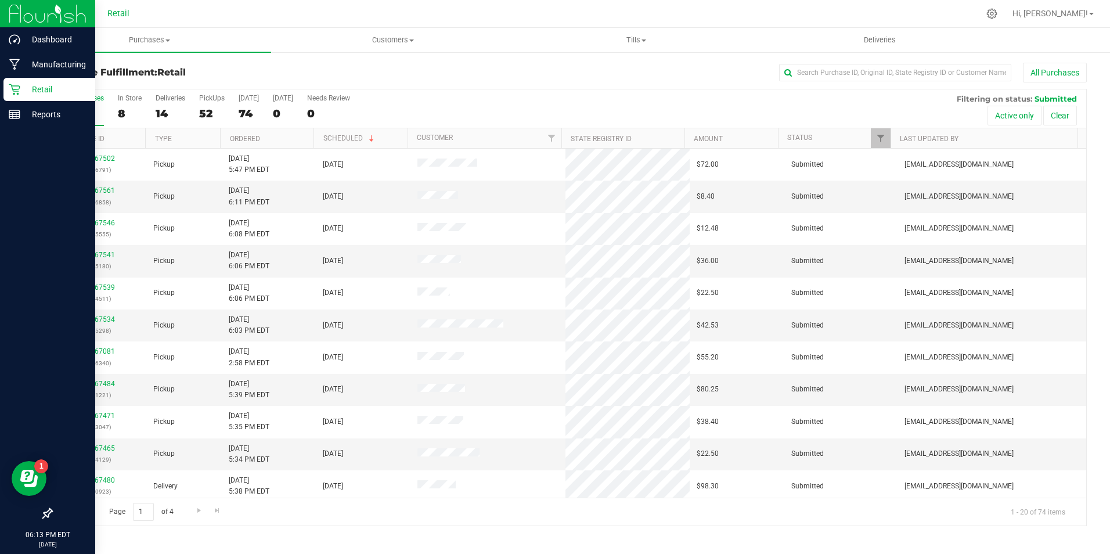
click at [12, 80] on div "Retail" at bounding box center [49, 89] width 92 height 23
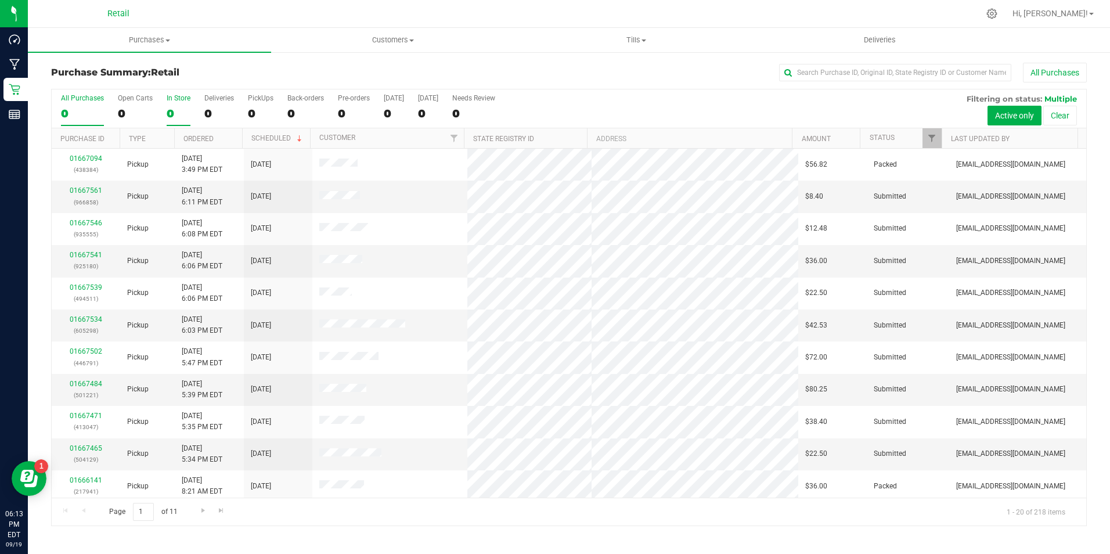
click at [168, 118] on div "0" at bounding box center [179, 113] width 24 height 13
click at [0, 0] on input "In Store 0" at bounding box center [0, 0] width 0 height 0
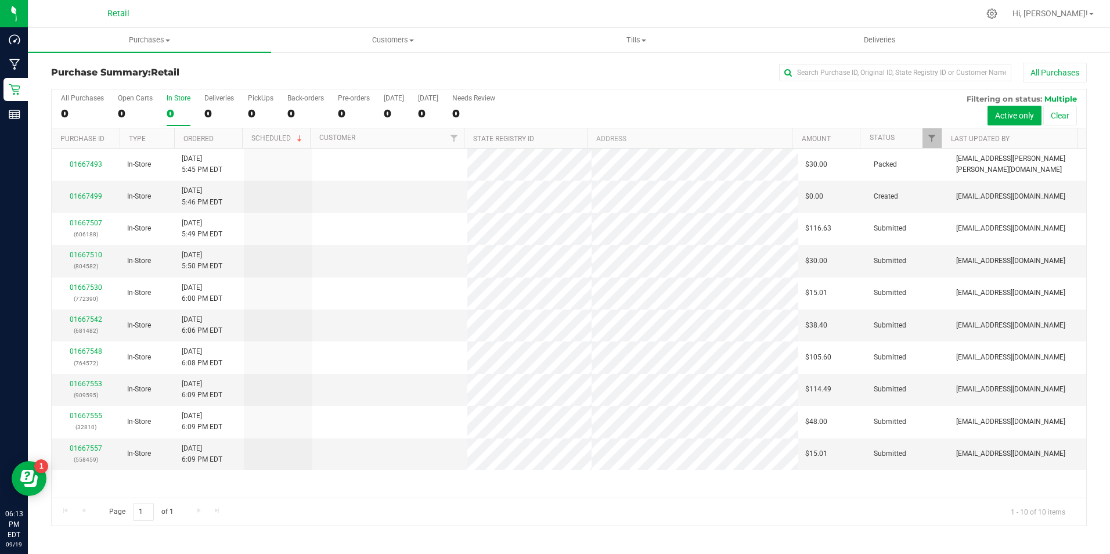
click at [168, 118] on div "0" at bounding box center [179, 113] width 24 height 13
click at [0, 0] on input "In Store 0" at bounding box center [0, 0] width 0 height 0
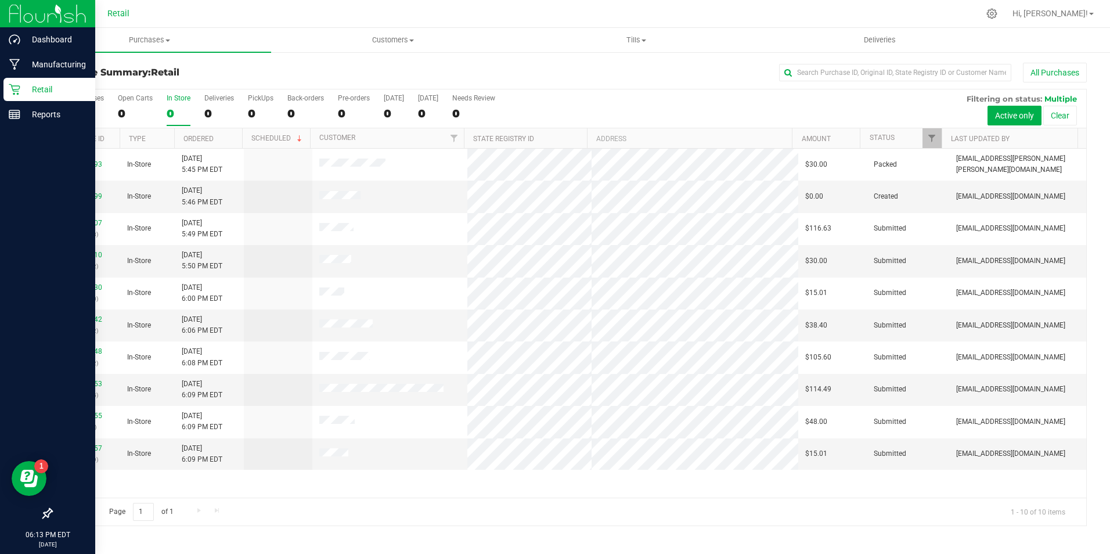
click at [13, 80] on div "Retail" at bounding box center [49, 89] width 92 height 23
drag, startPoint x: 13, startPoint y: 80, endPoint x: 8, endPoint y: 85, distance: 7.0
click at [8, 85] on div "Retail" at bounding box center [49, 89] width 92 height 23
click at [48, 93] on p "Retail" at bounding box center [55, 89] width 70 height 14
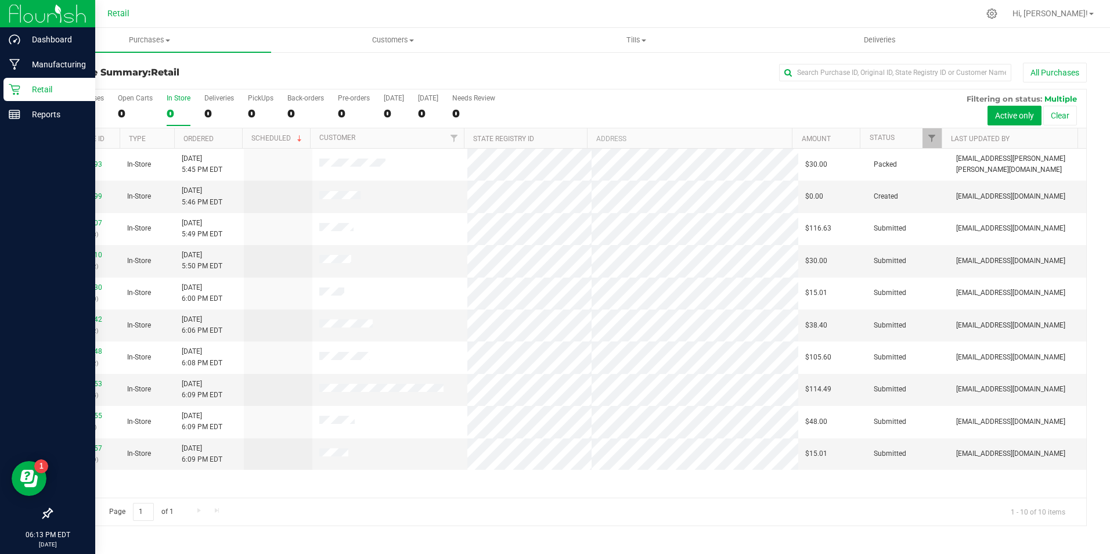
click at [48, 91] on p "Retail" at bounding box center [55, 89] width 70 height 14
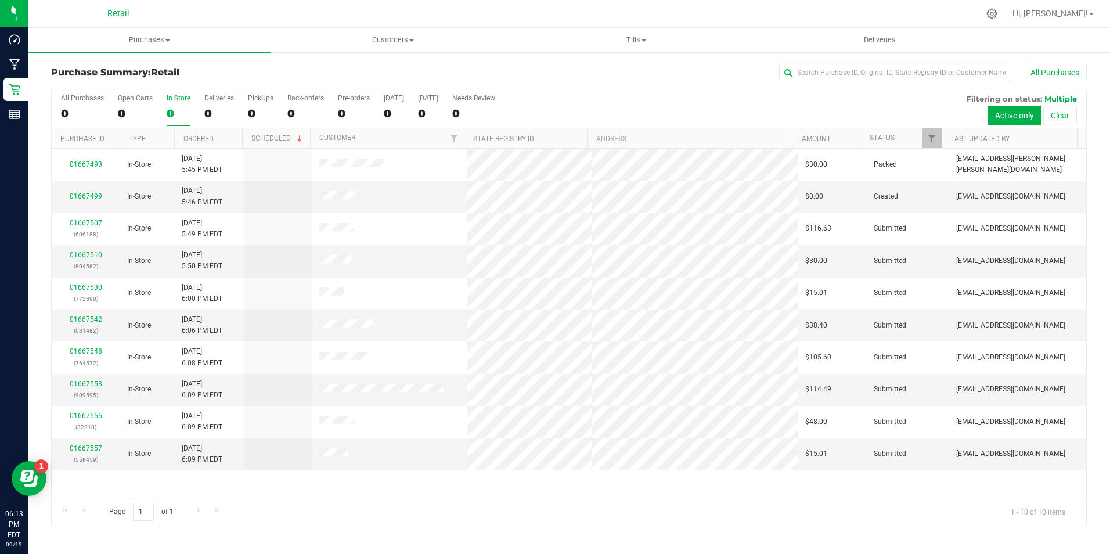
click at [189, 96] on div "In Store" at bounding box center [179, 98] width 24 height 8
click at [0, 0] on input "In Store 0" at bounding box center [0, 0] width 0 height 0
click at [184, 107] on div "0" at bounding box center [179, 113] width 24 height 13
click at [0, 0] on input "In Store 0" at bounding box center [0, 0] width 0 height 0
click at [184, 107] on div "10" at bounding box center [179, 113] width 24 height 13
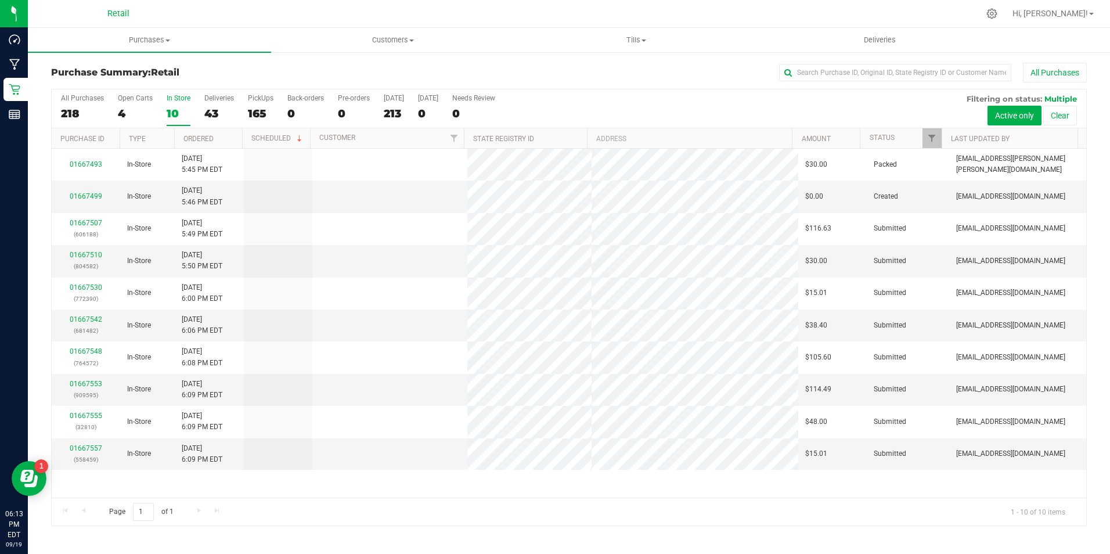
click at [0, 0] on input "In Store 10" at bounding box center [0, 0] width 0 height 0
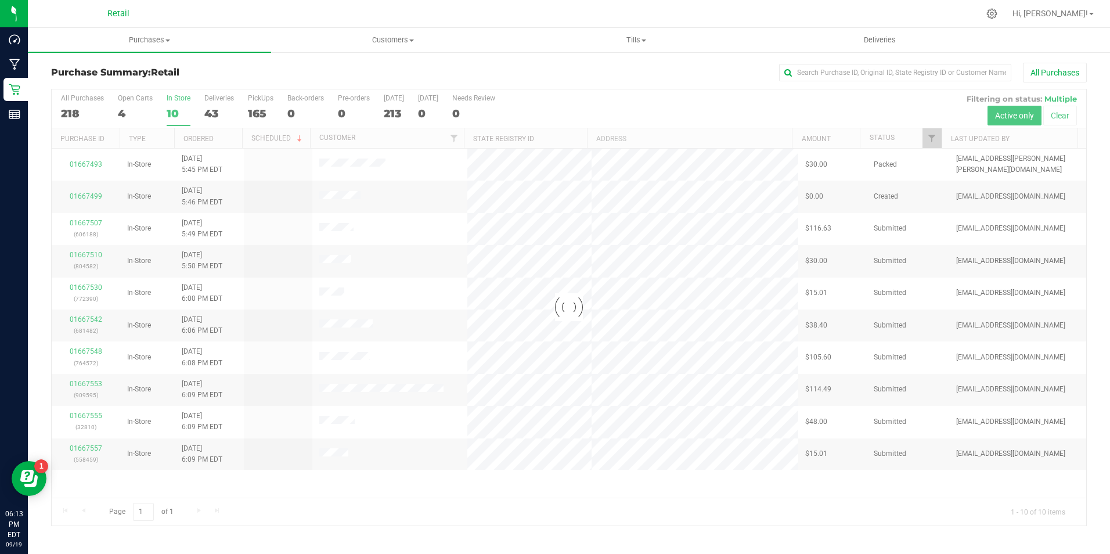
click at [184, 107] on div "10" at bounding box center [179, 113] width 24 height 13
click at [0, 0] on input "In Store 10" at bounding box center [0, 0] width 0 height 0
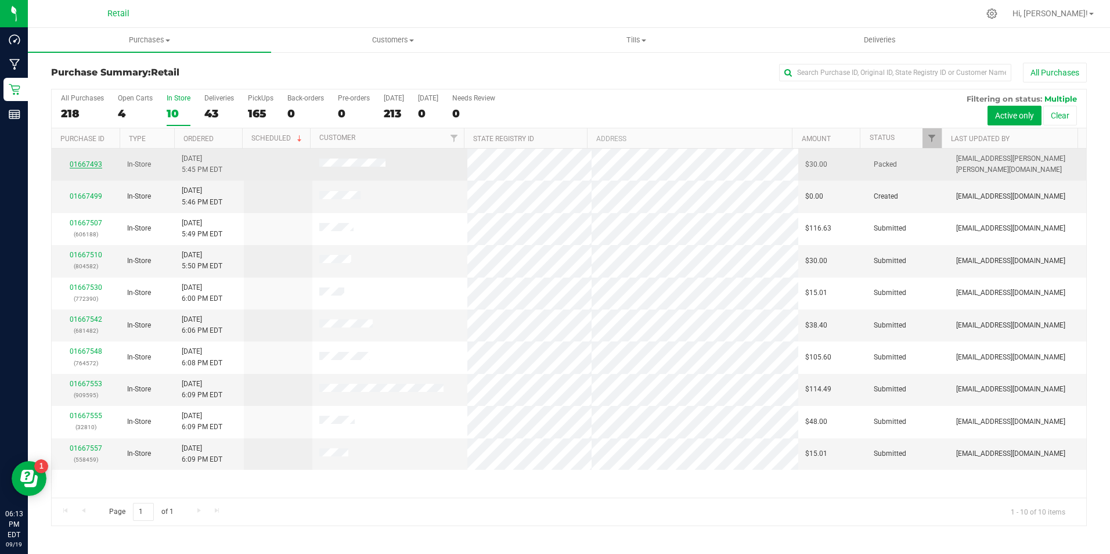
click at [80, 162] on link "01667493" at bounding box center [86, 164] width 33 height 8
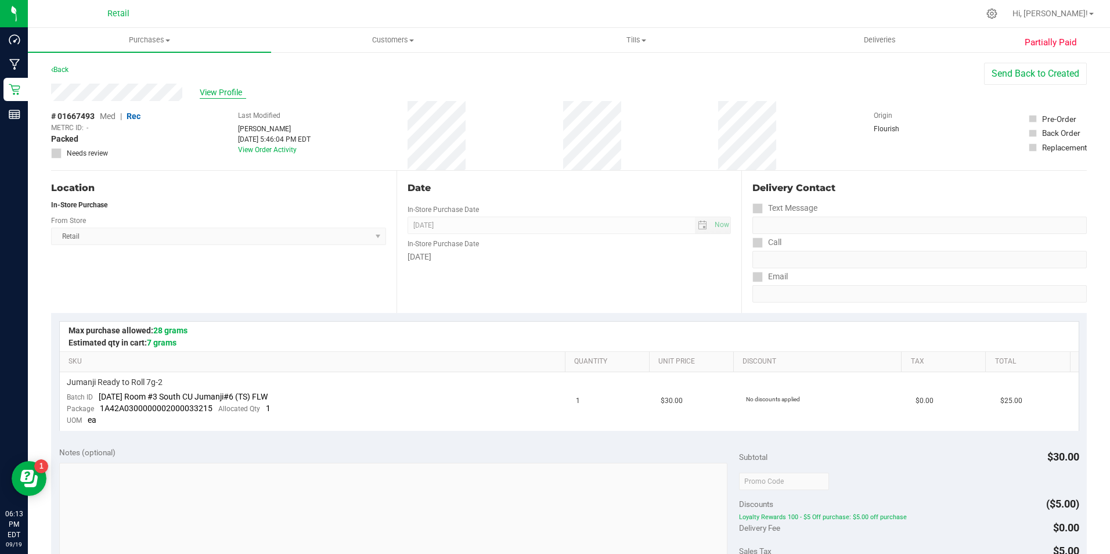
click at [220, 91] on span "View Profile" at bounding box center [223, 93] width 46 height 12
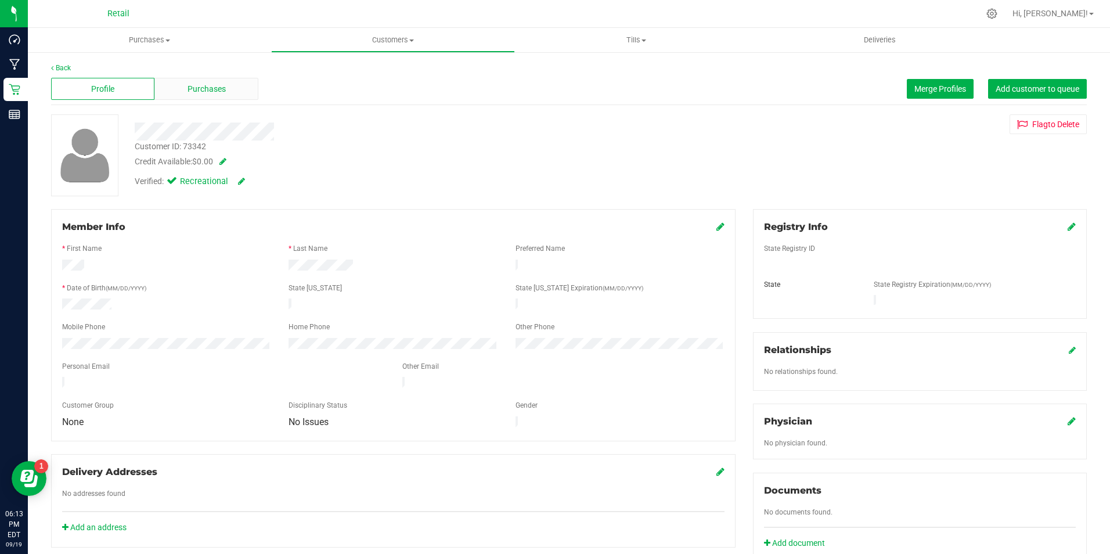
click at [224, 88] on span "Purchases" at bounding box center [207, 89] width 38 height 12
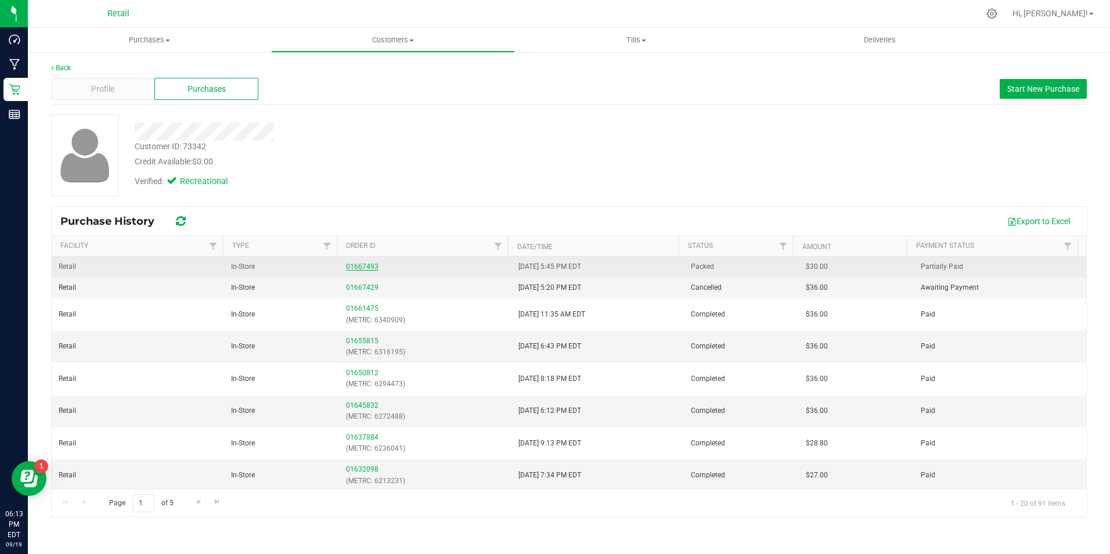
click at [362, 267] on link "01667493" at bounding box center [362, 266] width 33 height 8
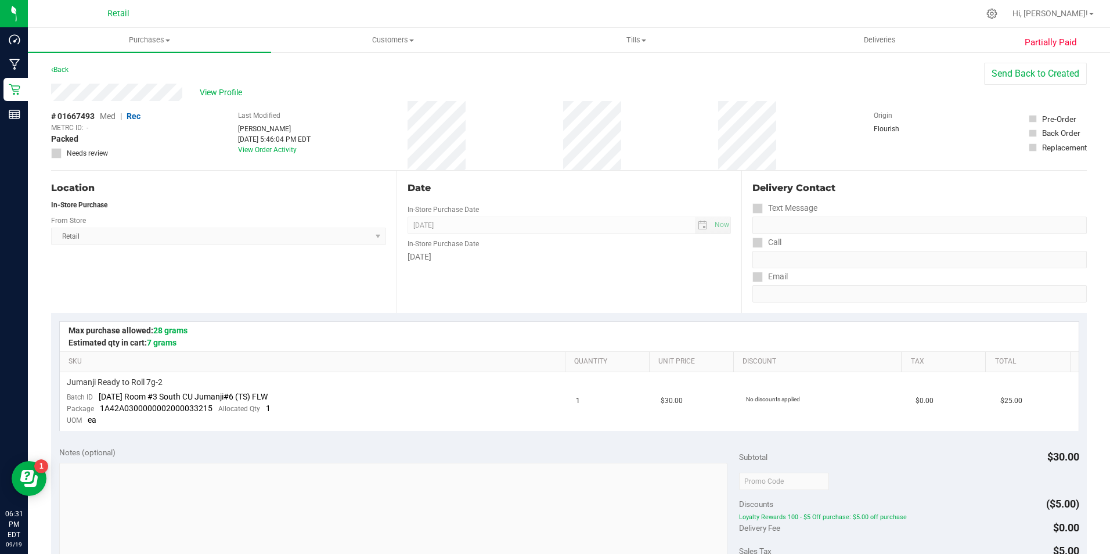
click at [166, 69] on div "Back Send Back to Created" at bounding box center [569, 73] width 1036 height 21
click at [63, 69] on link "Back" at bounding box center [59, 70] width 17 height 8
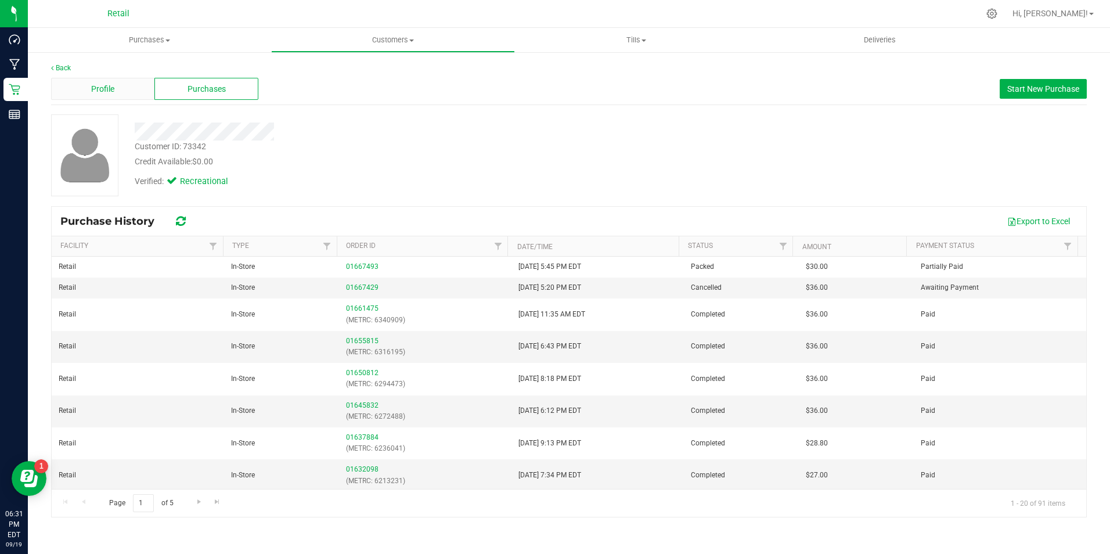
click at [134, 88] on div "Profile" at bounding box center [102, 89] width 103 height 22
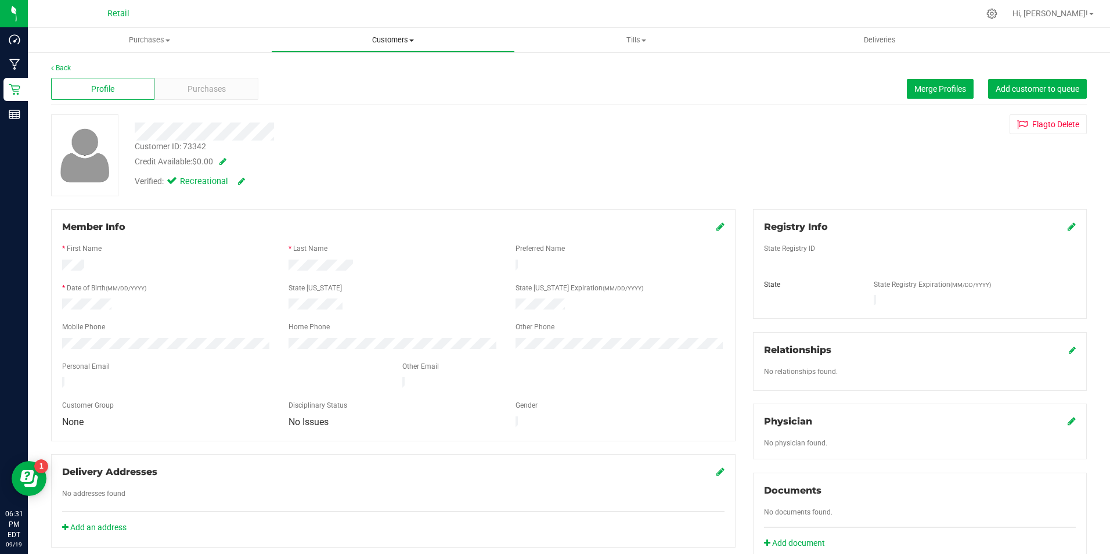
click at [386, 49] on uib-tab-heading "Customers All customers Add a new customer All physicians" at bounding box center [393, 39] width 242 height 23
click at [58, 64] on link "Back" at bounding box center [61, 68] width 20 height 8
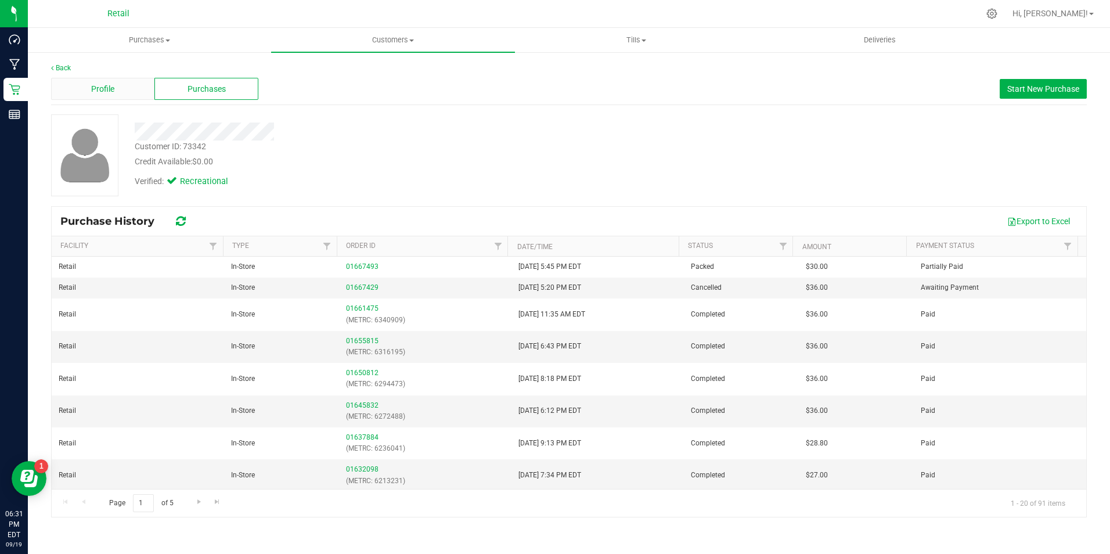
click at [72, 89] on div "Profile" at bounding box center [102, 89] width 103 height 22
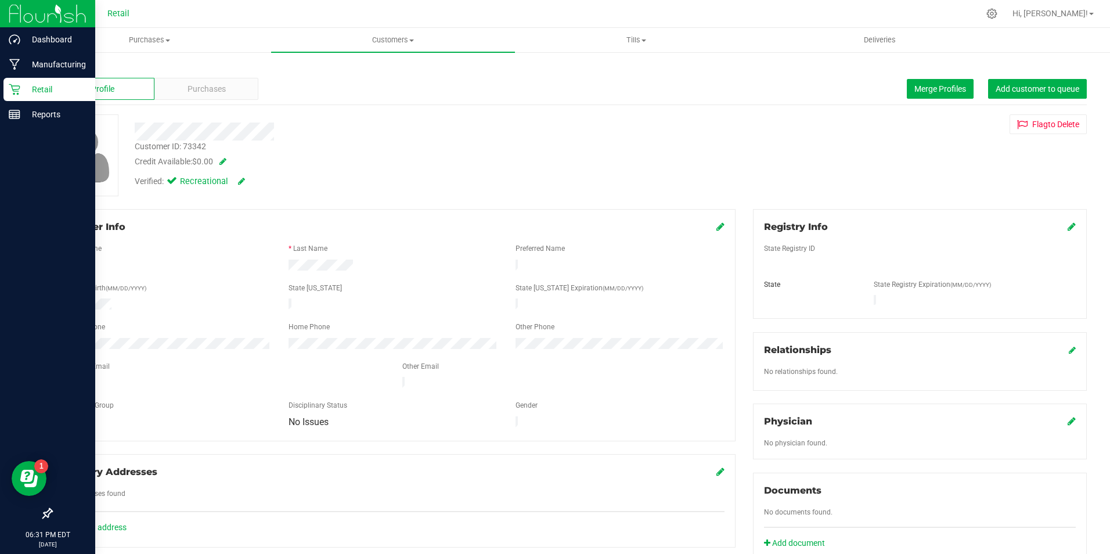
click at [17, 81] on div "Retail" at bounding box center [49, 89] width 92 height 23
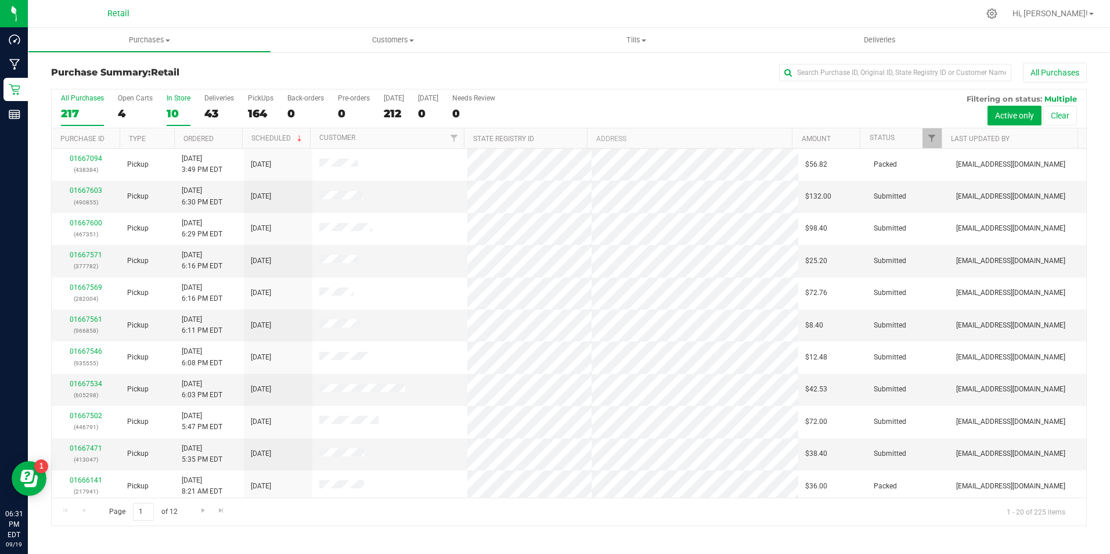
click at [175, 107] on div "10" at bounding box center [179, 113] width 24 height 13
click at [0, 0] on input "In Store 10" at bounding box center [0, 0] width 0 height 0
click at [175, 107] on div "10" at bounding box center [179, 113] width 24 height 13
click at [0, 0] on input "In Store 10" at bounding box center [0, 0] width 0 height 0
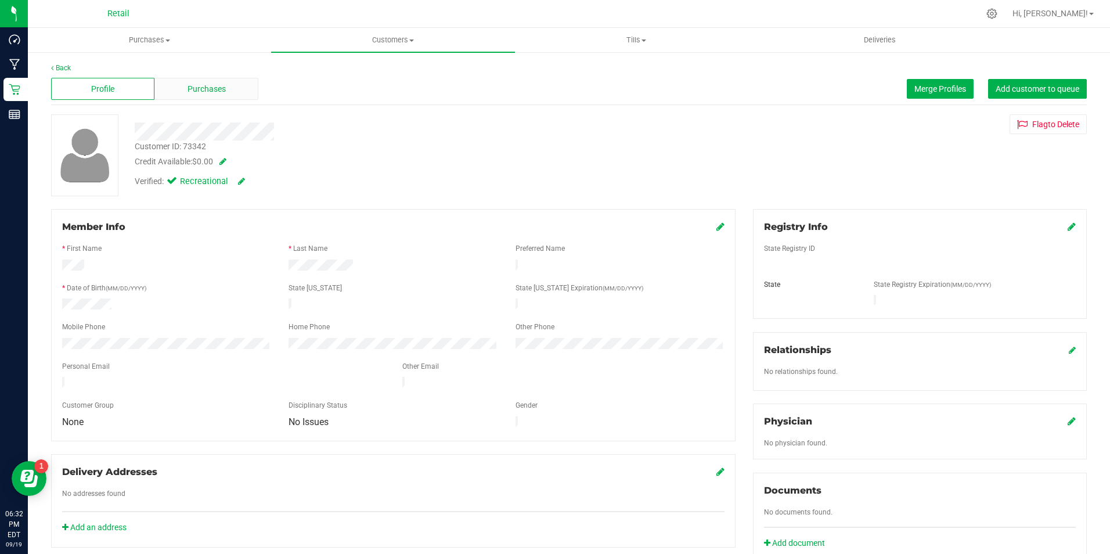
click at [207, 93] on span "Purchases" at bounding box center [207, 89] width 38 height 12
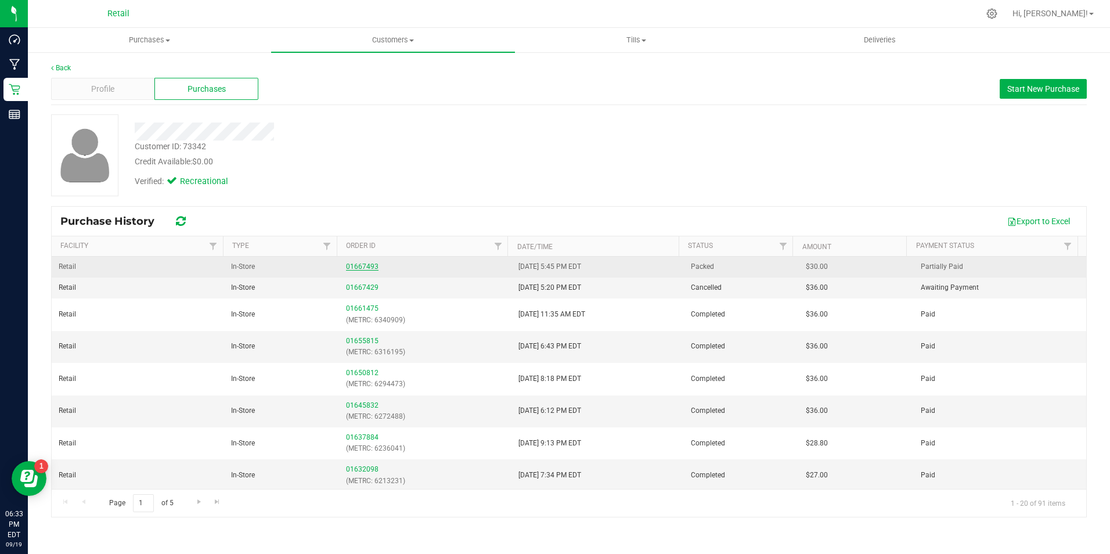
click at [362, 268] on link "01667493" at bounding box center [362, 266] width 33 height 8
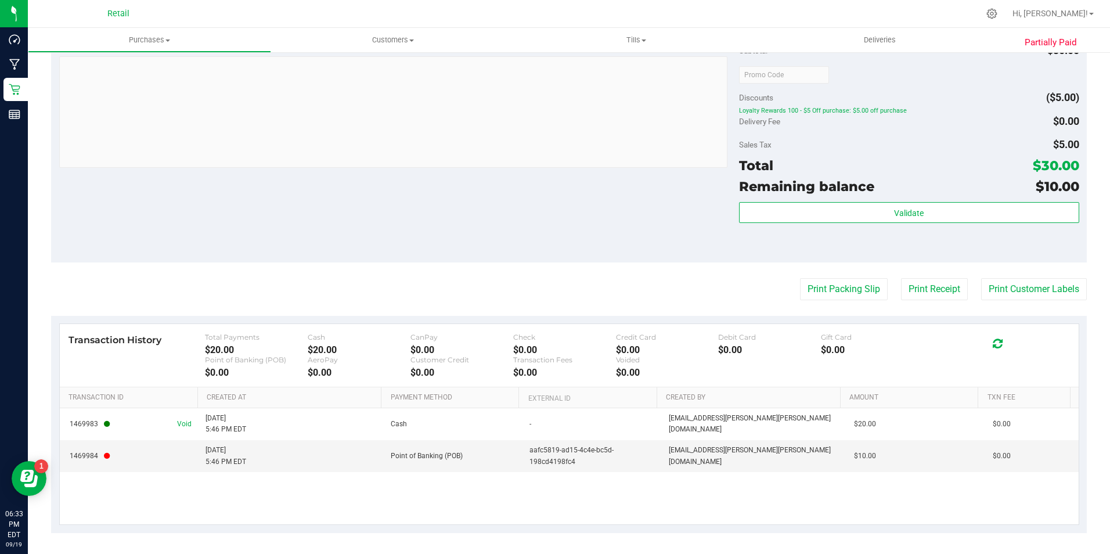
scroll to position [409, 0]
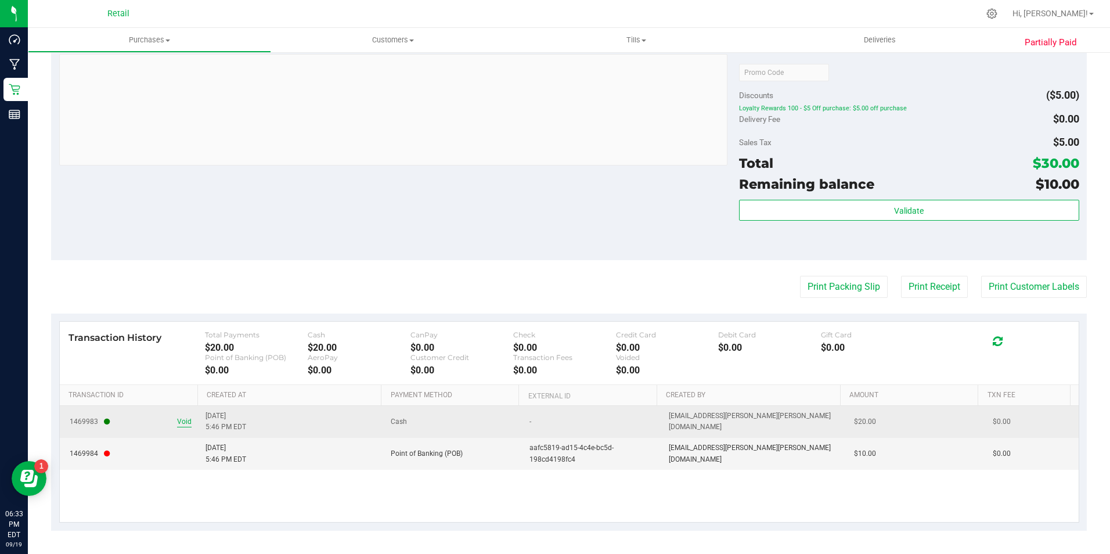
click at [178, 422] on span "Void" at bounding box center [184, 421] width 15 height 11
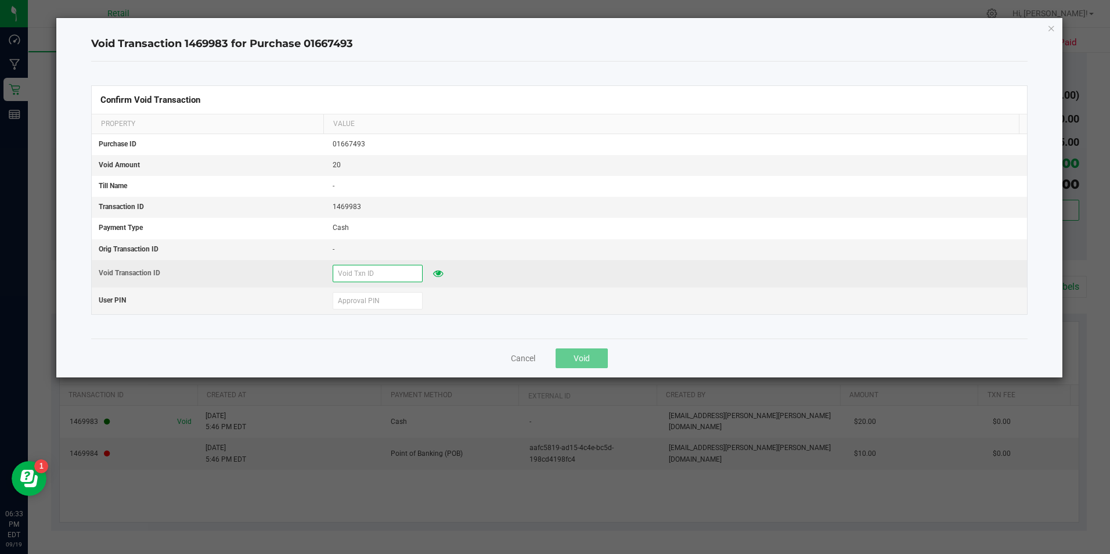
click at [396, 279] on input "text" at bounding box center [378, 273] width 90 height 17
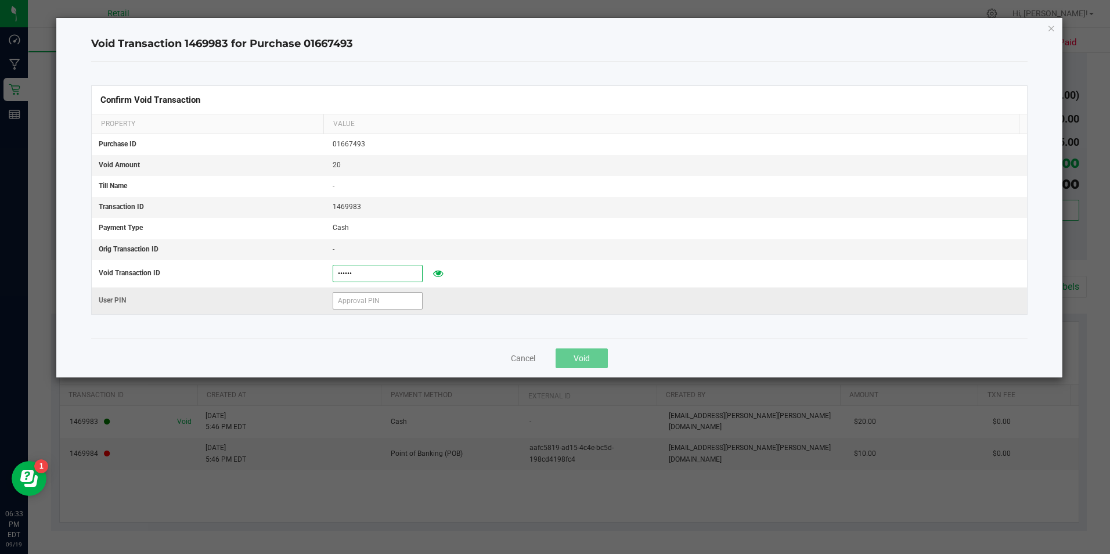
type input "[DATE]"
click at [394, 305] on input "text" at bounding box center [378, 300] width 90 height 17
type input "571204"
click at [585, 355] on span "Void" at bounding box center [582, 358] width 16 height 9
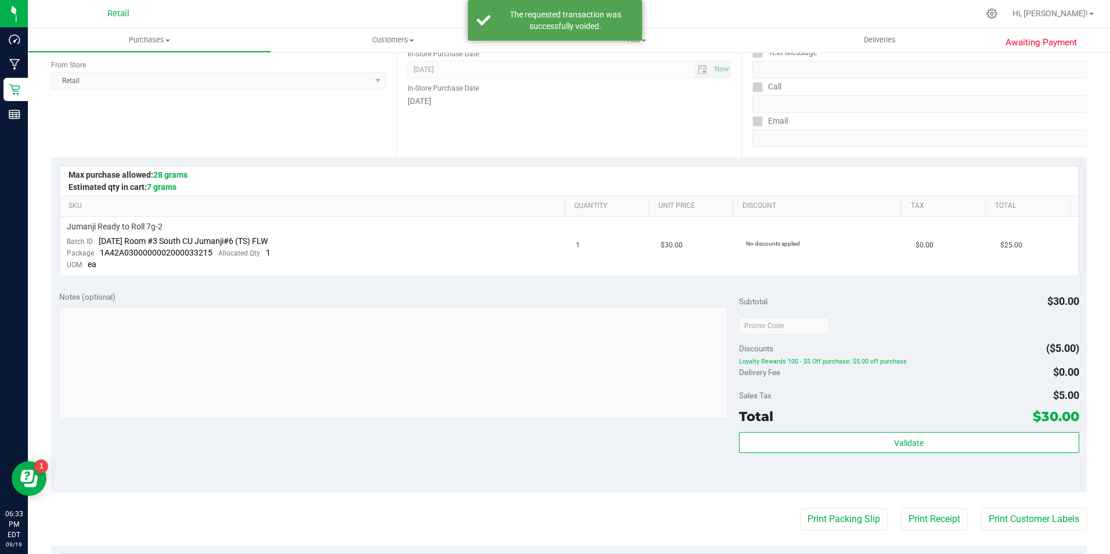
scroll to position [0, 0]
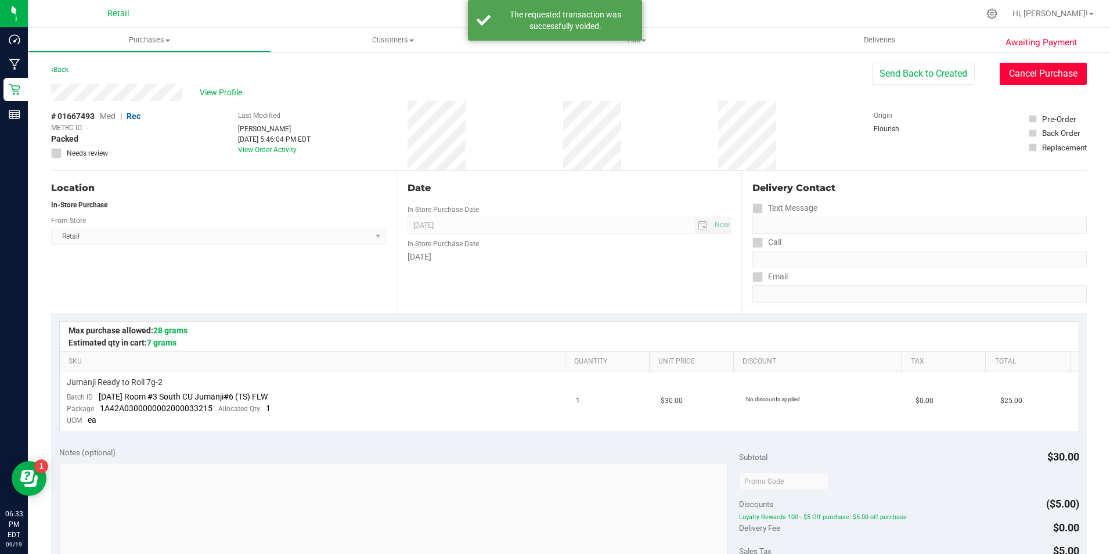
click at [1019, 68] on button "Cancel Purchase" at bounding box center [1043, 74] width 87 height 22
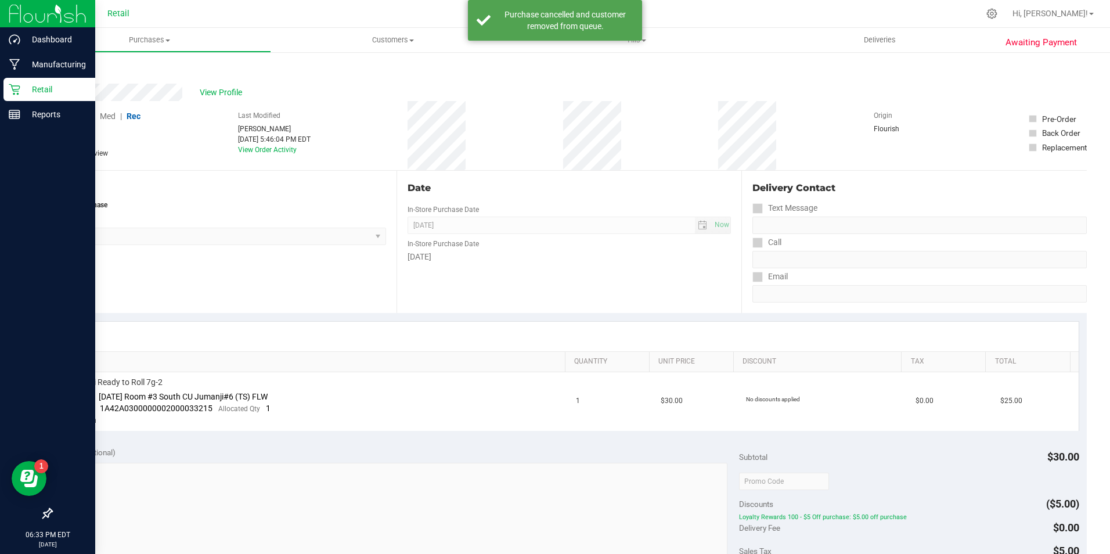
click at [31, 82] on div "Retail" at bounding box center [49, 89] width 92 height 23
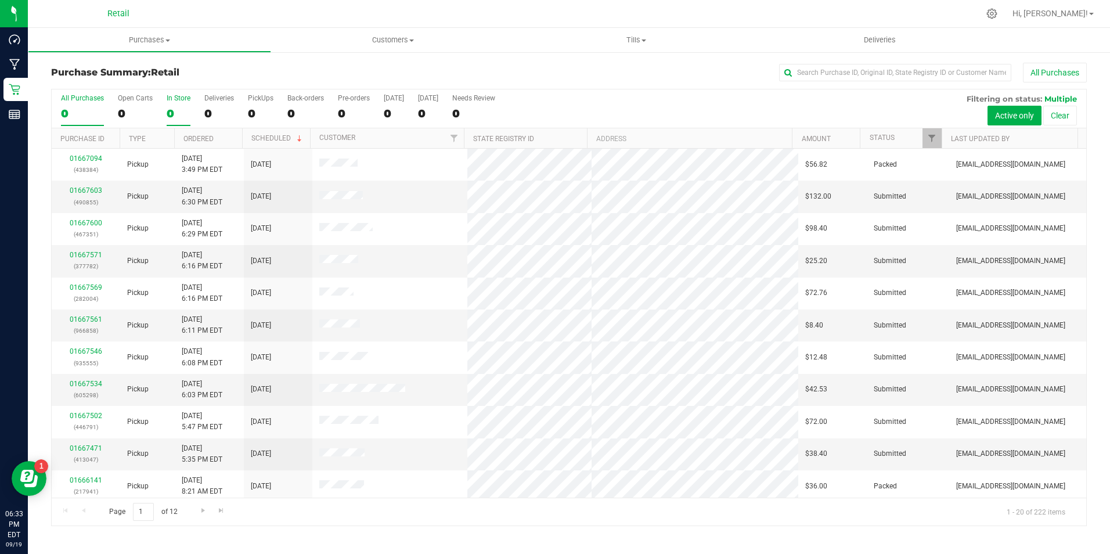
click at [167, 96] on div "In Store" at bounding box center [179, 98] width 24 height 8
click at [0, 0] on input "In Store 0" at bounding box center [0, 0] width 0 height 0
click at [167, 96] on div "In Store" at bounding box center [179, 98] width 24 height 8
click at [0, 0] on input "In Store 0" at bounding box center [0, 0] width 0 height 0
drag, startPoint x: 167, startPoint y: 96, endPoint x: 172, endPoint y: 117, distance: 22.1
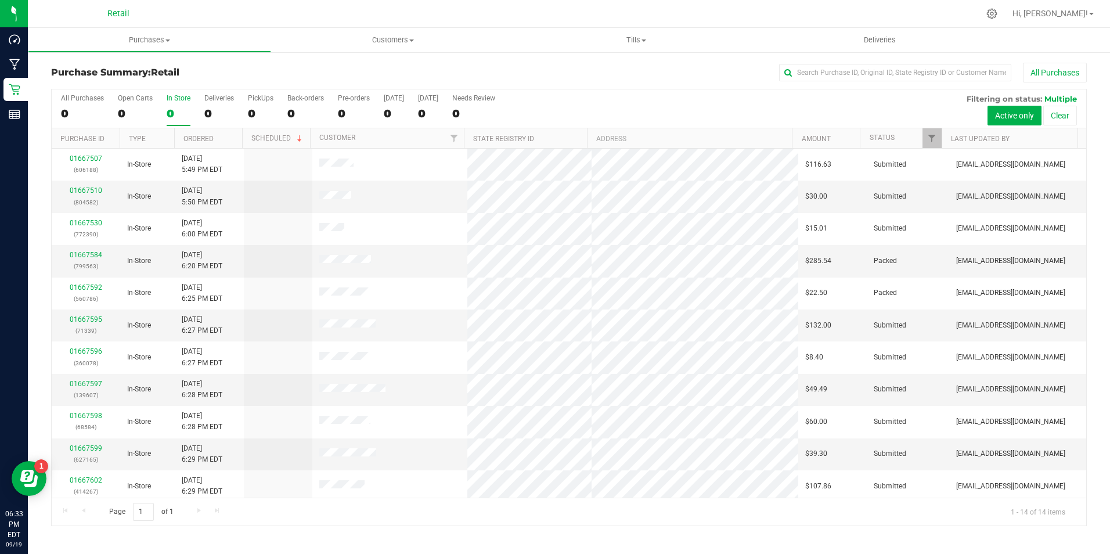
click at [172, 117] on div "0" at bounding box center [179, 113] width 24 height 13
click at [0, 0] on input "In Store 0" at bounding box center [0, 0] width 0 height 0
click at [172, 117] on div "0" at bounding box center [179, 113] width 24 height 13
click at [0, 0] on input "In Store 0" at bounding box center [0, 0] width 0 height 0
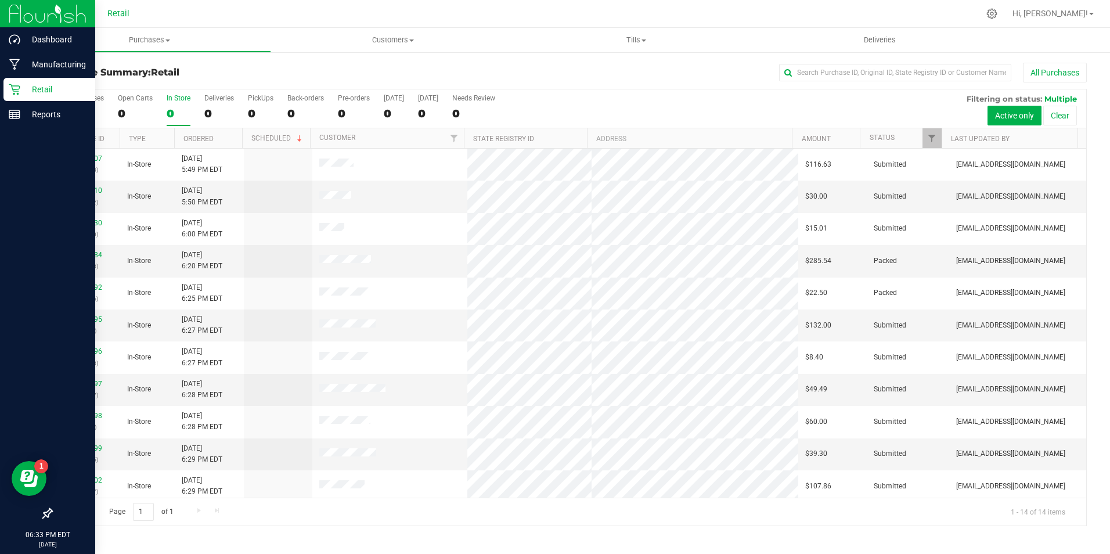
click at [27, 91] on p "Retail" at bounding box center [55, 89] width 70 height 14
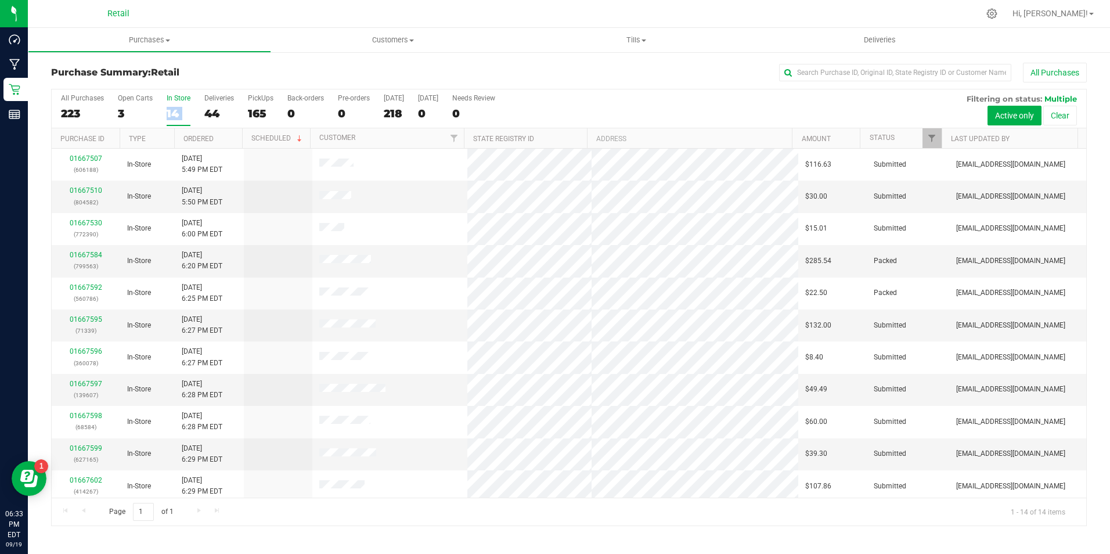
click at [183, 109] on div "14" at bounding box center [179, 113] width 24 height 13
click at [0, 0] on input "In Store 14" at bounding box center [0, 0] width 0 height 0
click at [177, 111] on div "14" at bounding box center [179, 113] width 24 height 13
click at [0, 0] on input "In Store 14" at bounding box center [0, 0] width 0 height 0
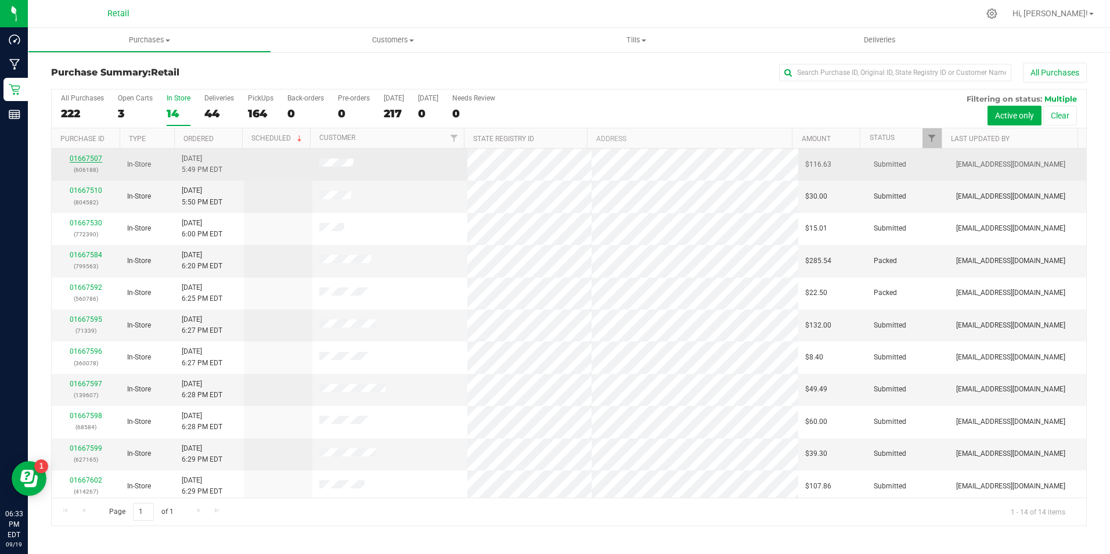
click at [91, 156] on link "01667507" at bounding box center [86, 158] width 33 height 8
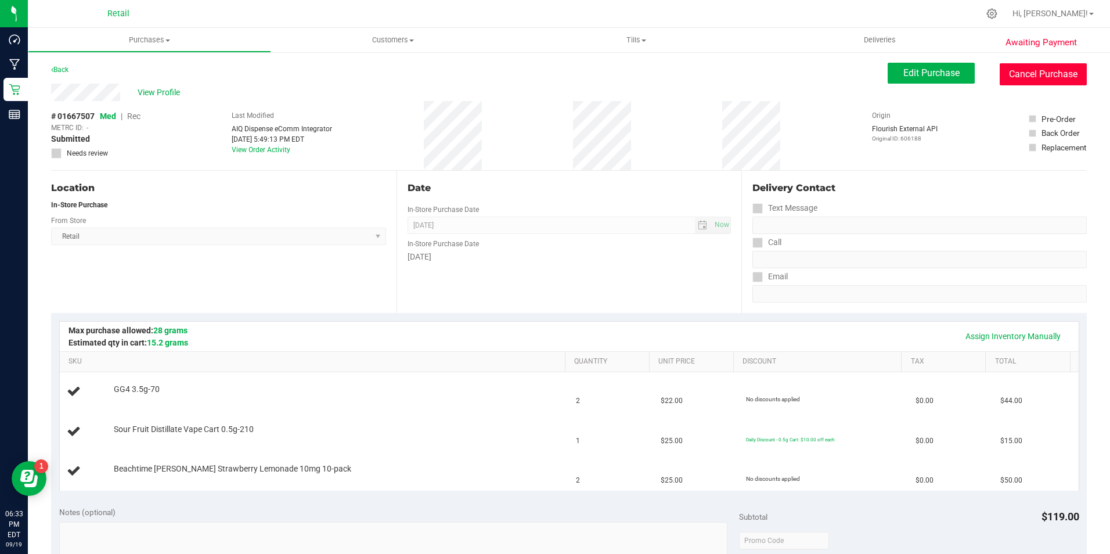
click at [1011, 76] on button "Cancel Purchase" at bounding box center [1043, 74] width 87 height 22
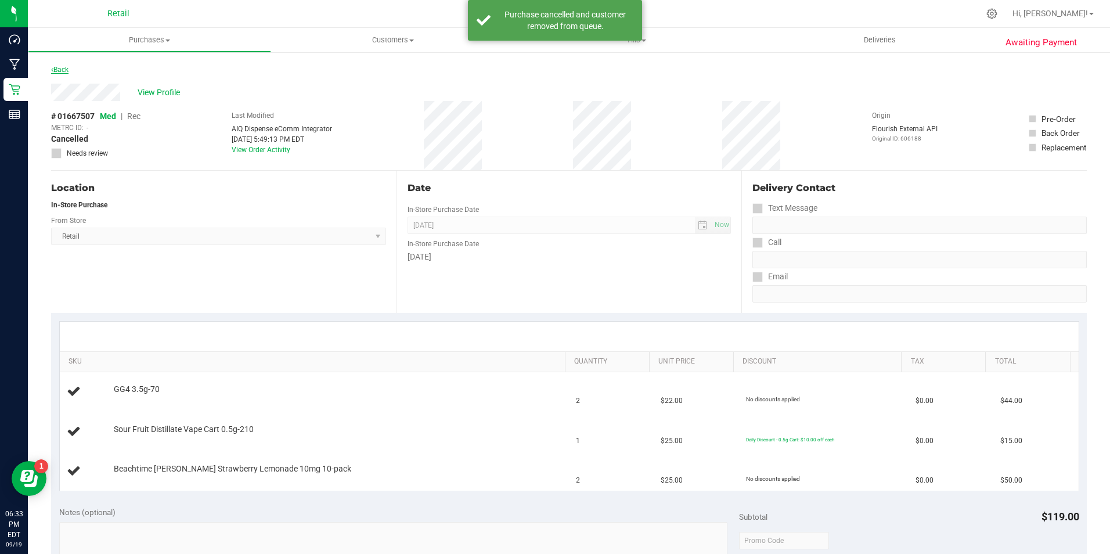
click at [57, 70] on link "Back" at bounding box center [59, 70] width 17 height 8
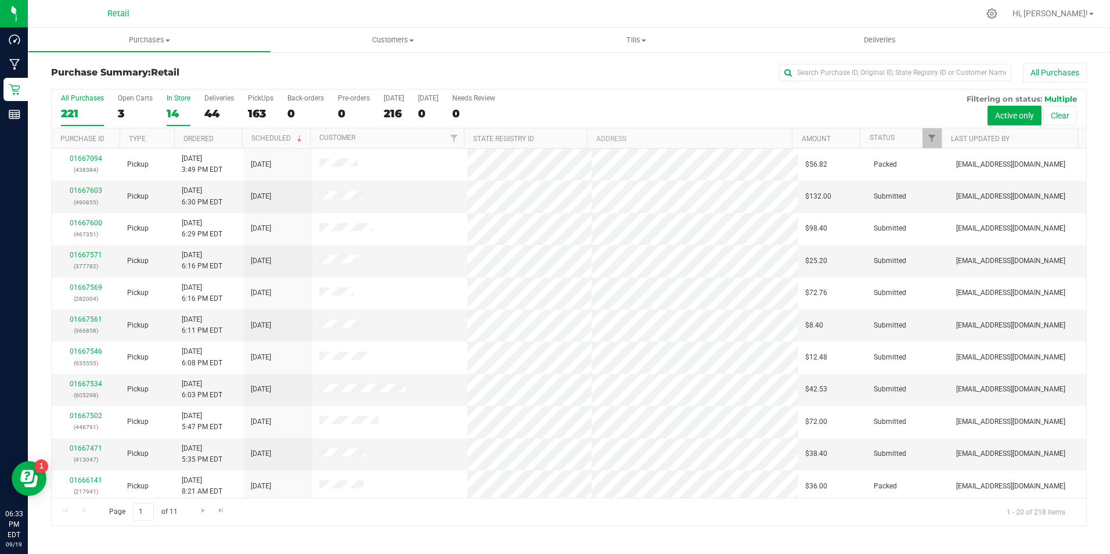
click at [177, 109] on div "14" at bounding box center [179, 113] width 24 height 13
click at [0, 0] on input "In Store 14" at bounding box center [0, 0] width 0 height 0
click at [177, 109] on div "14" at bounding box center [179, 113] width 24 height 13
click at [0, 0] on input "In Store 14" at bounding box center [0, 0] width 0 height 0
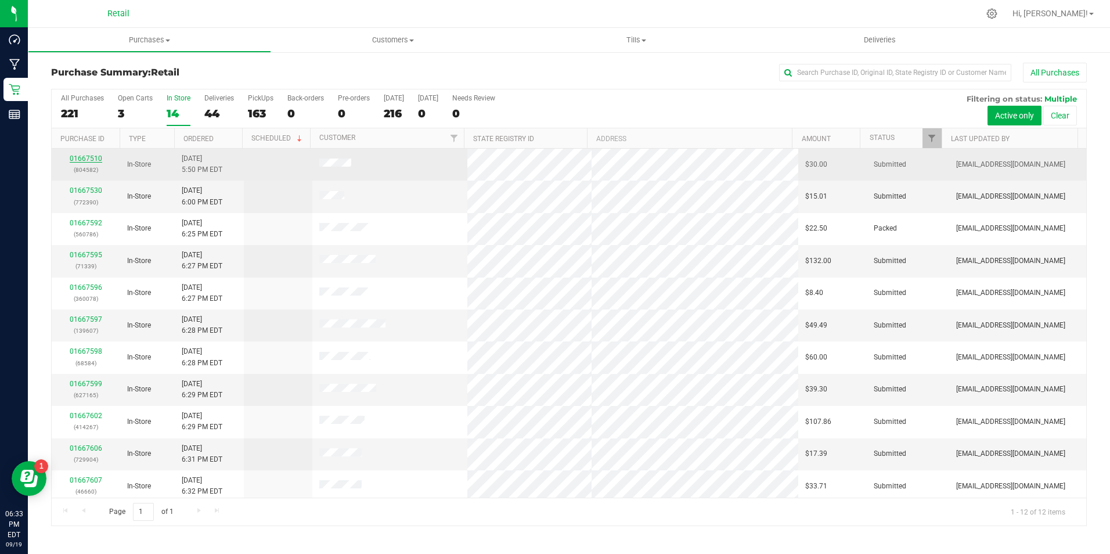
click at [78, 155] on link "01667510" at bounding box center [86, 158] width 33 height 8
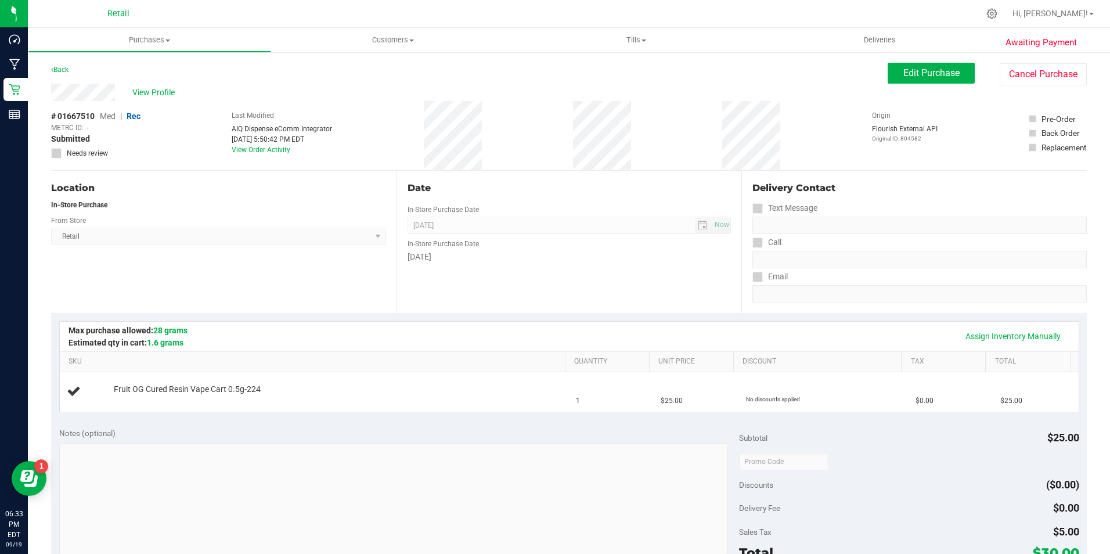
click at [1016, 60] on div "Awaiting Payment Back Edit Purchase Cancel Purchase View Profile # 01667510 Med…" at bounding box center [569, 486] width 1082 height 871
click at [1016, 76] on button "Cancel Purchase" at bounding box center [1043, 74] width 87 height 22
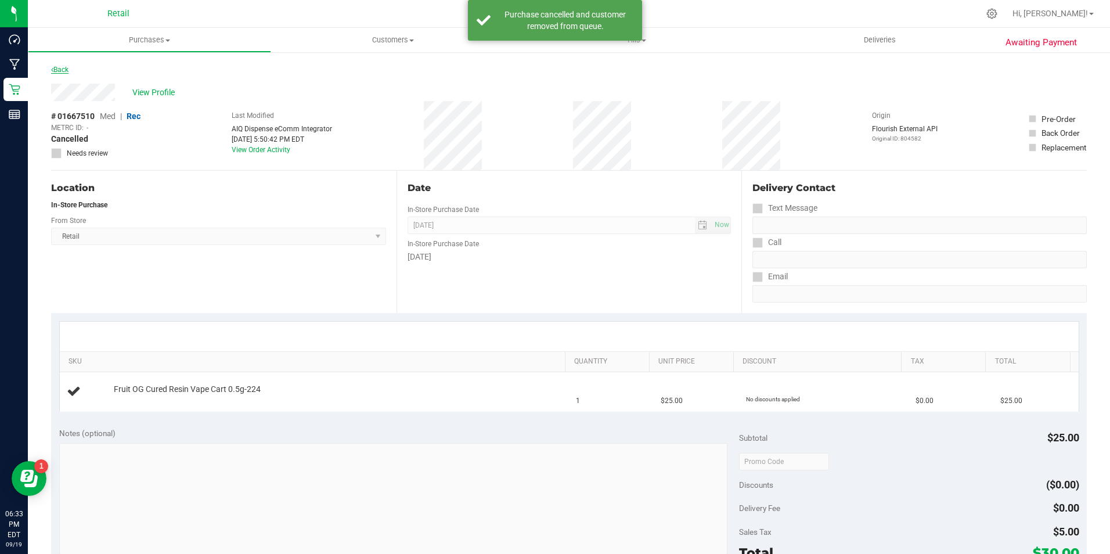
click at [58, 68] on link "Back" at bounding box center [59, 70] width 17 height 8
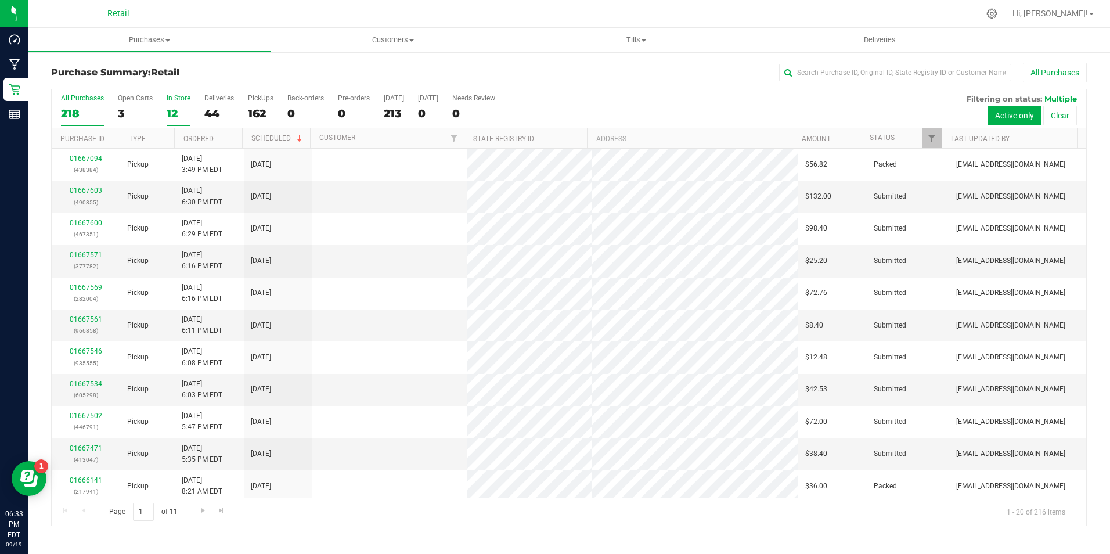
click at [167, 116] on div "12" at bounding box center [179, 113] width 24 height 13
click at [0, 0] on input "In Store 12" at bounding box center [0, 0] width 0 height 0
click at [167, 116] on div "12" at bounding box center [179, 113] width 24 height 13
click at [0, 0] on input "In Store 12" at bounding box center [0, 0] width 0 height 0
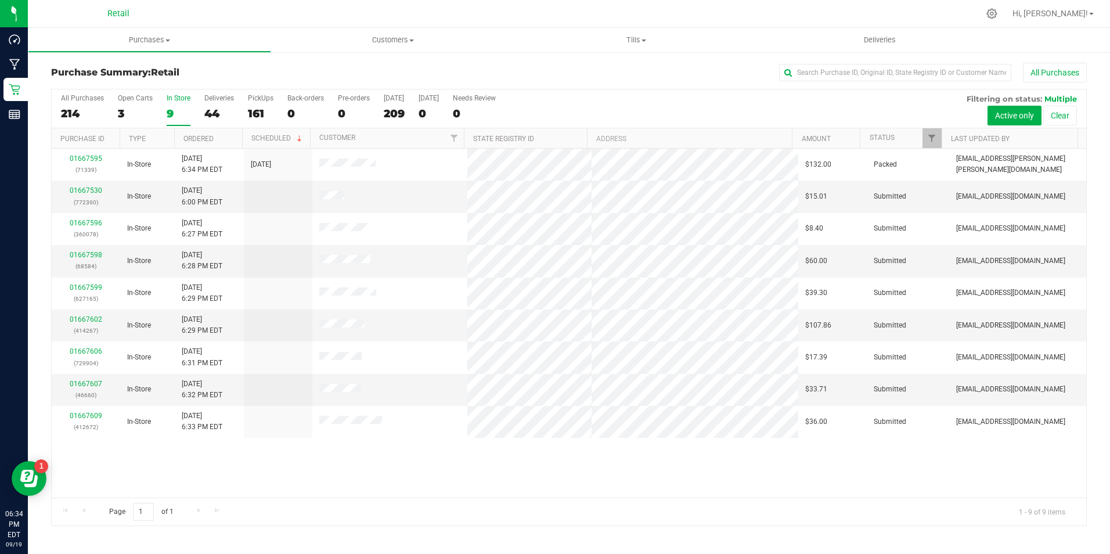
click at [172, 100] on div "In Store" at bounding box center [179, 98] width 24 height 8
click at [0, 0] on input "In Store 9" at bounding box center [0, 0] width 0 height 0
click at [82, 111] on div "212" at bounding box center [82, 113] width 43 height 13
click at [0, 0] on input "All Purchases 212" at bounding box center [0, 0] width 0 height 0
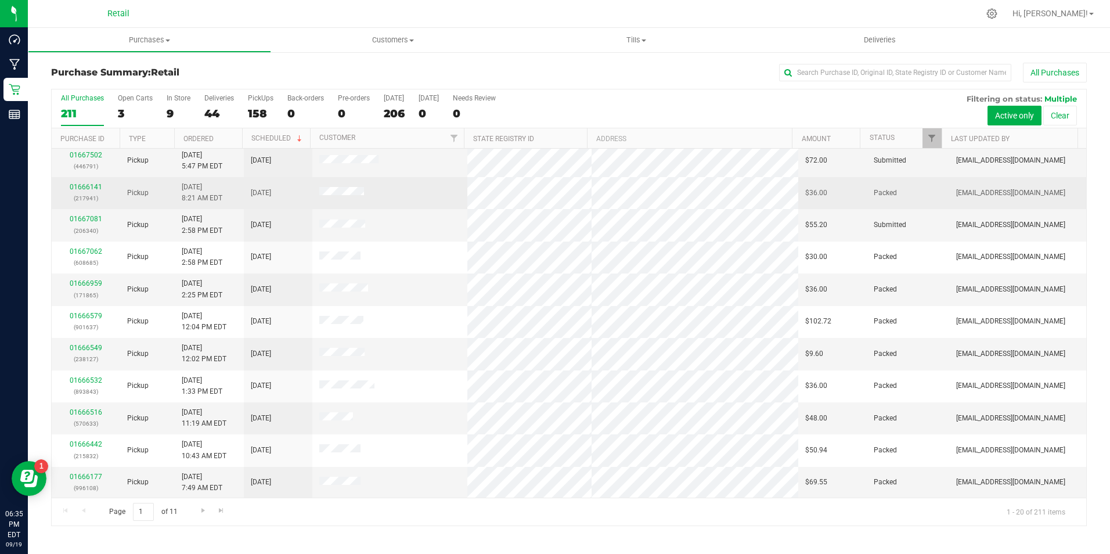
scroll to position [294, 0]
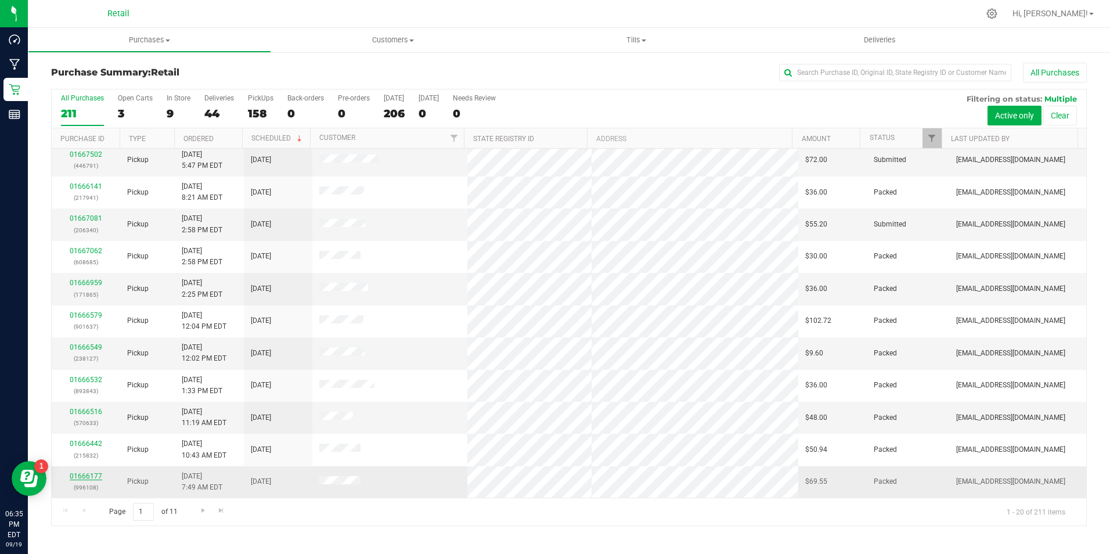
click at [82, 473] on link "01666177" at bounding box center [86, 476] width 33 height 8
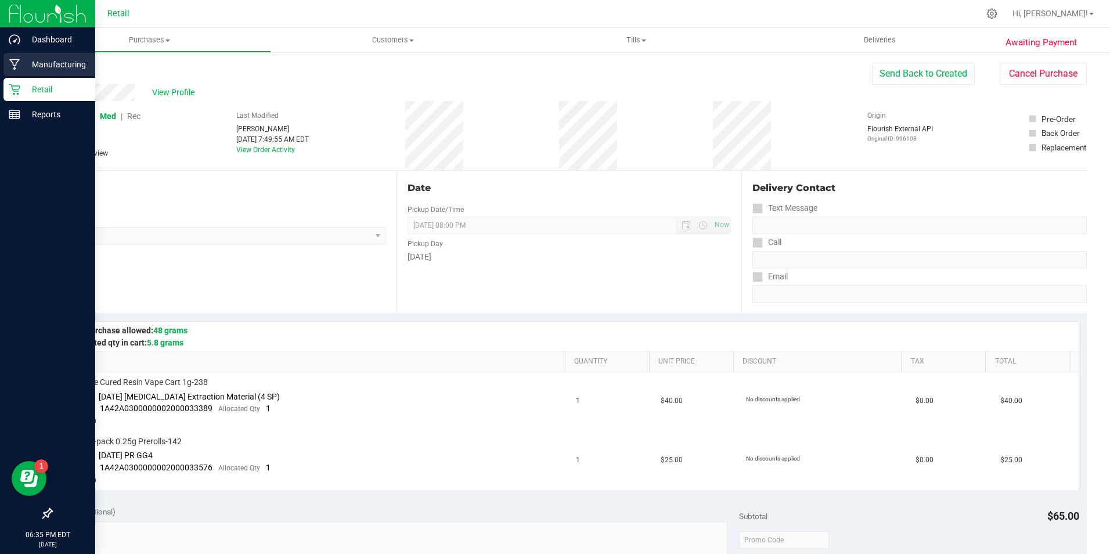
click at [20, 69] on p "Manufacturing" at bounding box center [55, 64] width 70 height 14
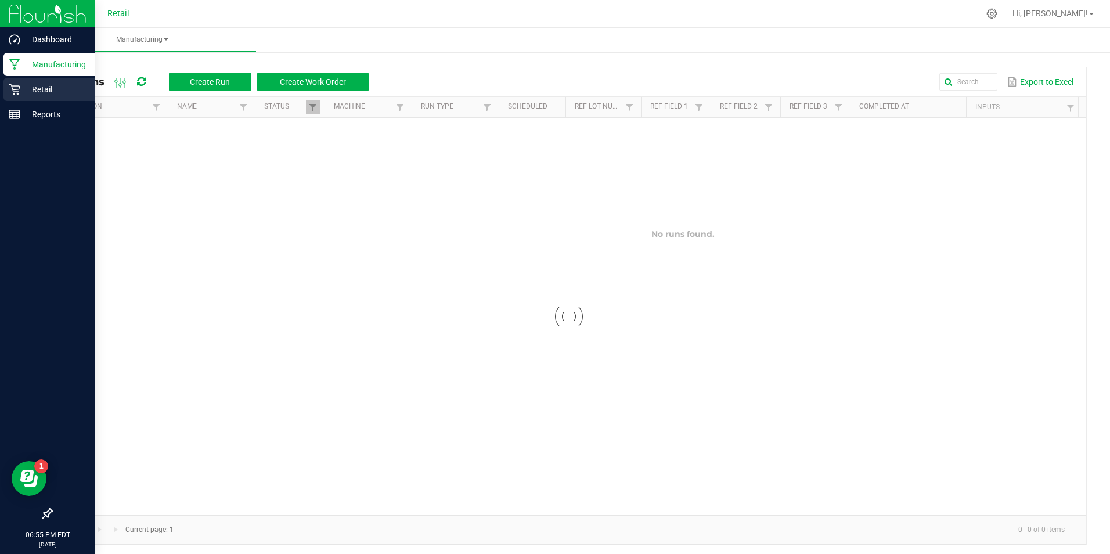
click at [28, 78] on div "Retail" at bounding box center [49, 89] width 92 height 23
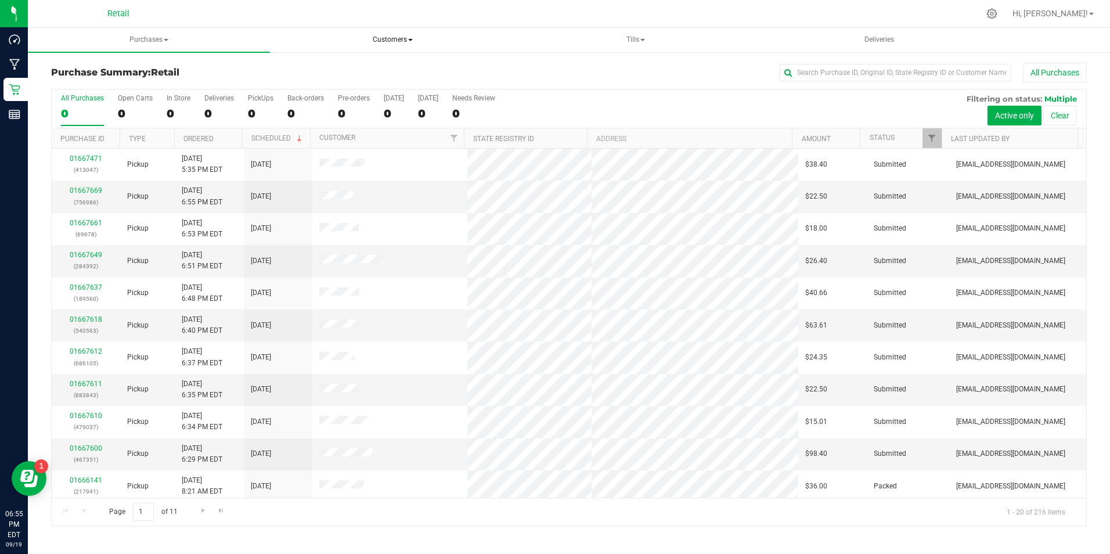
click at [405, 43] on span "Customers" at bounding box center [392, 39] width 241 height 23
click at [354, 70] on span "All customers" at bounding box center [329, 69] width 84 height 10
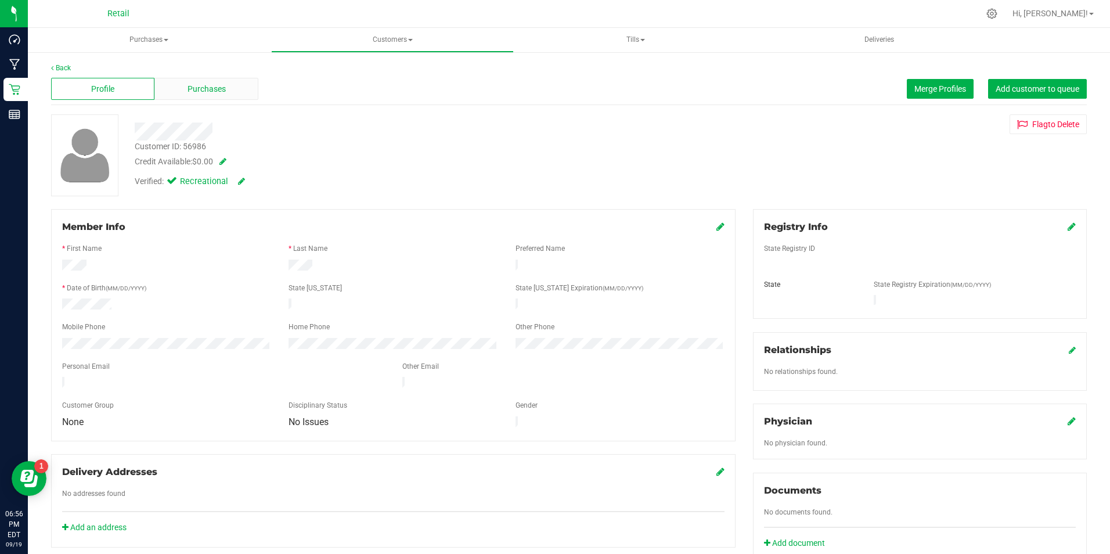
click at [216, 81] on div "Purchases" at bounding box center [205, 89] width 103 height 22
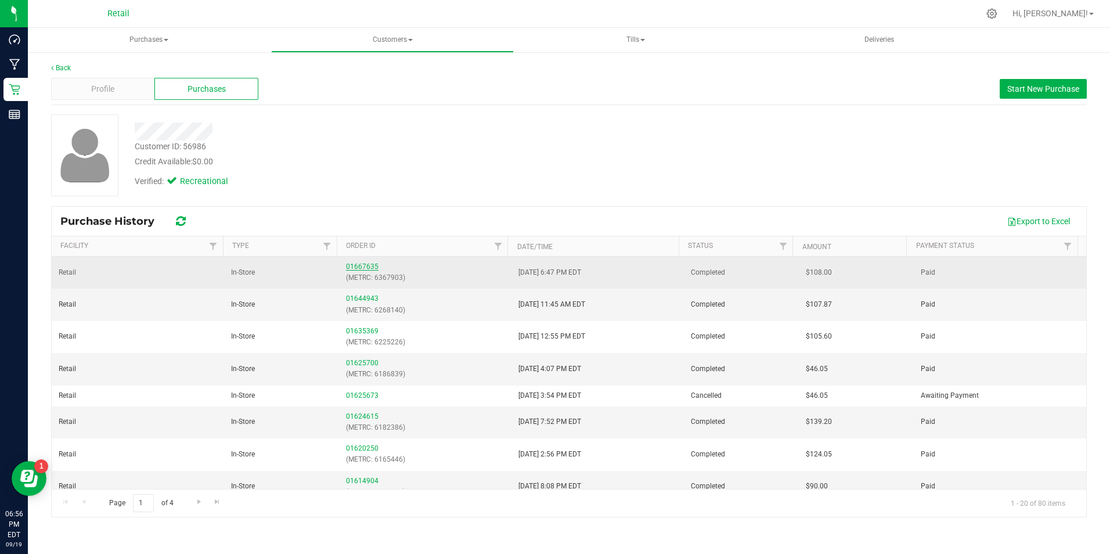
click at [360, 265] on link "01667635" at bounding box center [362, 266] width 33 height 8
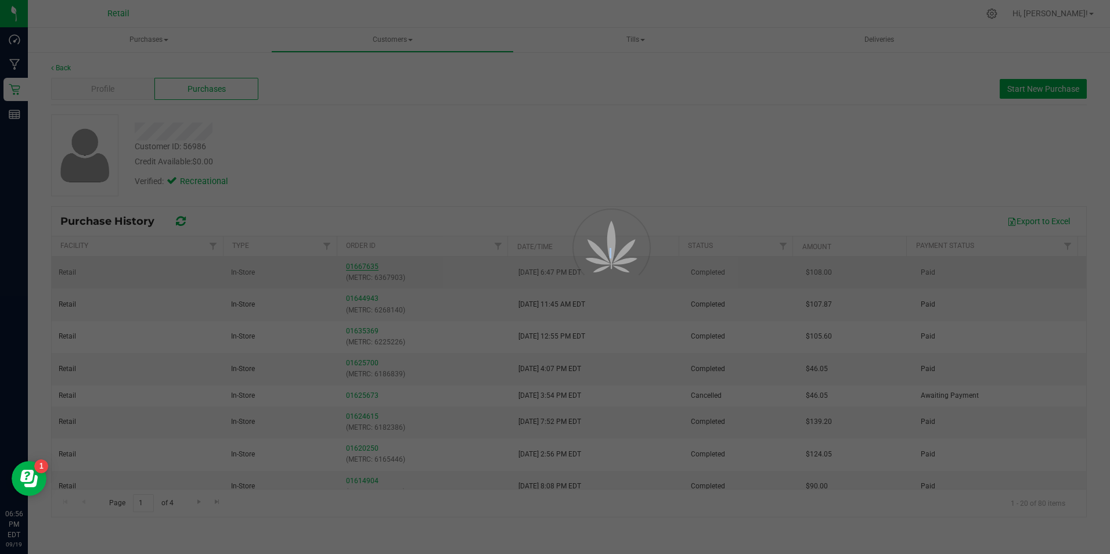
click at [360, 265] on div at bounding box center [555, 277] width 1110 height 554
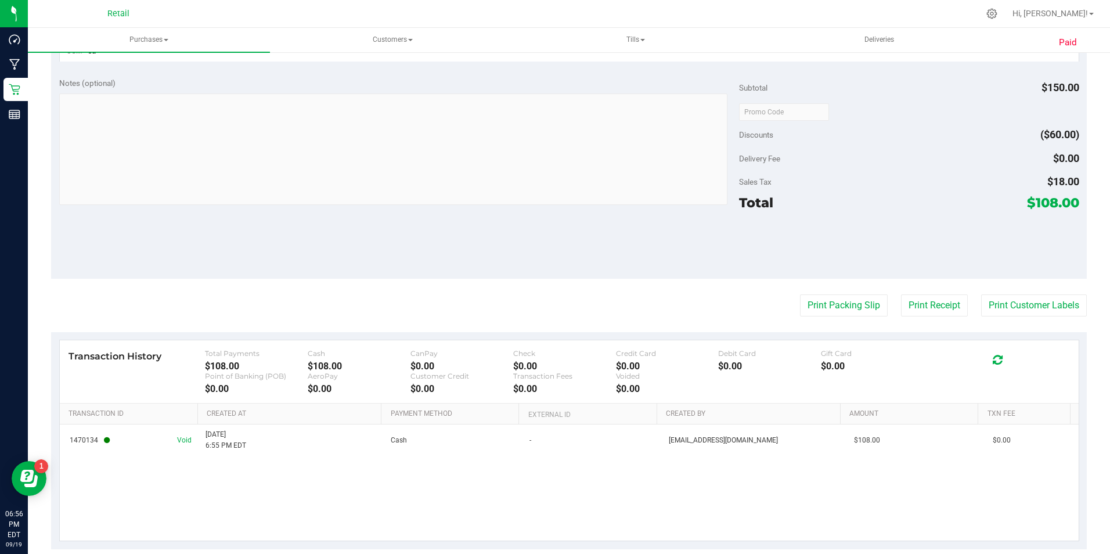
scroll to position [402, 0]
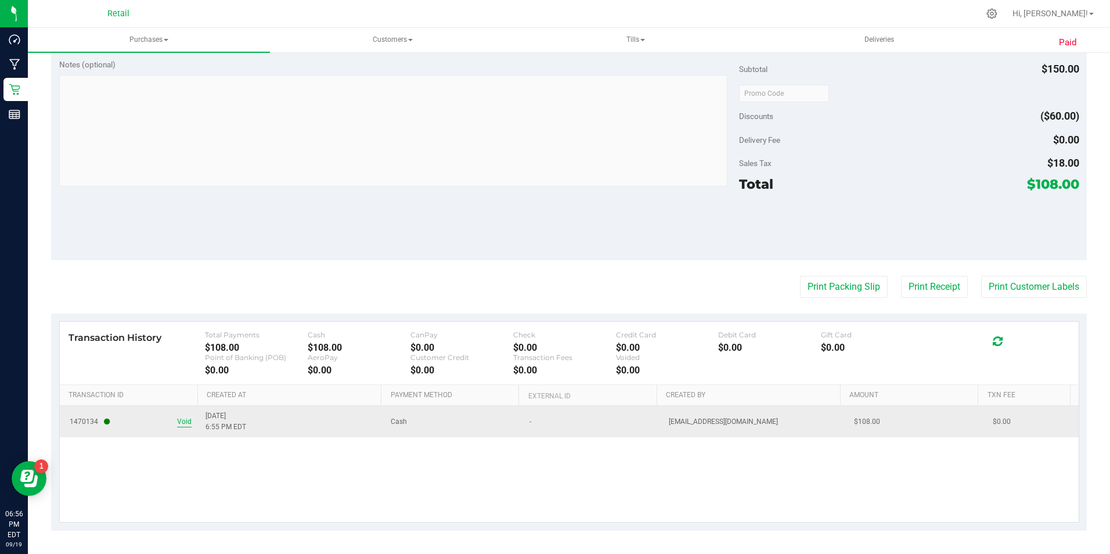
click at [183, 422] on span "Void" at bounding box center [184, 421] width 15 height 11
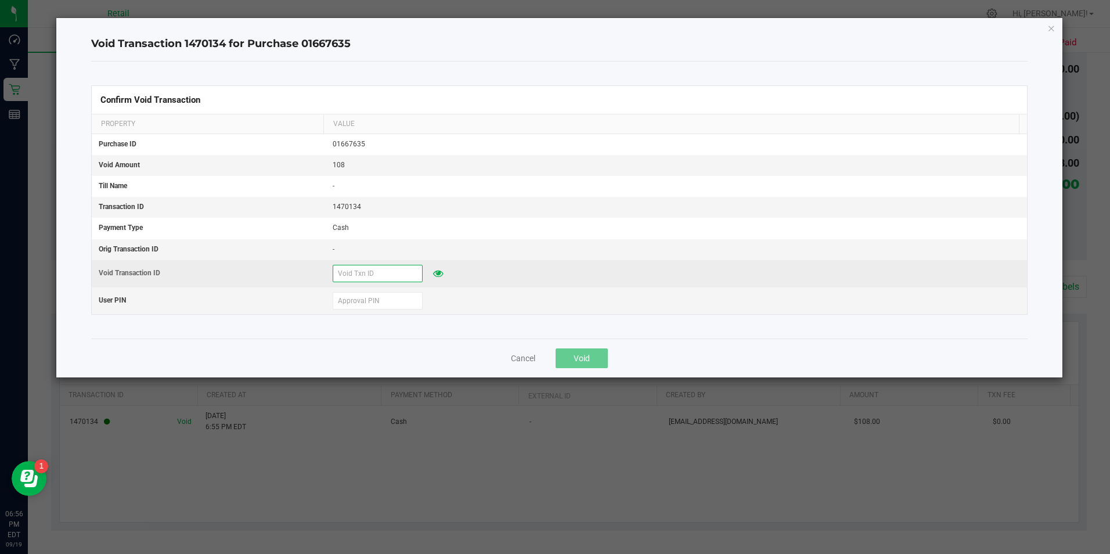
click at [393, 274] on input "text" at bounding box center [378, 273] width 90 height 17
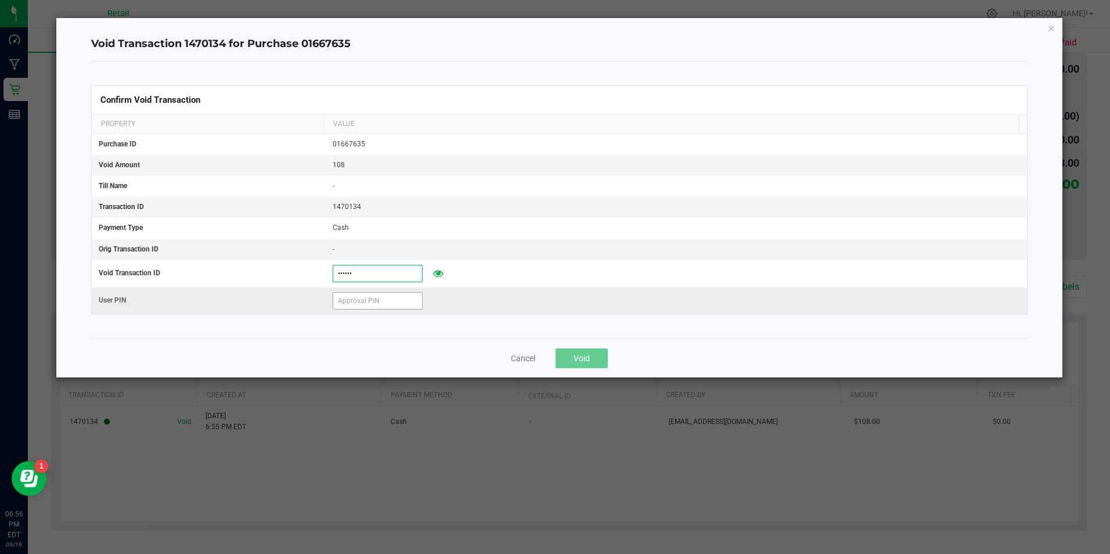
type input "[DATE]"
click at [391, 303] on input "text" at bounding box center [378, 300] width 90 height 17
type input "571204"
click at [604, 351] on button "Void" at bounding box center [582, 358] width 52 height 20
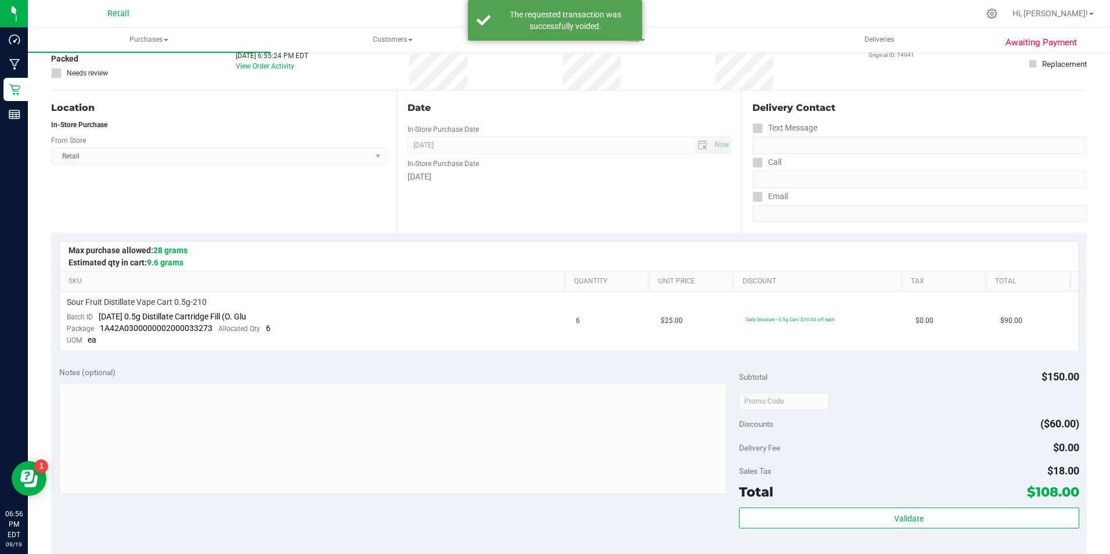
scroll to position [0, 0]
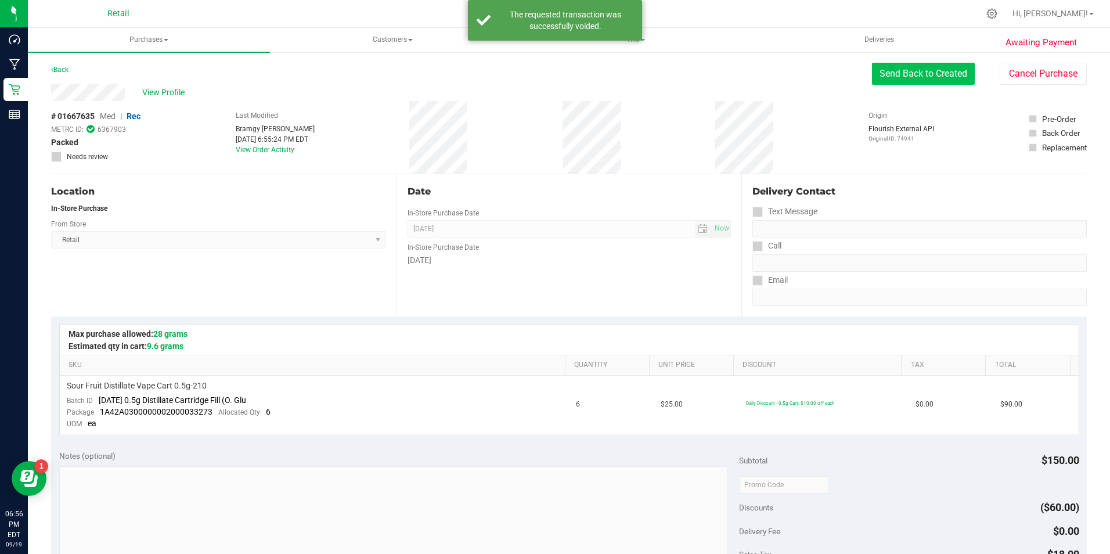
click at [942, 79] on button "Send Back to Created" at bounding box center [923, 74] width 103 height 22
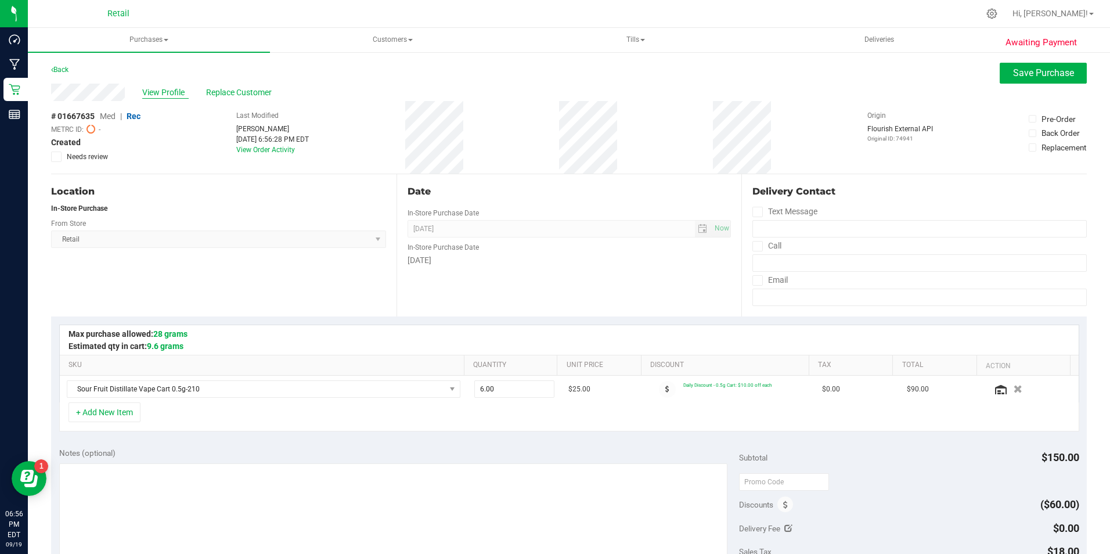
click at [161, 93] on span "View Profile" at bounding box center [165, 93] width 46 height 12
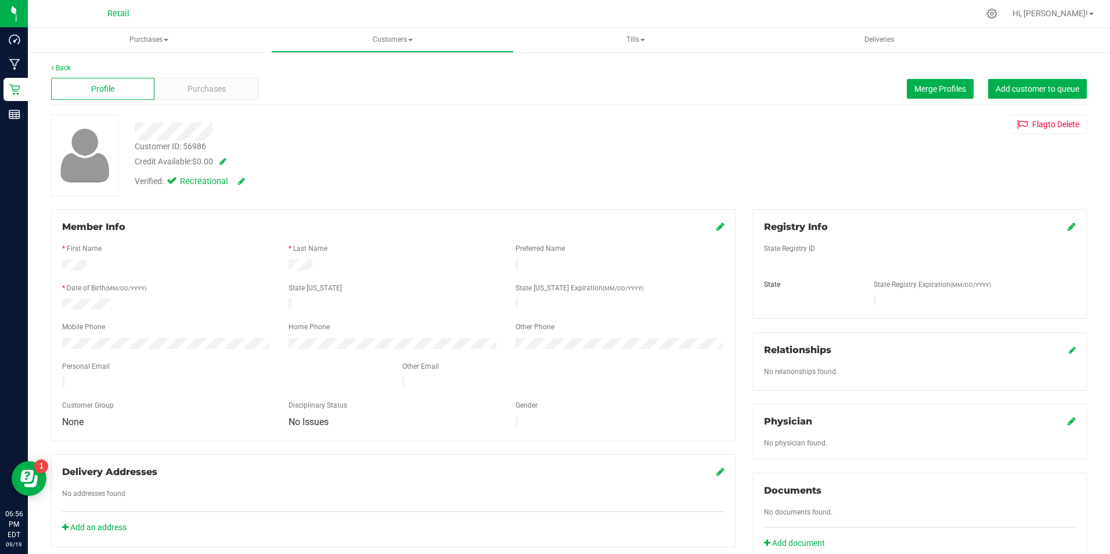
click at [228, 77] on div "Profile Purchases Merge Profiles Add customer to queue" at bounding box center [569, 89] width 1036 height 32
click at [215, 85] on span "Purchases" at bounding box center [207, 89] width 38 height 12
